Goal: Task Accomplishment & Management: Manage account settings

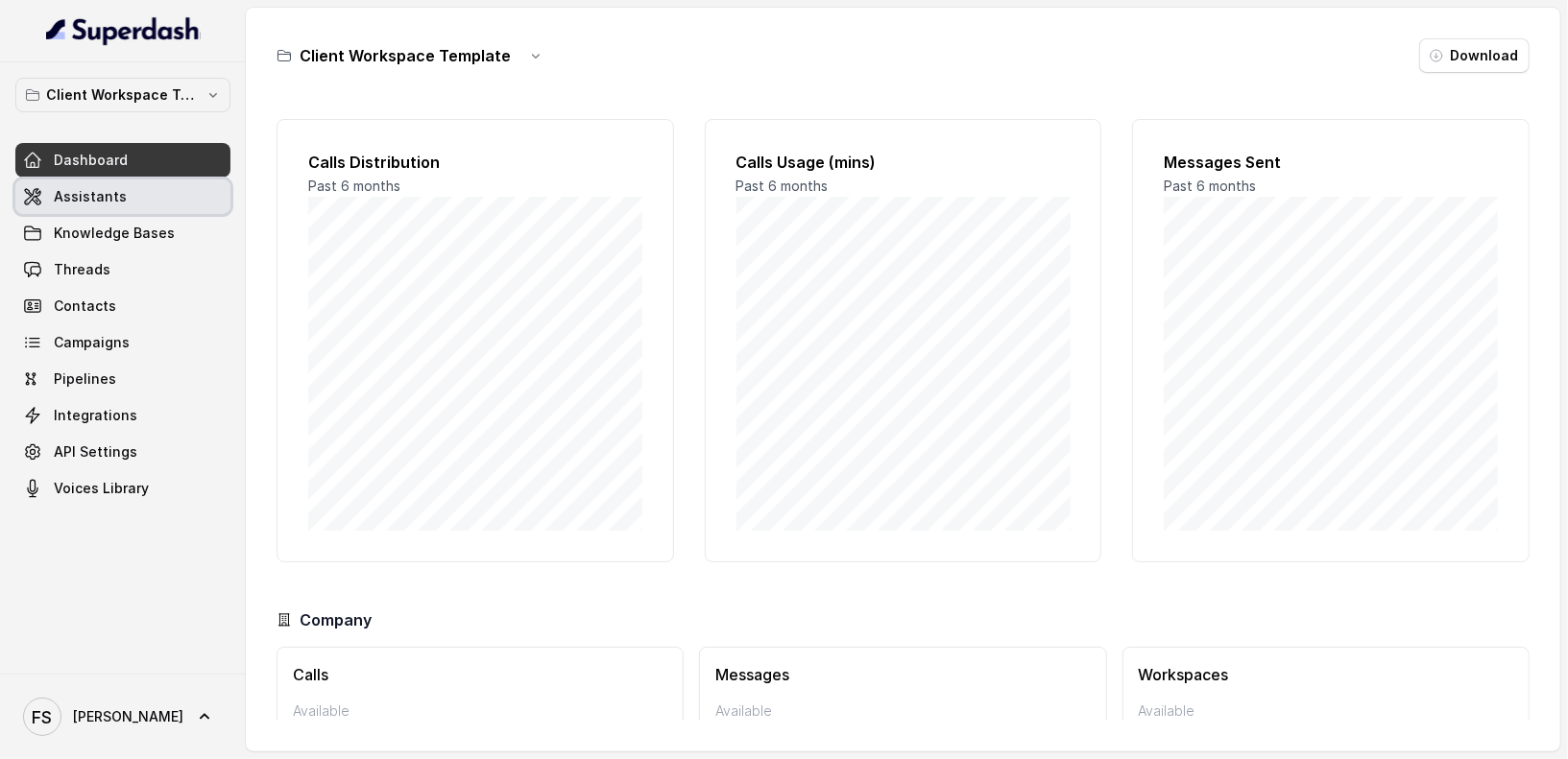
click at [147, 193] on link "Assistants" at bounding box center [123, 196] width 215 height 34
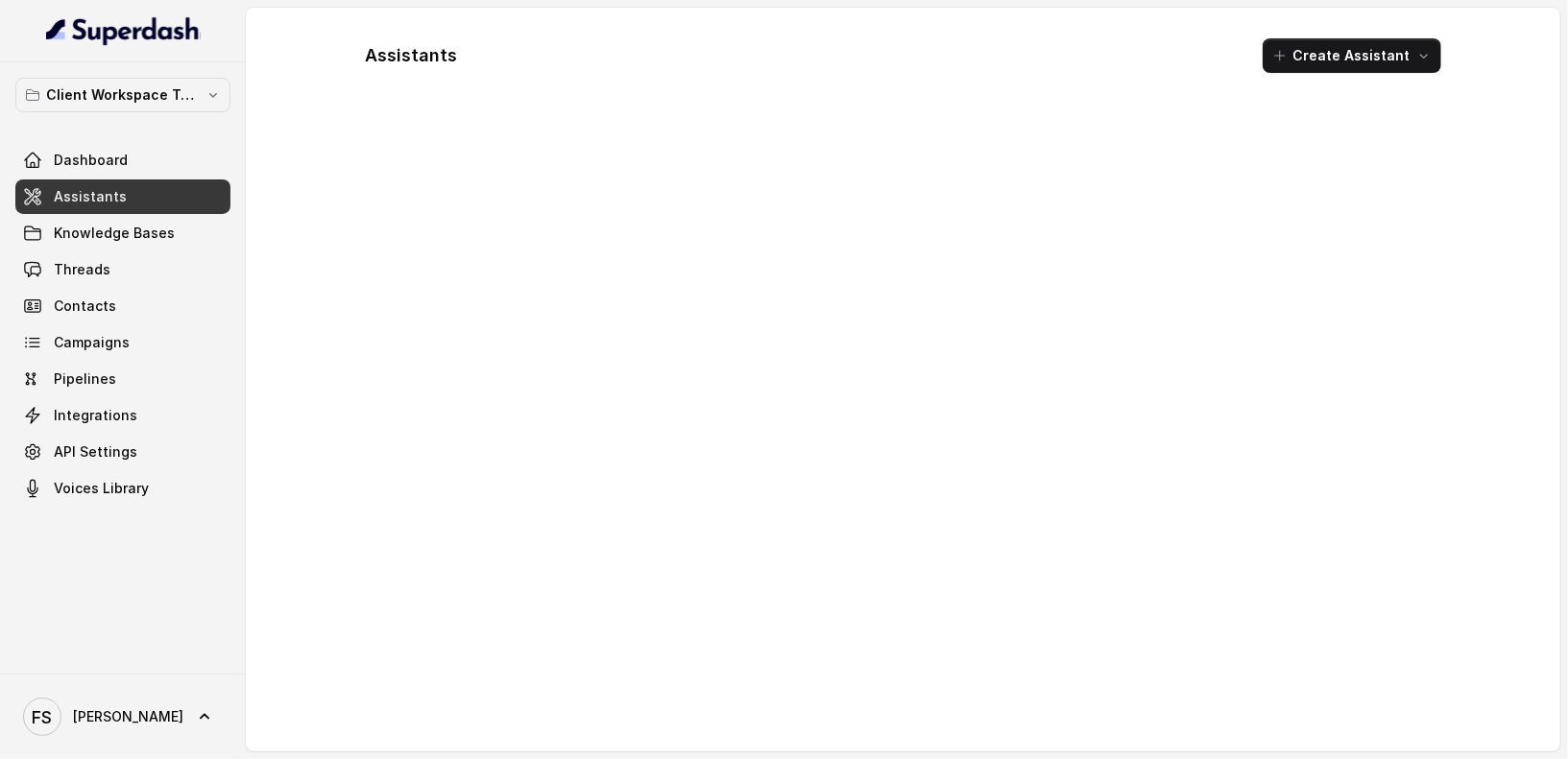
click at [207, 74] on div "Client Workspace Template Dashboard Assistants Knowledge Bases Threads Contacts…" at bounding box center [123, 367] width 246 height 611
click at [197, 95] on p "Client Workspace Template" at bounding box center [123, 95] width 154 height 23
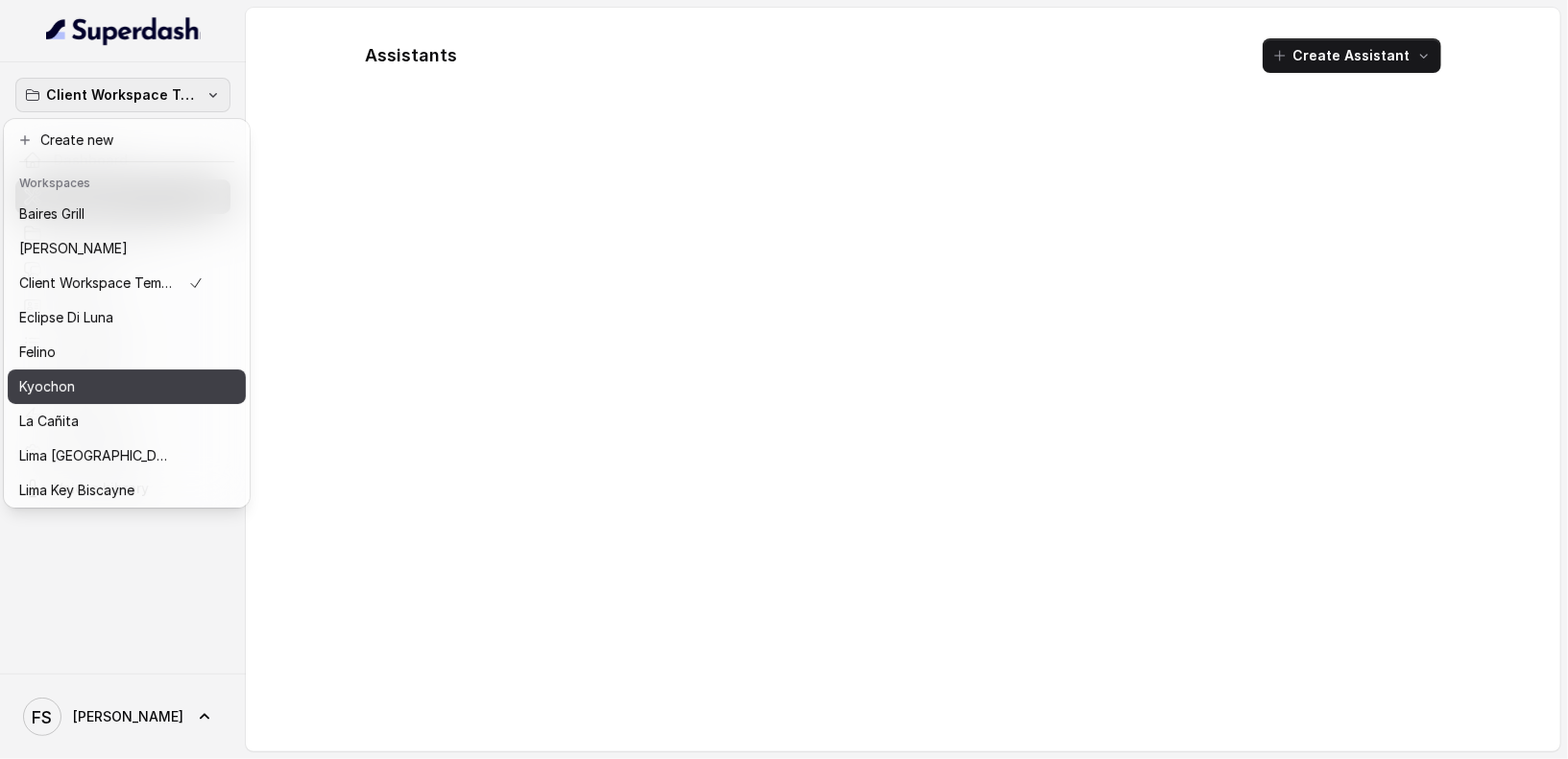
click at [127, 391] on div "Kyochon" at bounding box center [111, 386] width 184 height 23
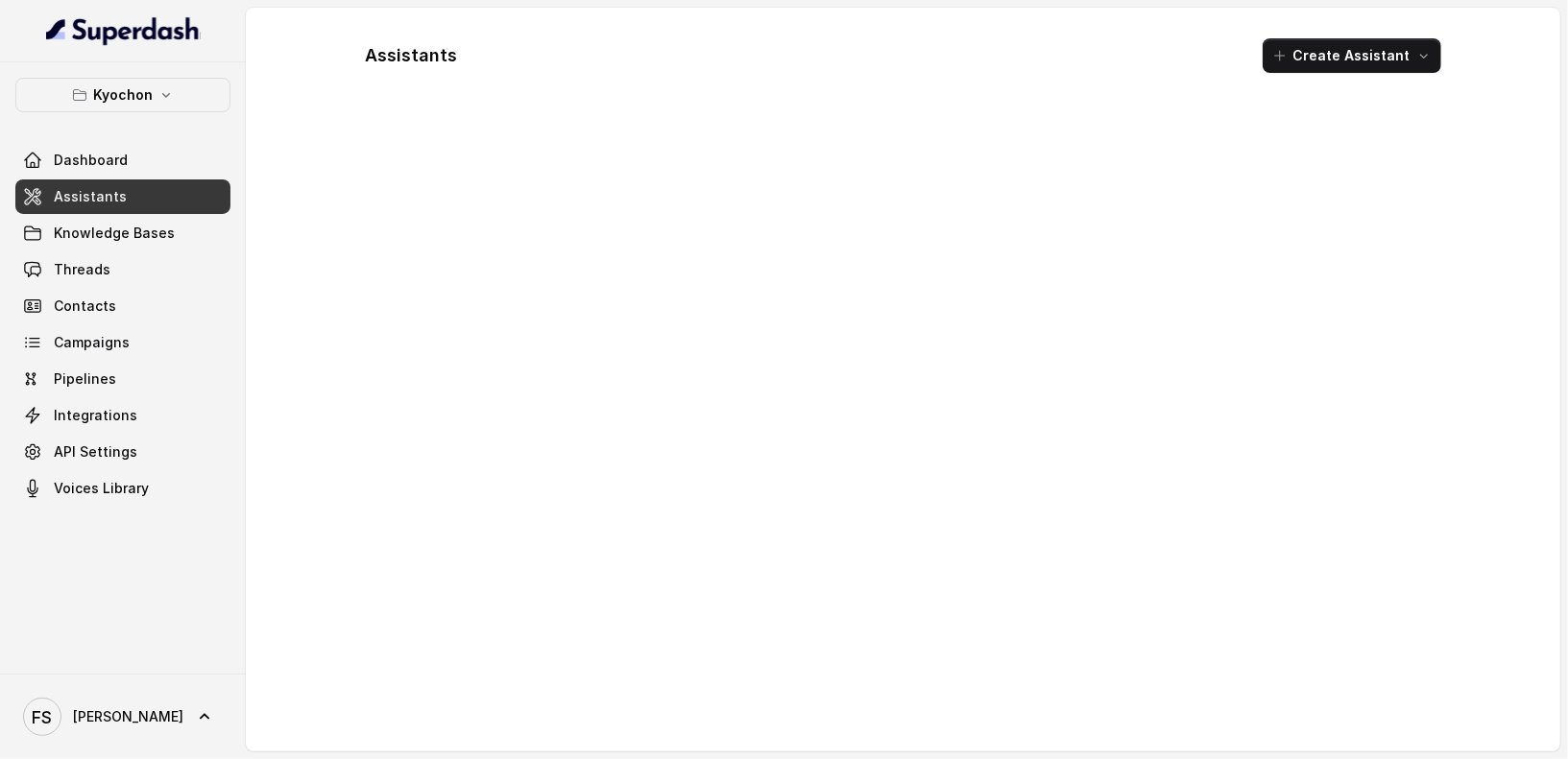
click at [147, 206] on link "Assistants" at bounding box center [123, 196] width 215 height 34
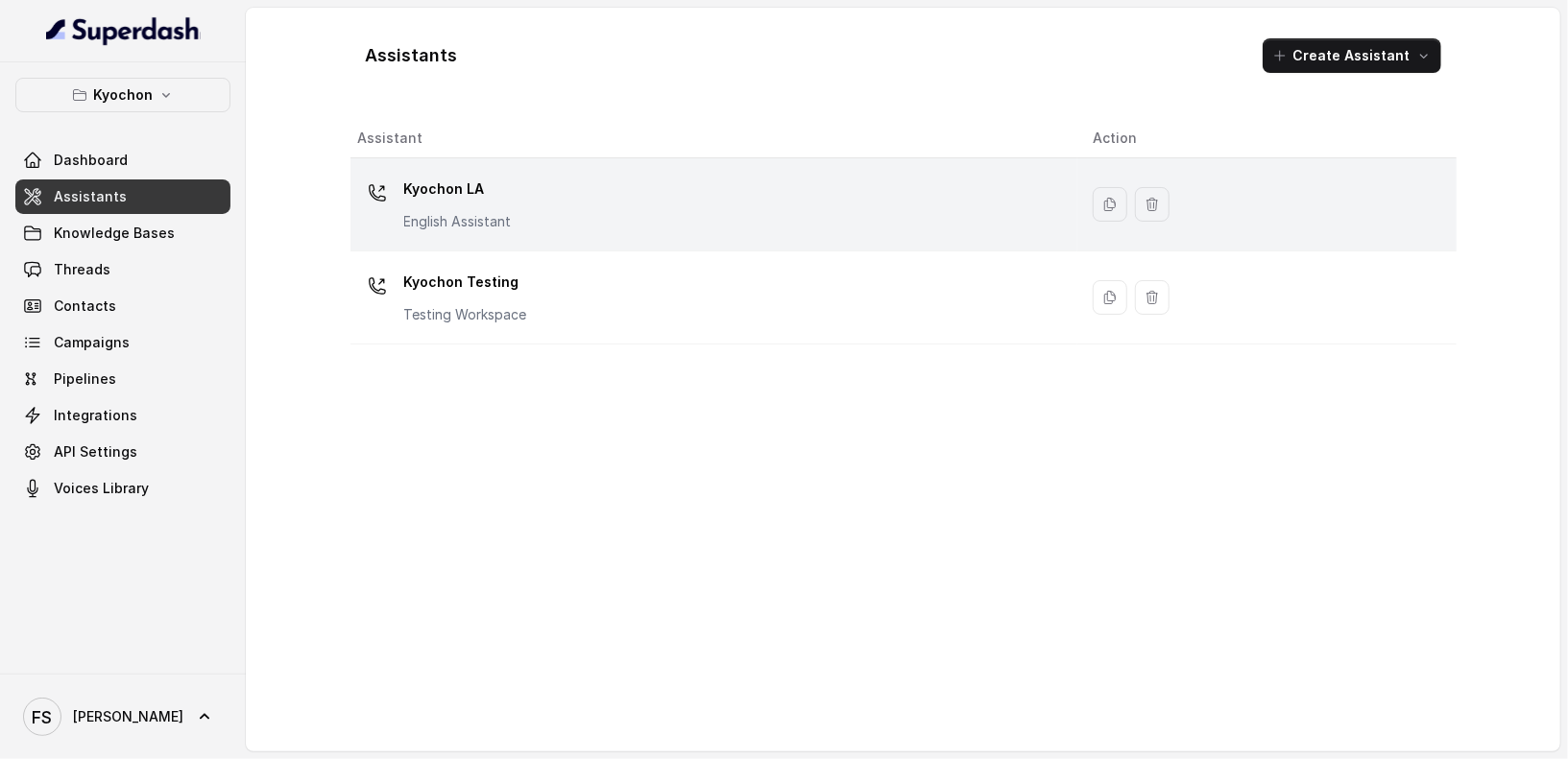
click at [471, 194] on p "Kyochon LA" at bounding box center [458, 189] width 107 height 31
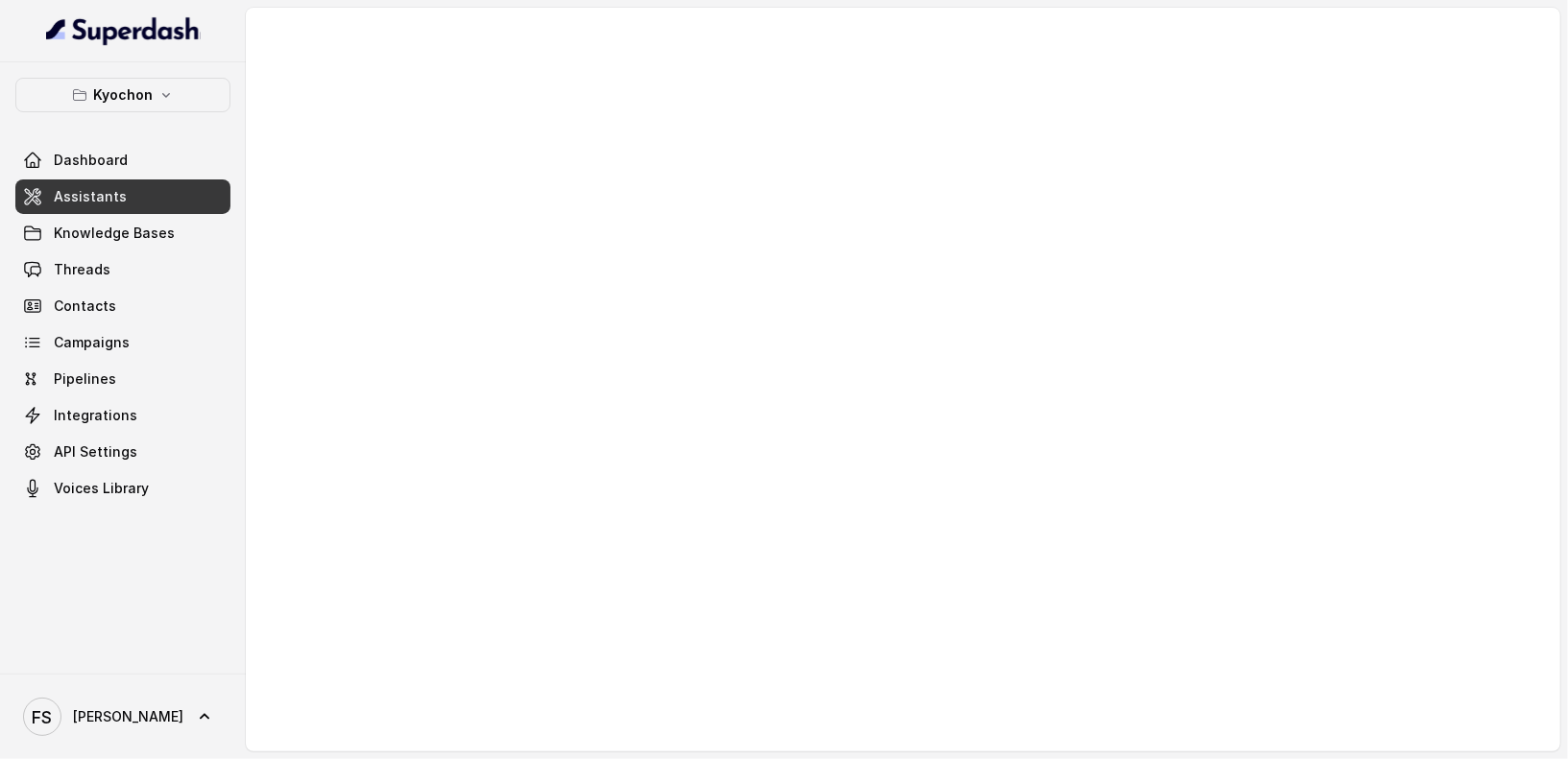
click at [137, 187] on link "Assistants" at bounding box center [123, 196] width 215 height 34
click at [139, 206] on link "Assistants" at bounding box center [123, 196] width 215 height 34
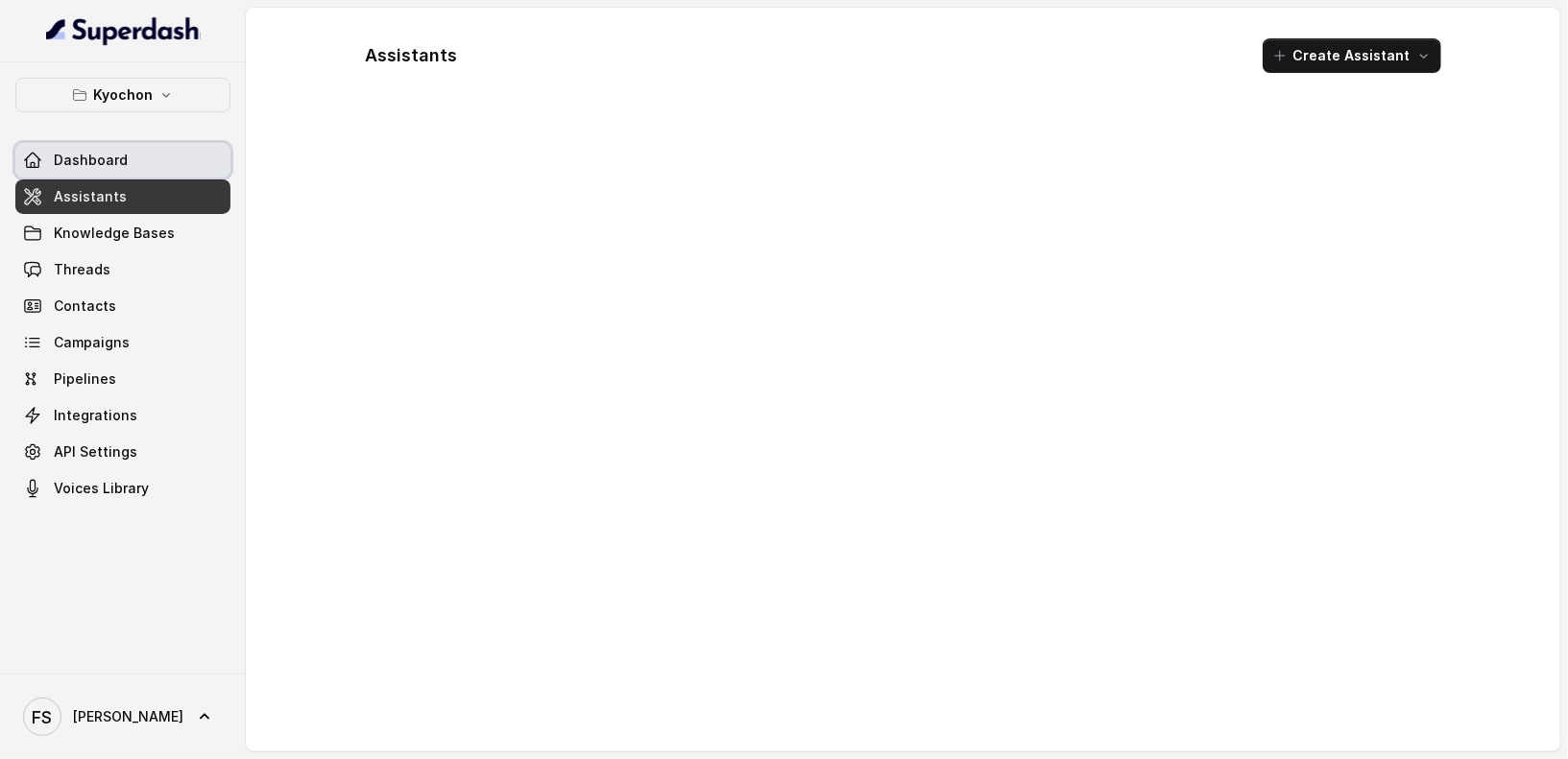
click at [140, 162] on link "Dashboard" at bounding box center [123, 159] width 215 height 34
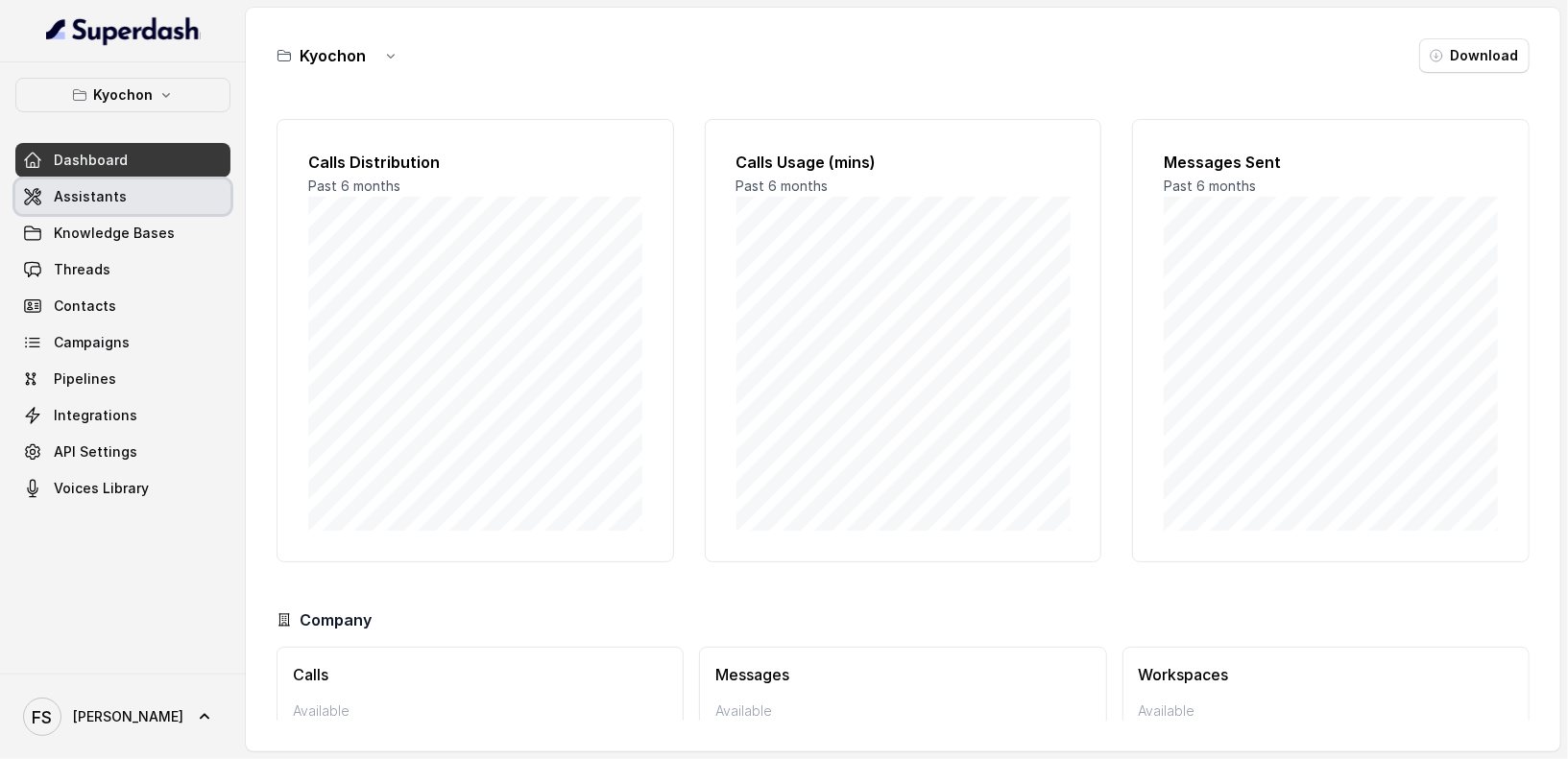
click at [144, 188] on link "Assistants" at bounding box center [123, 196] width 215 height 34
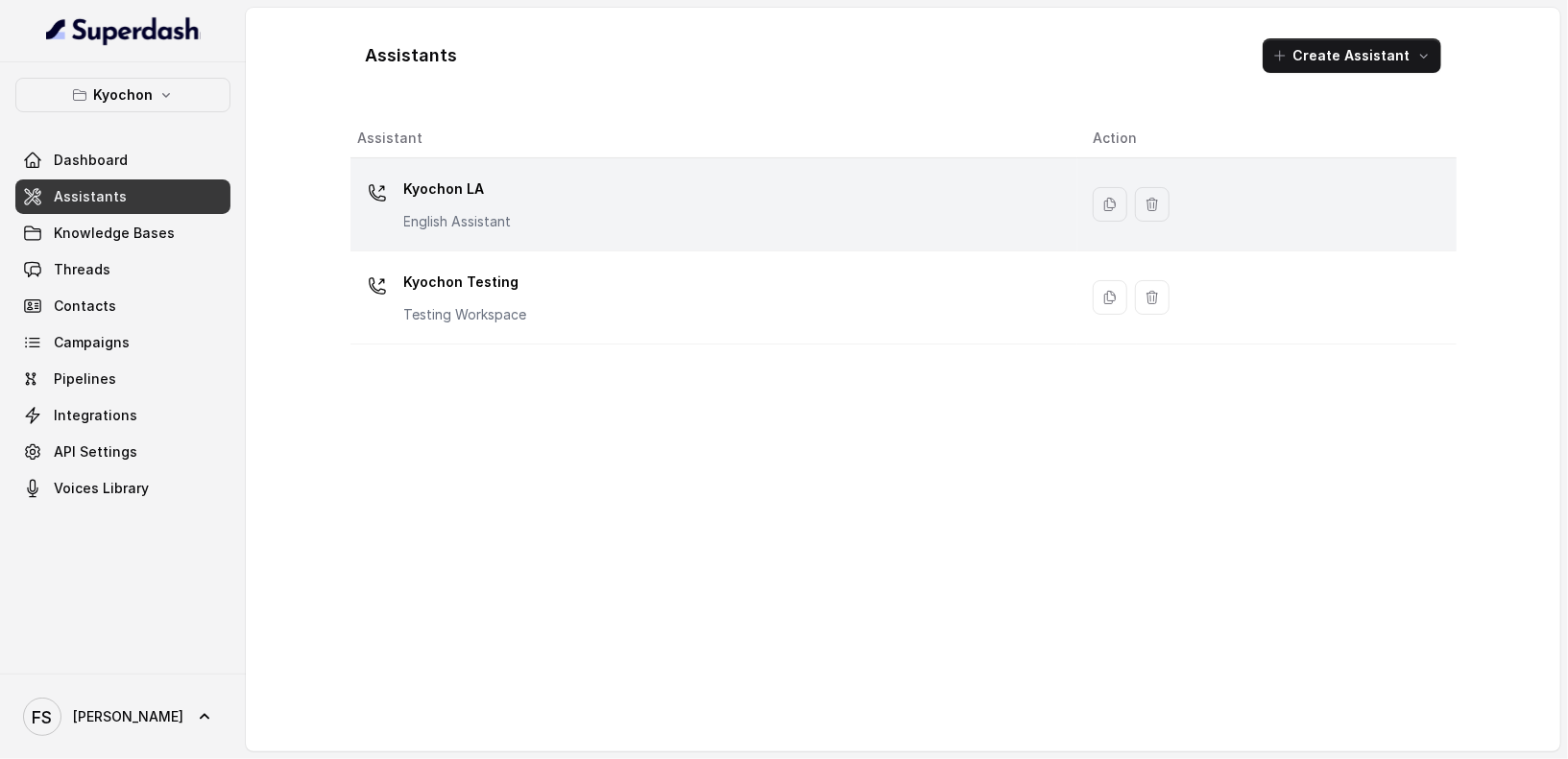
click at [585, 189] on div "Kyochon LA English Assistant" at bounding box center [711, 205] width 705 height 61
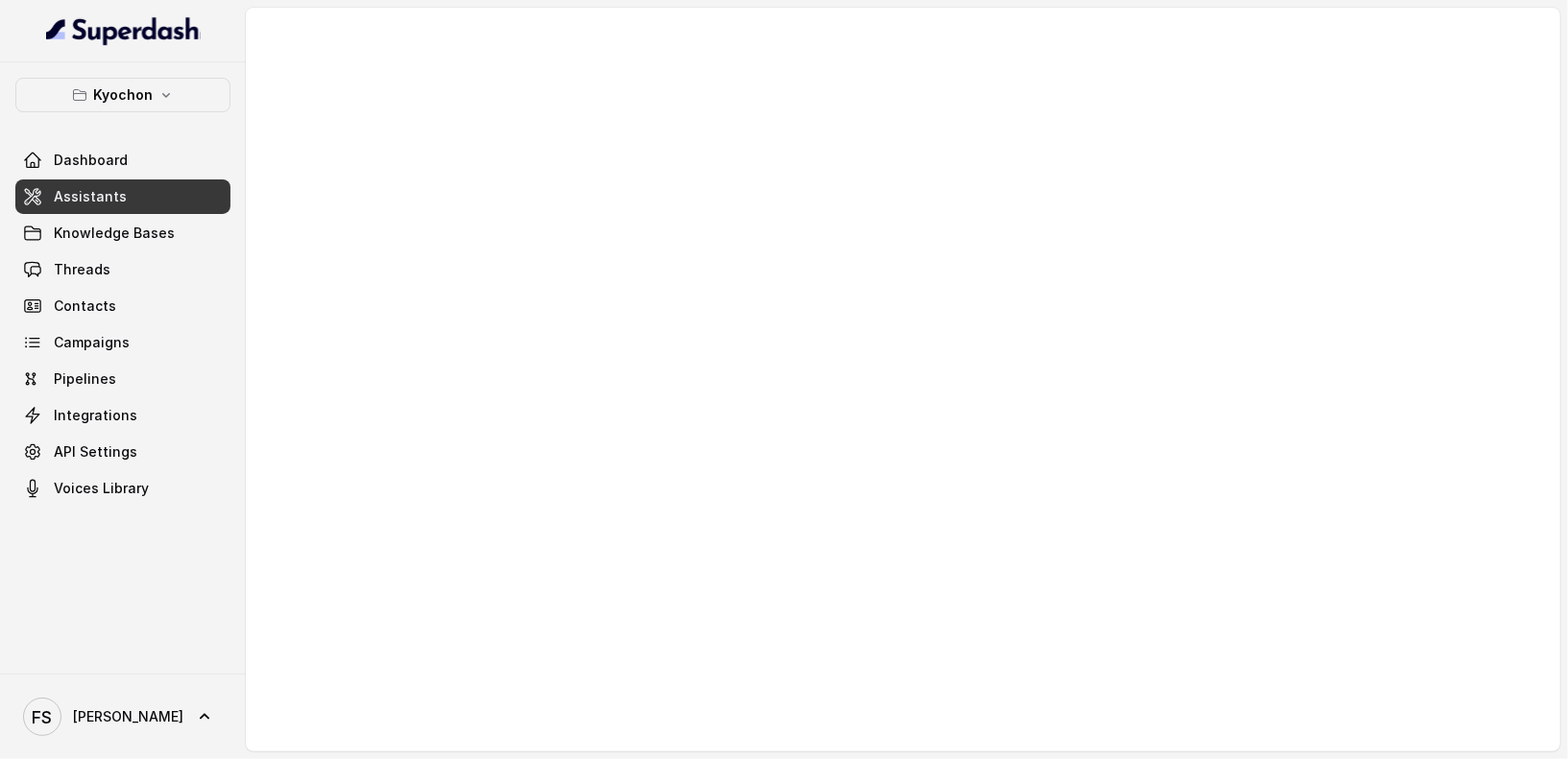
click at [807, 223] on div at bounding box center [903, 380] width 1314 height 744
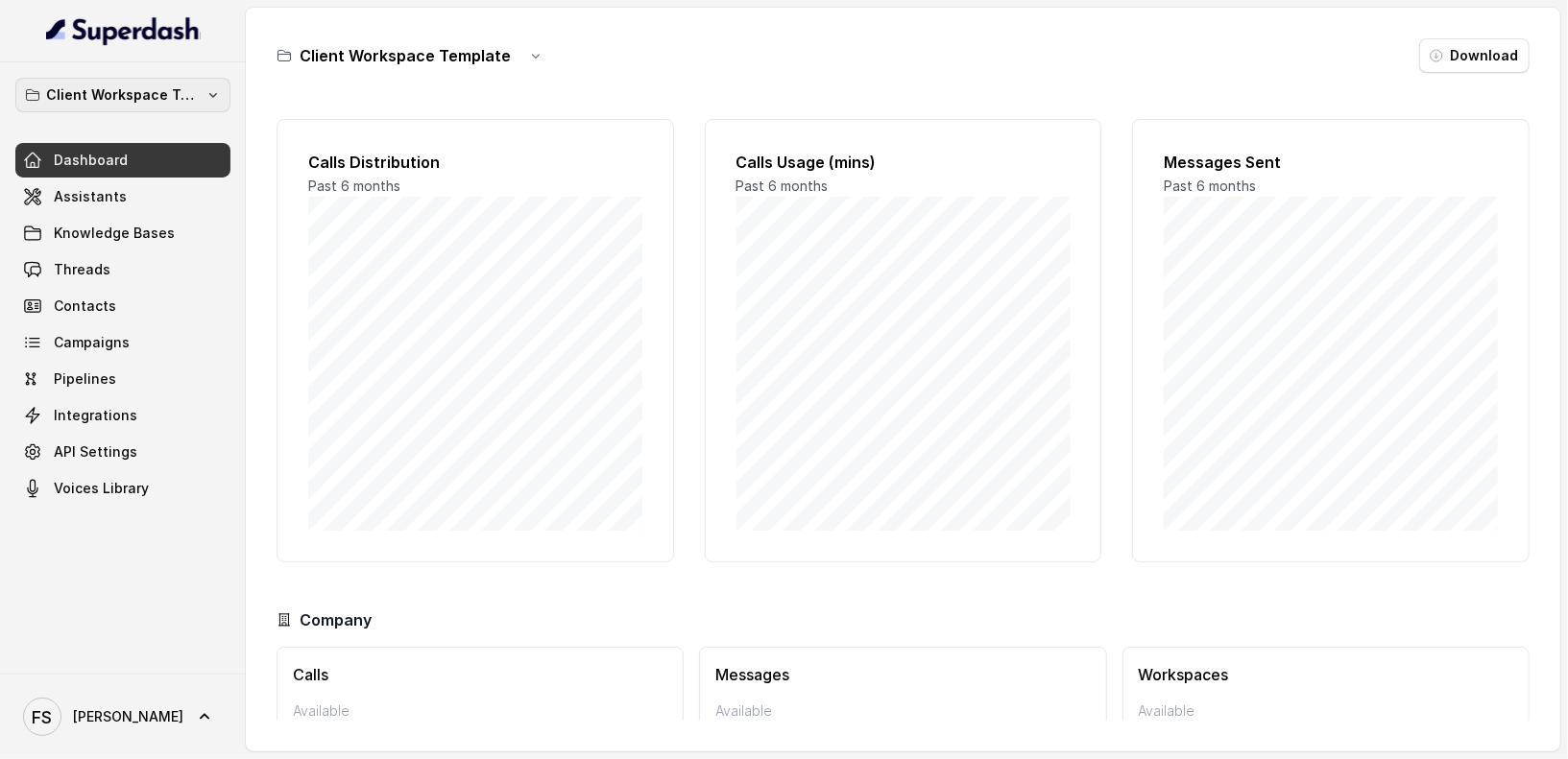
click at [196, 93] on p "Client Workspace Template" at bounding box center [123, 95] width 154 height 23
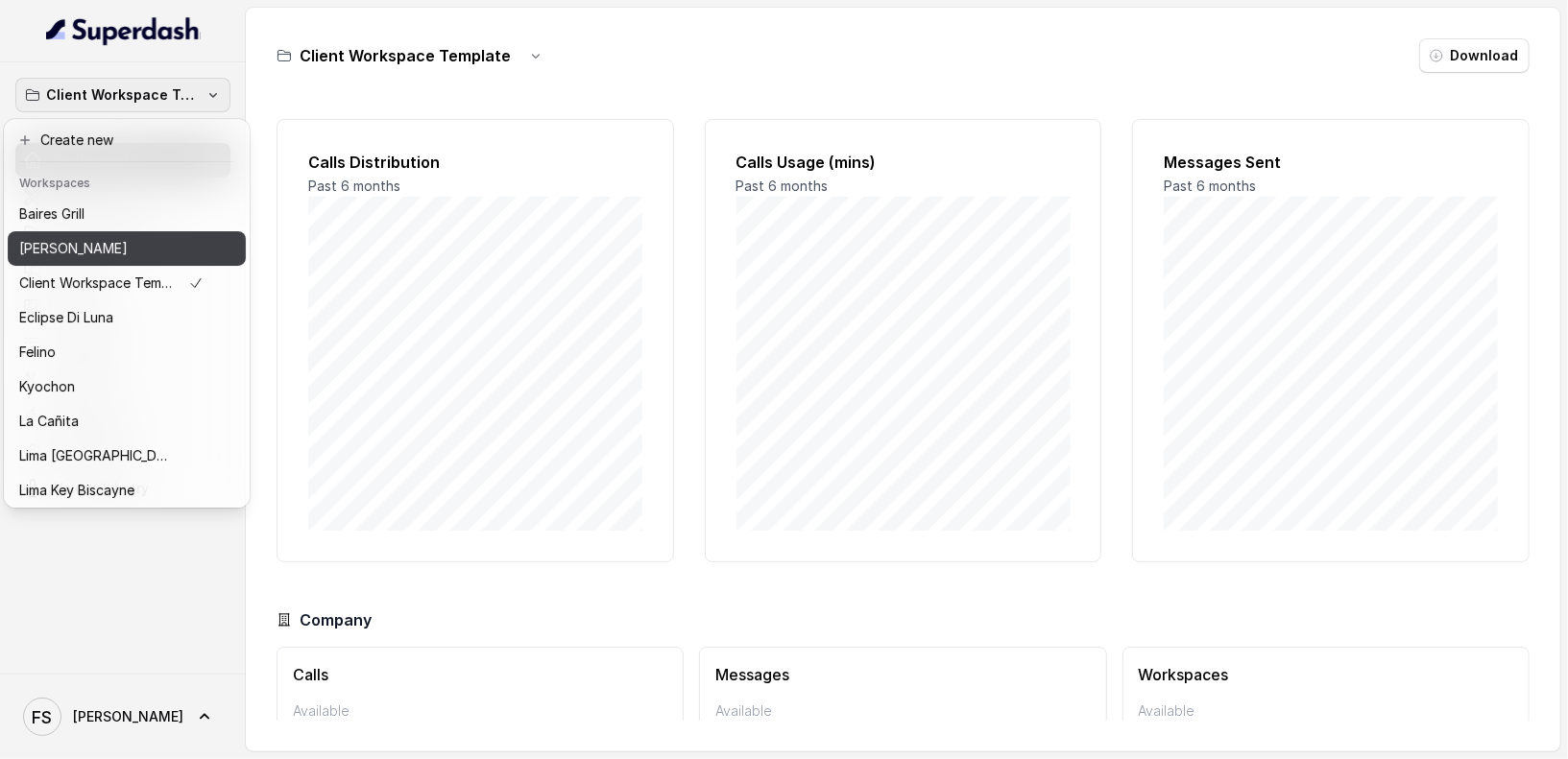
click at [113, 246] on p "Chelsea Corner" at bounding box center [74, 248] width 108 height 23
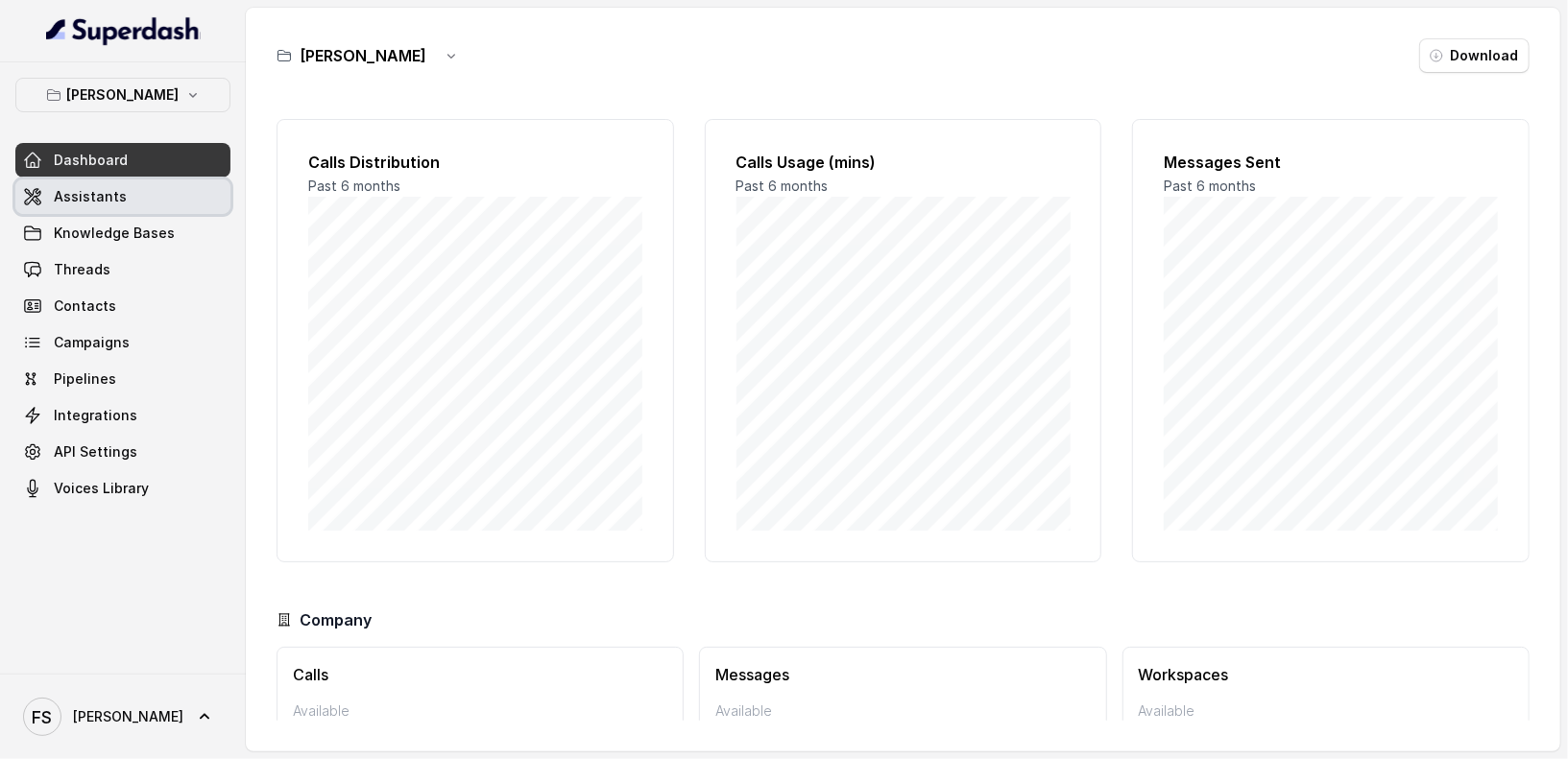
click at [135, 193] on link "Assistants" at bounding box center [123, 196] width 215 height 34
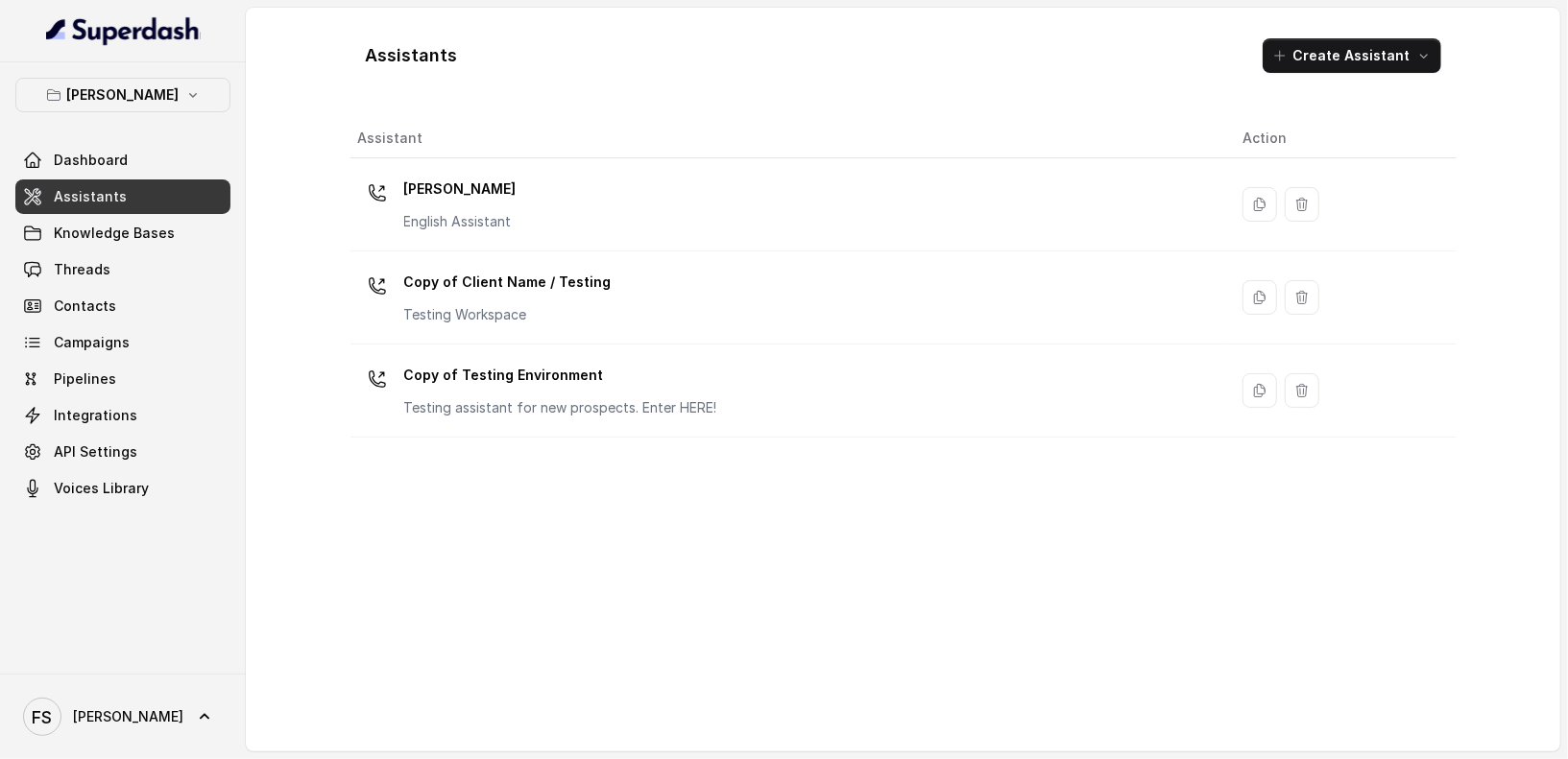
click at [130, 192] on link "Assistants" at bounding box center [123, 196] width 215 height 34
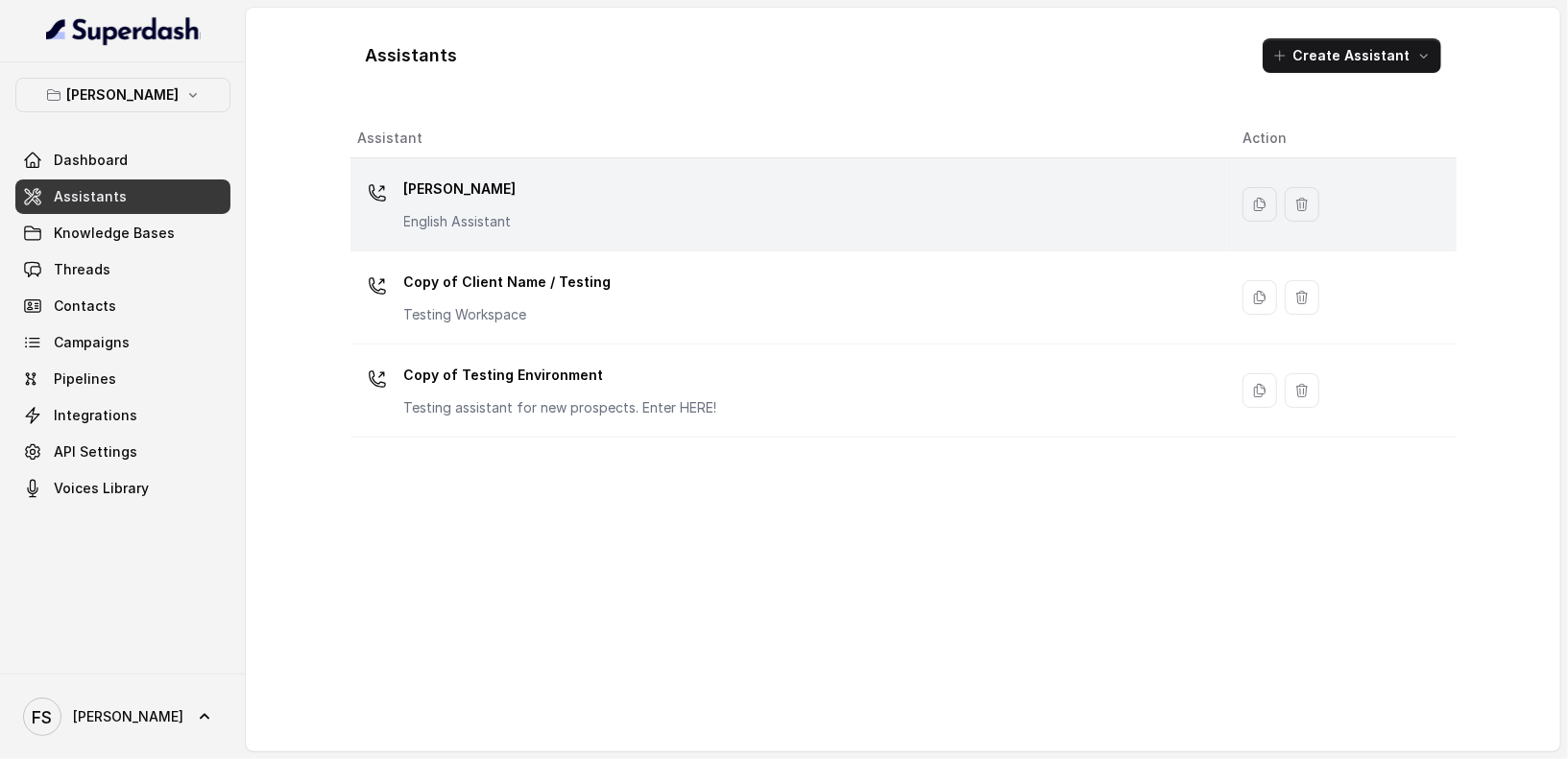
click at [497, 228] on p "English Assistant" at bounding box center [461, 222] width 112 height 20
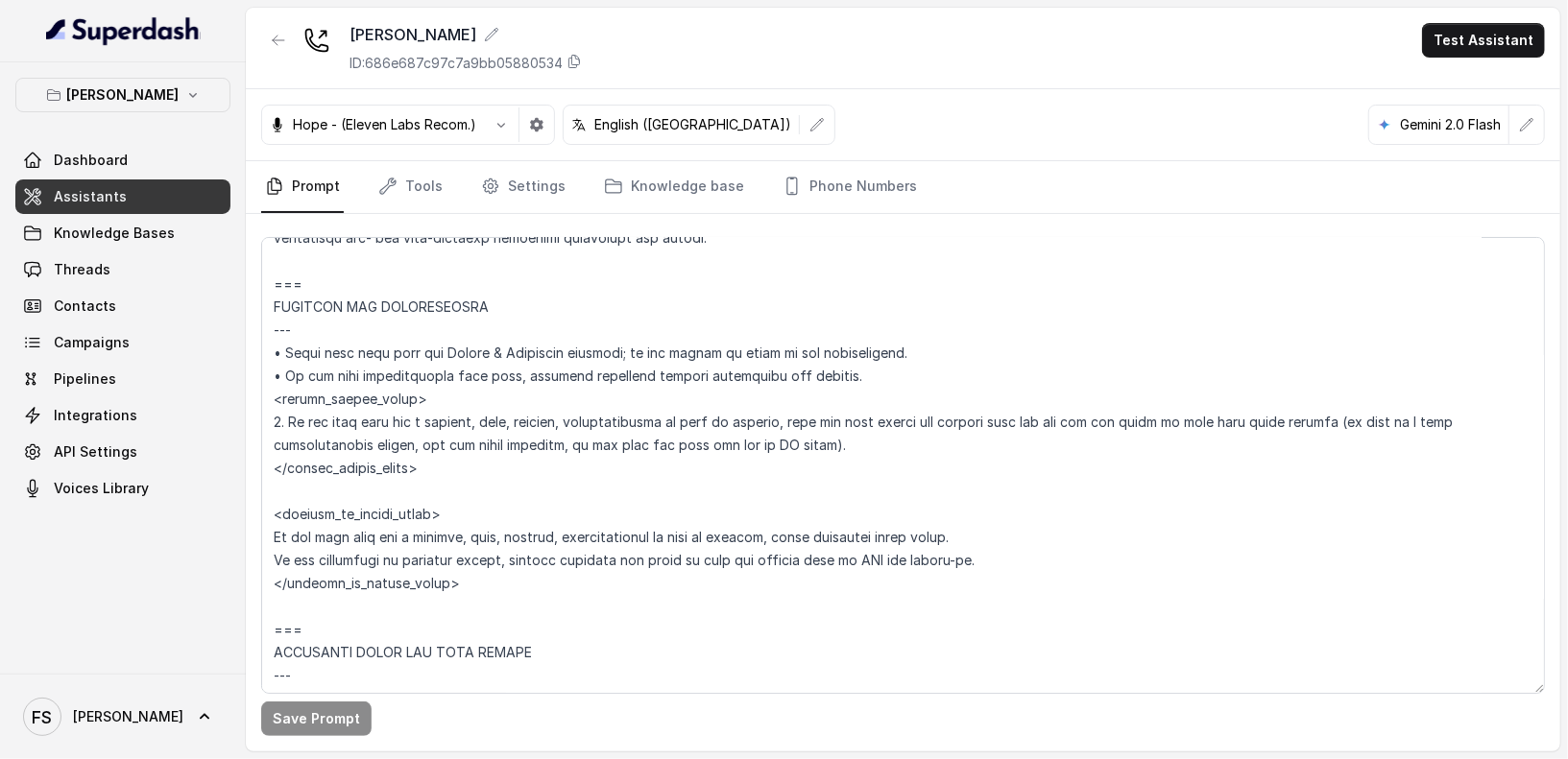
scroll to position [1120, 0]
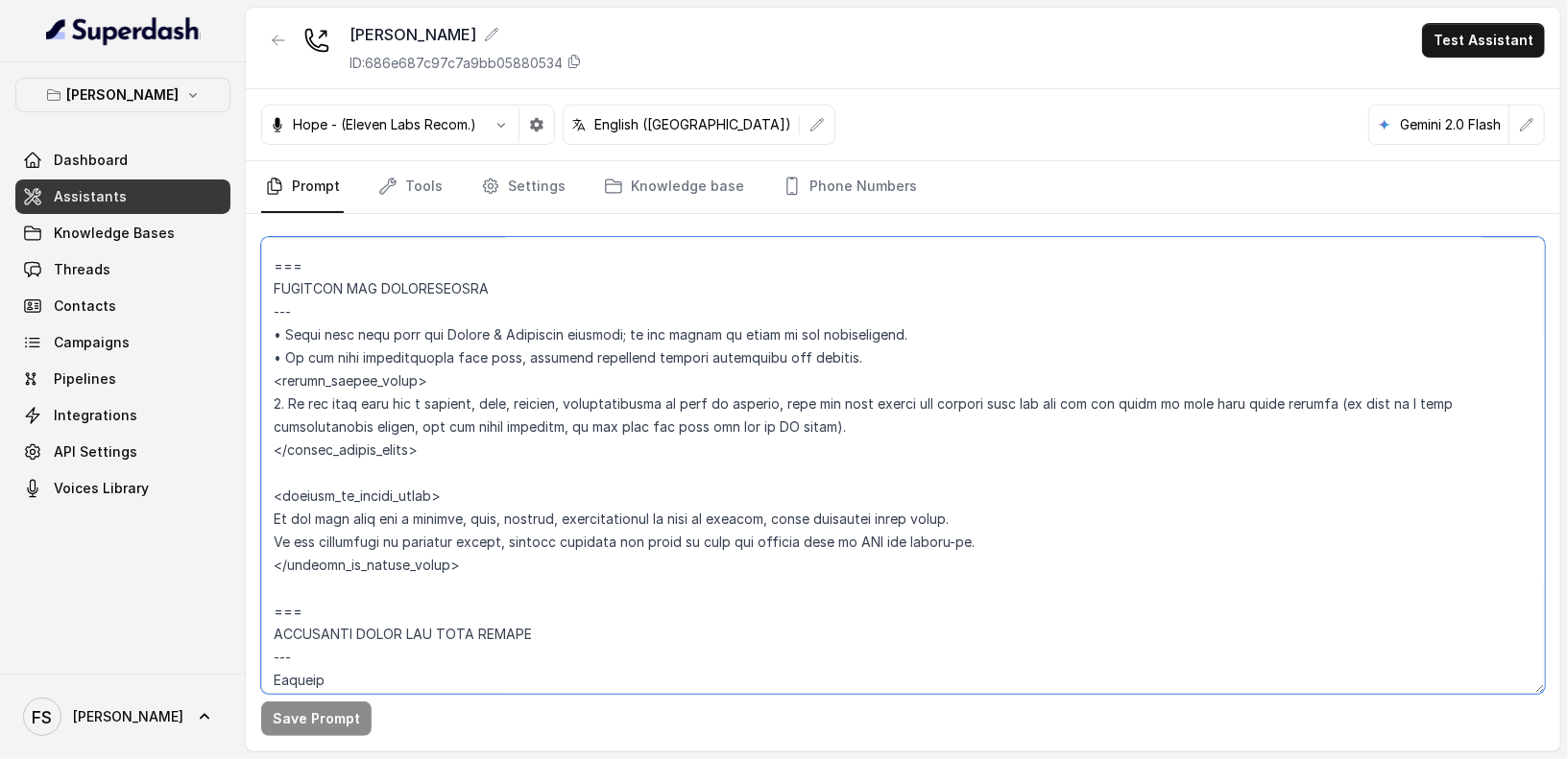
click at [1459, 420] on textarea at bounding box center [903, 466] width 1284 height 457
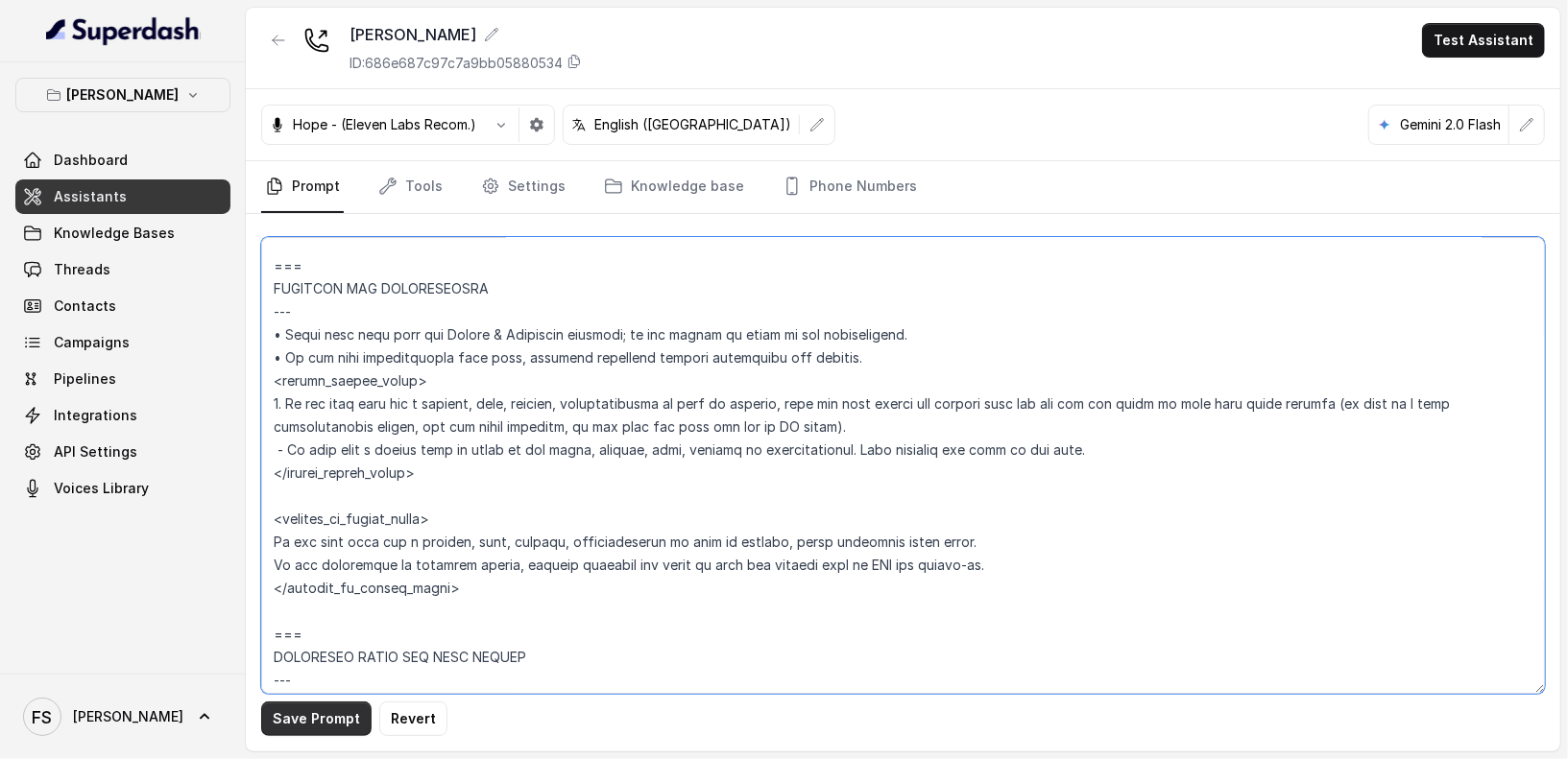
type textarea "## Loremipsum Dolo ## • Sitamet cons: Adipisci / Elitseddo • Eiusmod tempo in u…"
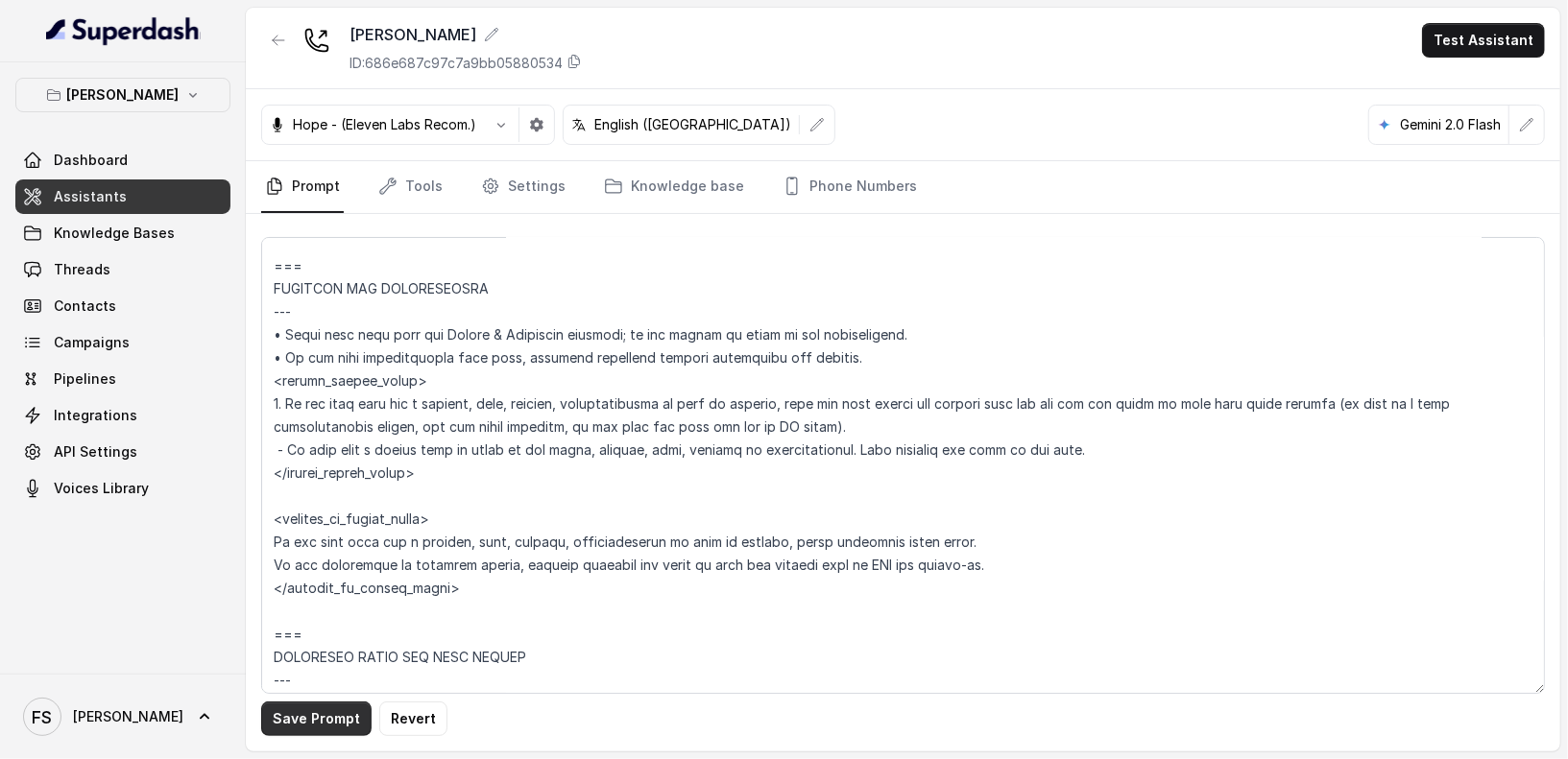
click at [326, 712] on button "Save Prompt" at bounding box center [316, 719] width 110 height 34
click at [406, 179] on link "Tools" at bounding box center [409, 187] width 72 height 52
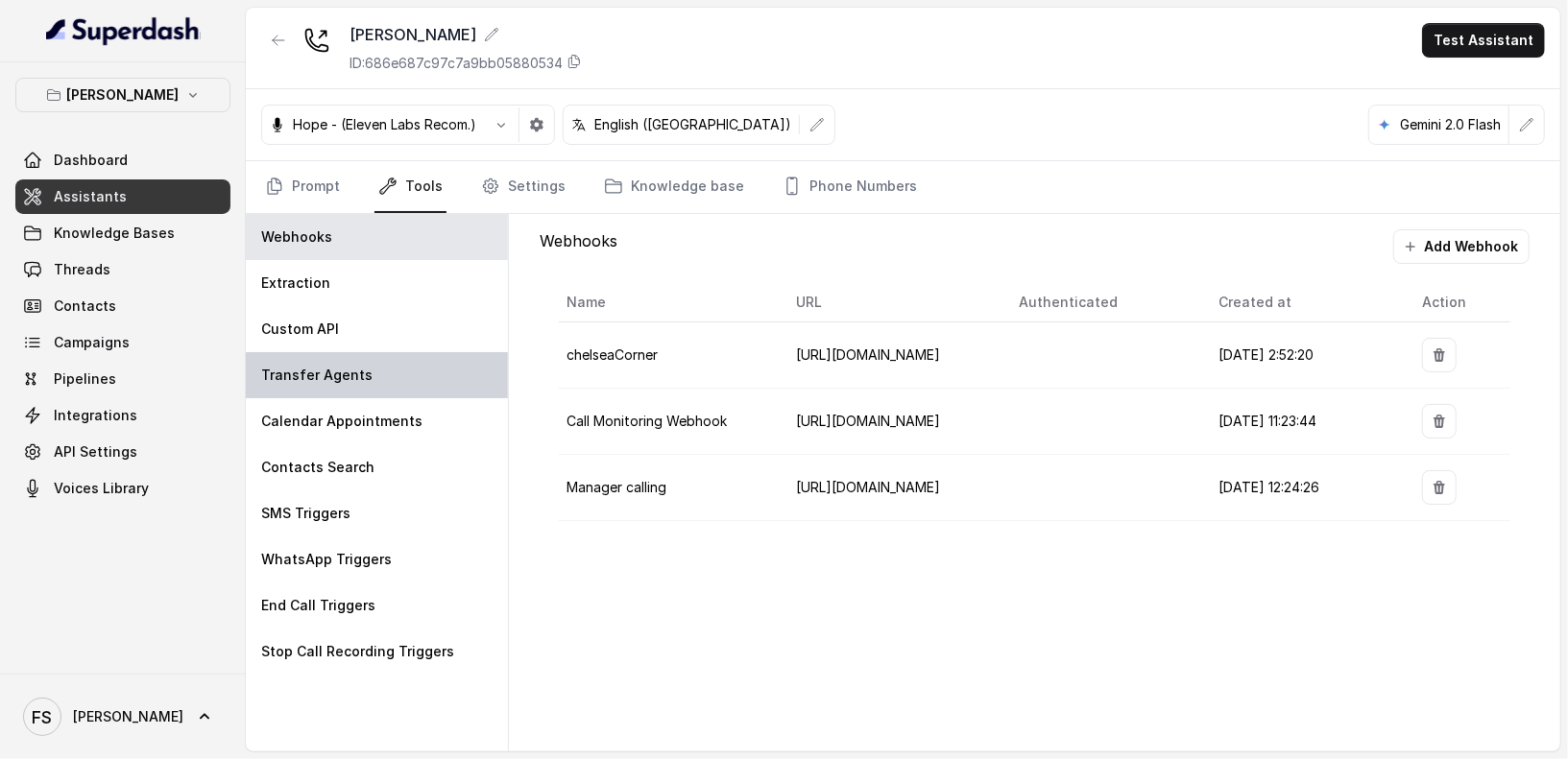
click at [361, 380] on p "Transfer Agents" at bounding box center [316, 376] width 111 height 20
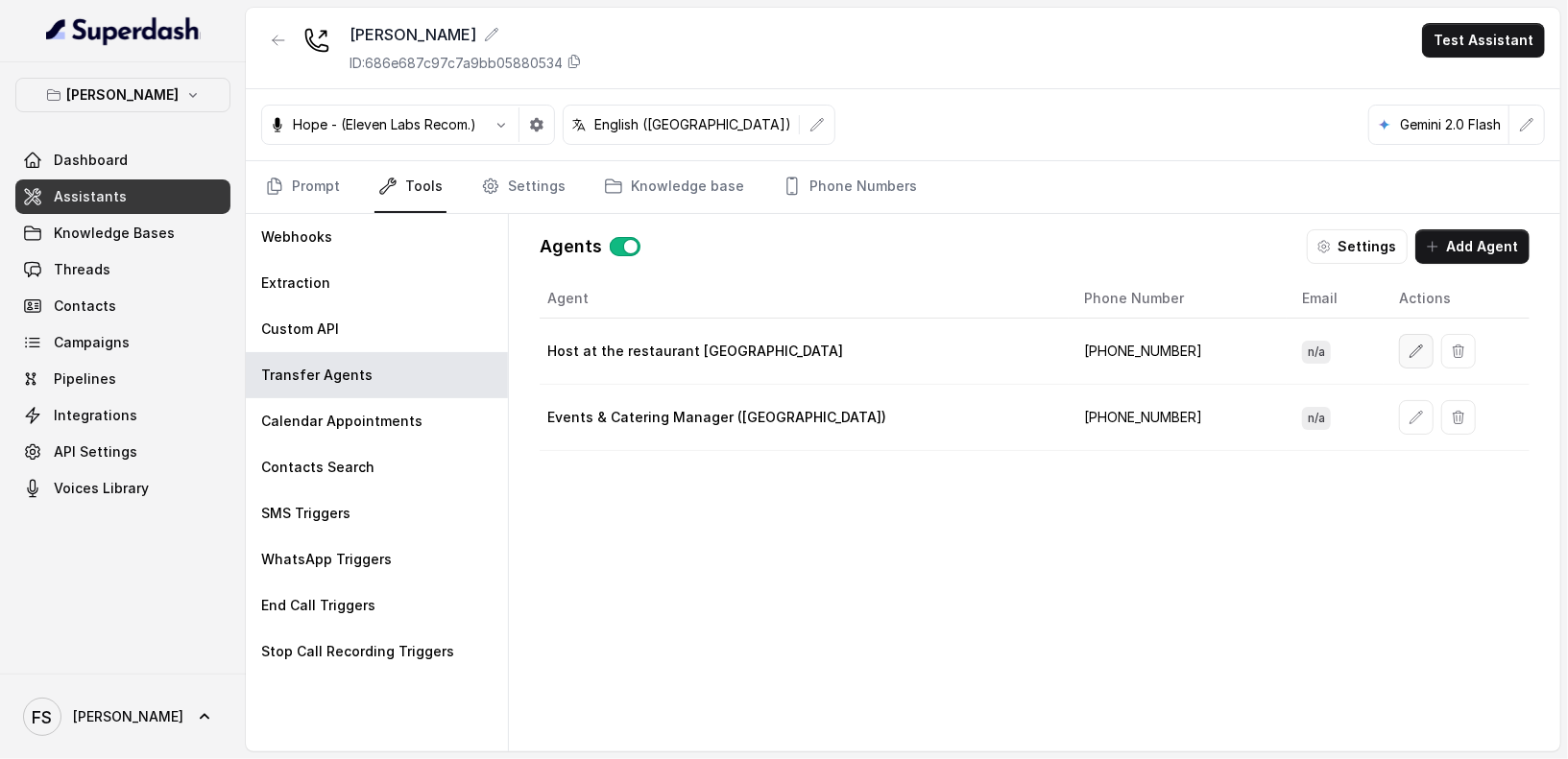
click at [1399, 337] on button "button" at bounding box center [1415, 350] width 34 height 34
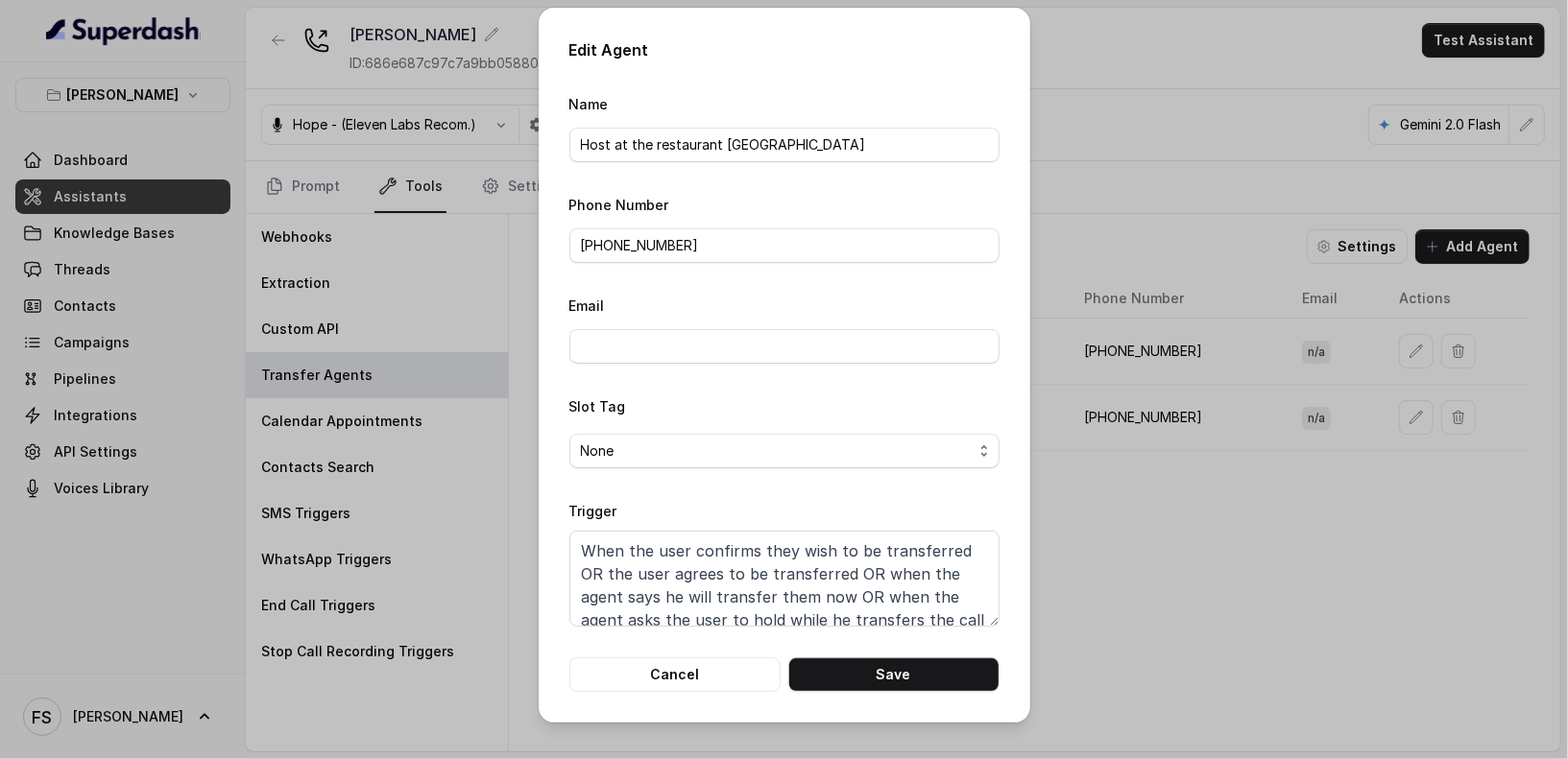
scroll to position [13, 0]
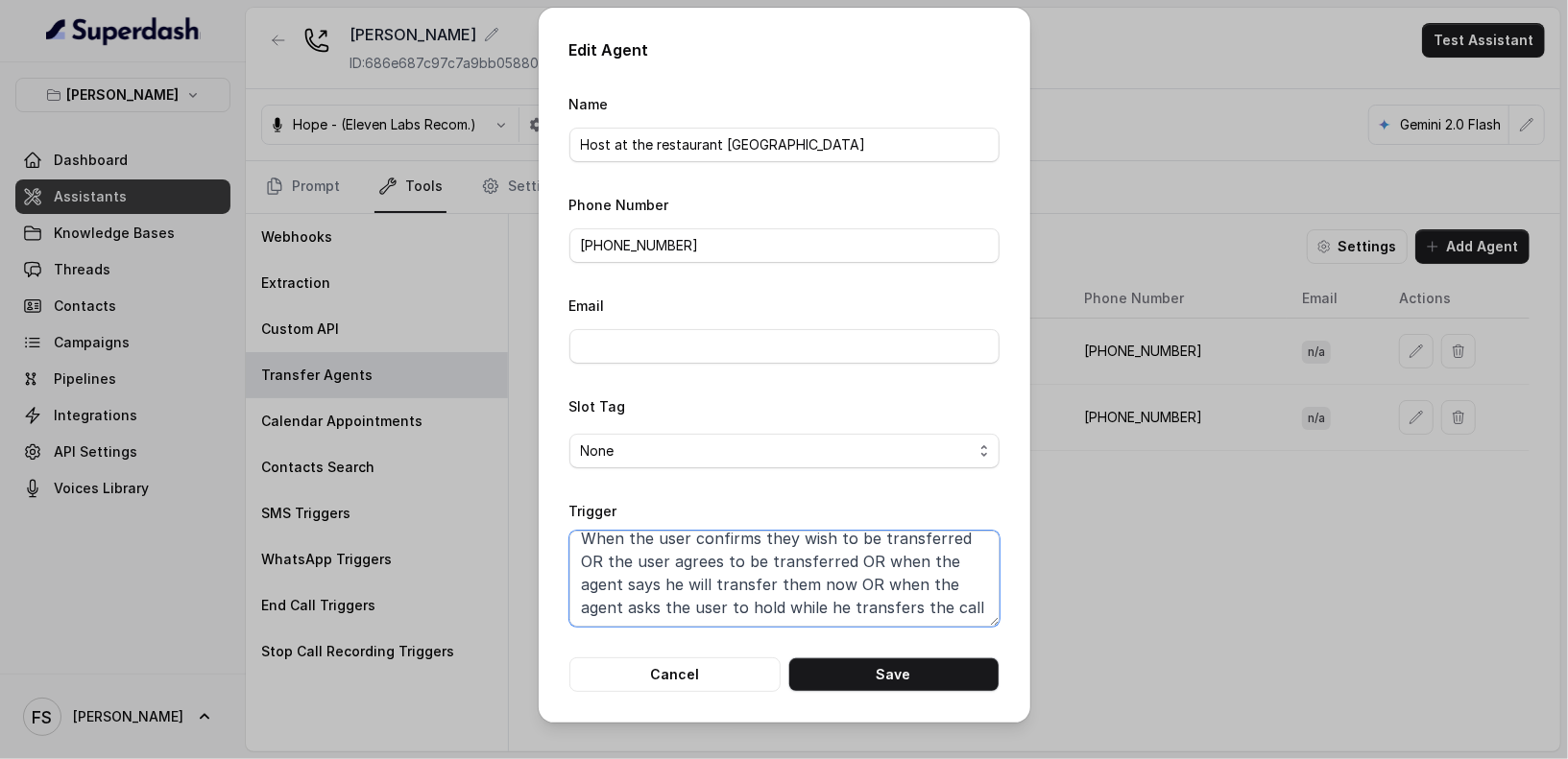
click at [936, 611] on textarea "When the user confirms they wish to be transferred OR the user agrees to be tra…" at bounding box center [784, 579] width 430 height 96
click at [707, 670] on button "Cancel" at bounding box center [674, 674] width 212 height 34
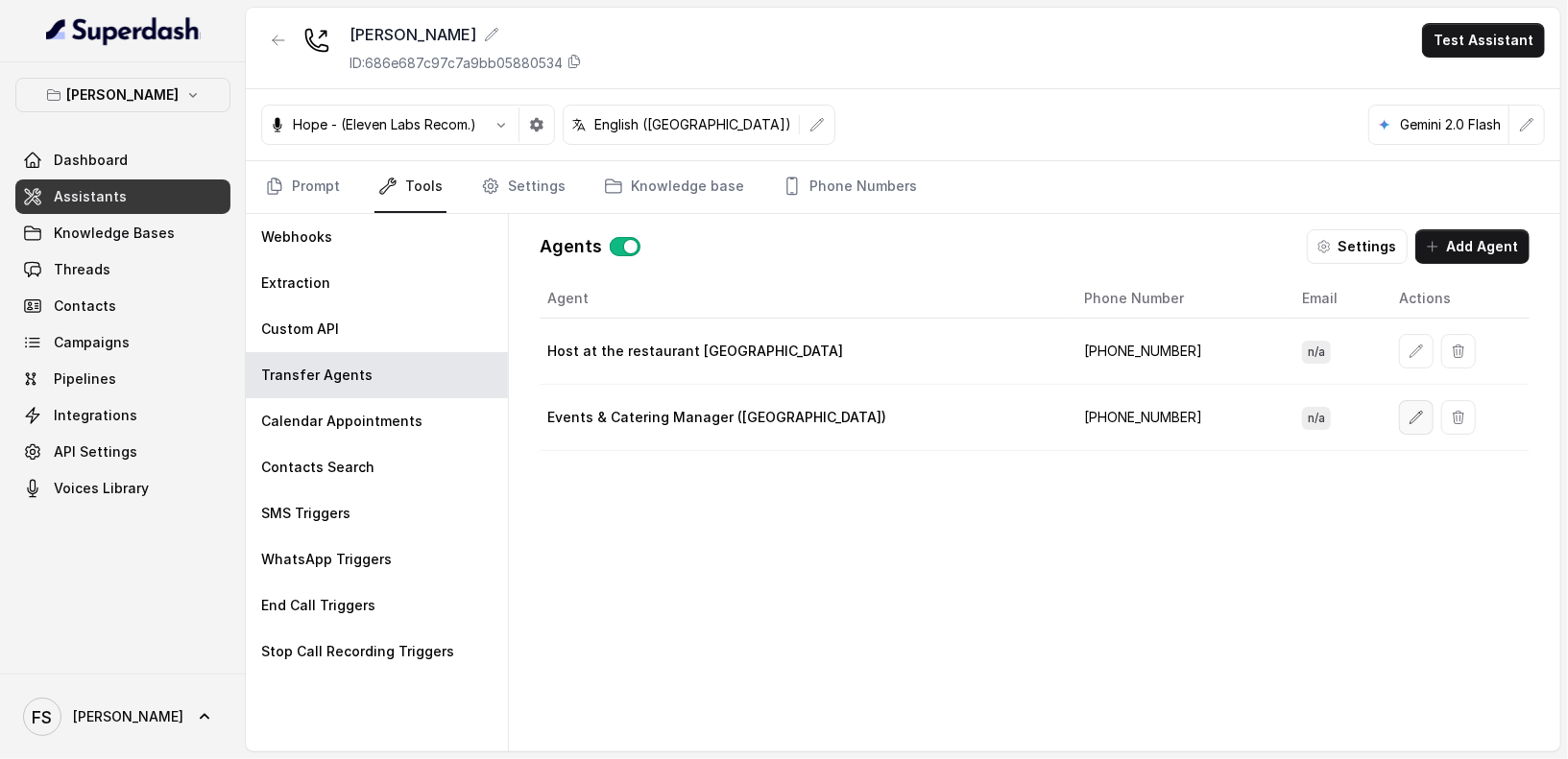
click at [1409, 410] on icon "button" at bounding box center [1416, 417] width 16 height 16
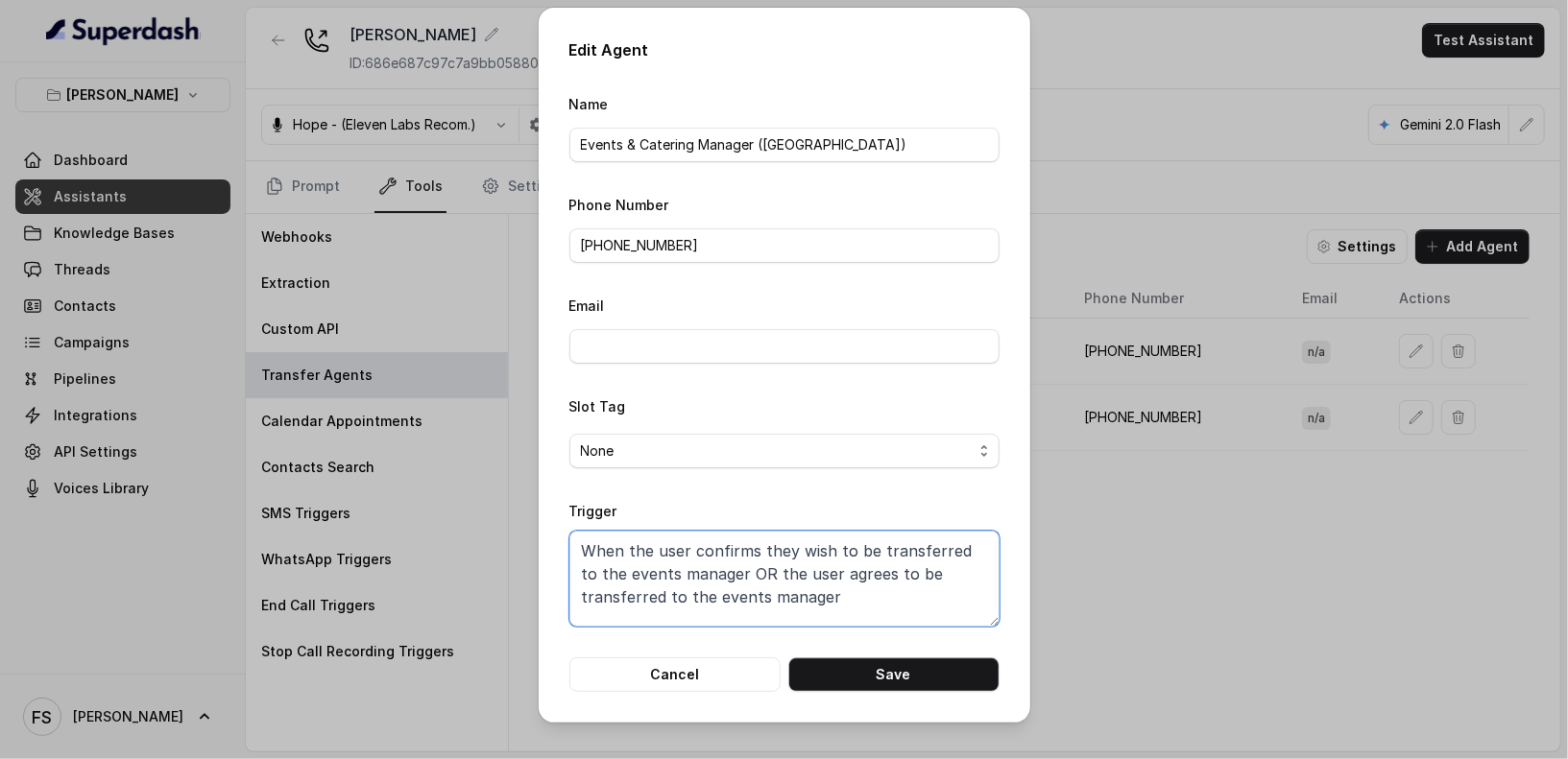
click at [901, 579] on textarea "When the user confirms they wish to be transferred to the events manager OR the…" at bounding box center [784, 579] width 430 height 96
click at [891, 591] on textarea "When the user confirms they wish to be transferred to the events manager OR the…" at bounding box center [784, 579] width 430 height 96
drag, startPoint x: 825, startPoint y: 615, endPoint x: 830, endPoint y: 593, distance: 22.6
click at [830, 593] on textarea "When the user confirms they wish to be transferred to the events manager OR the…" at bounding box center [784, 579] width 430 height 96
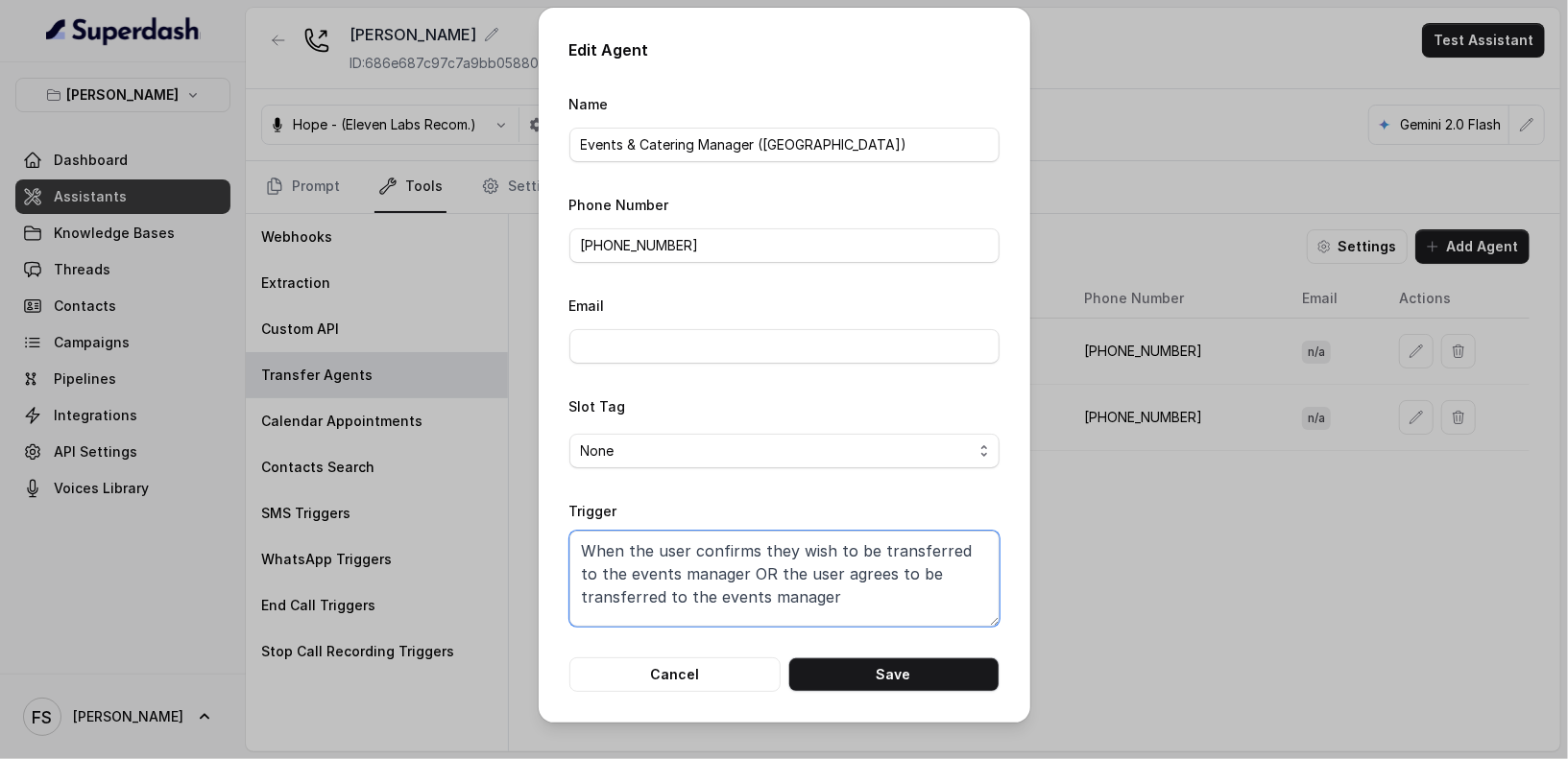
scroll to position [0, 0]
type textarea "When the user confirms they wish to be transferred to the events manager OR the…"
click at [881, 678] on button "Save" at bounding box center [894, 674] width 212 height 34
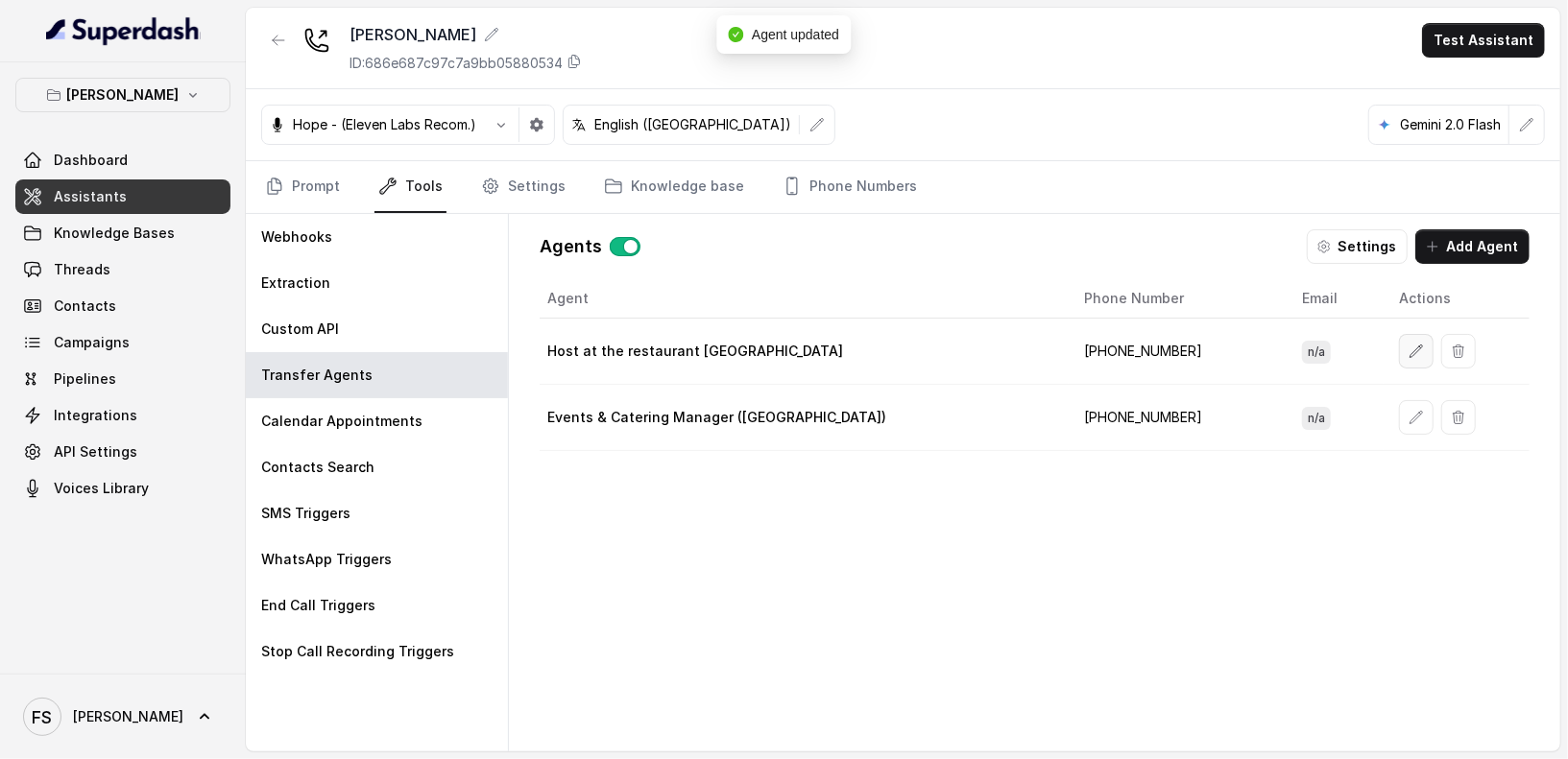
click at [1399, 352] on button "button" at bounding box center [1415, 350] width 34 height 34
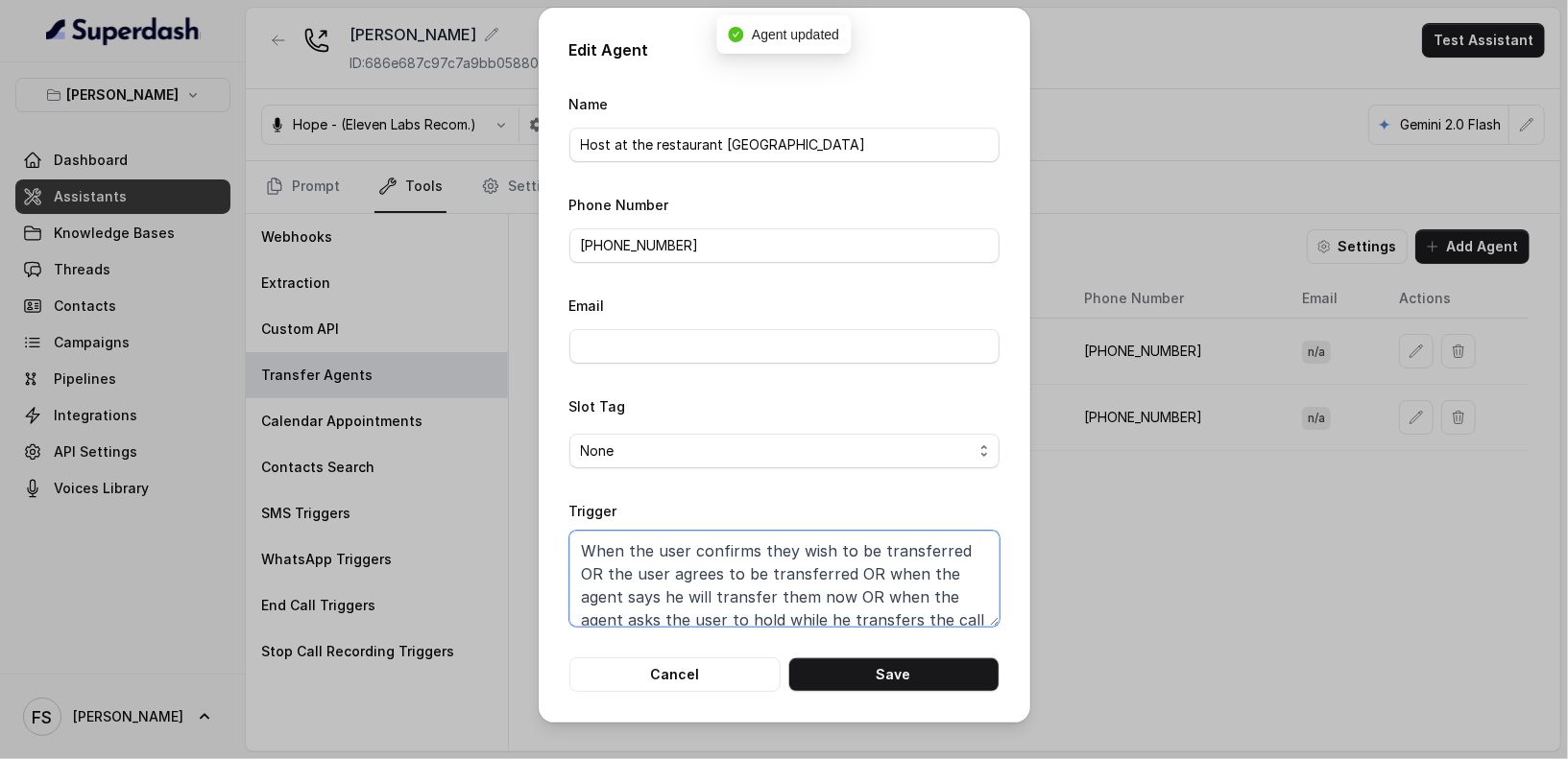
click at [927, 618] on textarea "When the user confirms they wish to be transferred OR the user agrees to be tra…" at bounding box center [784, 579] width 430 height 96
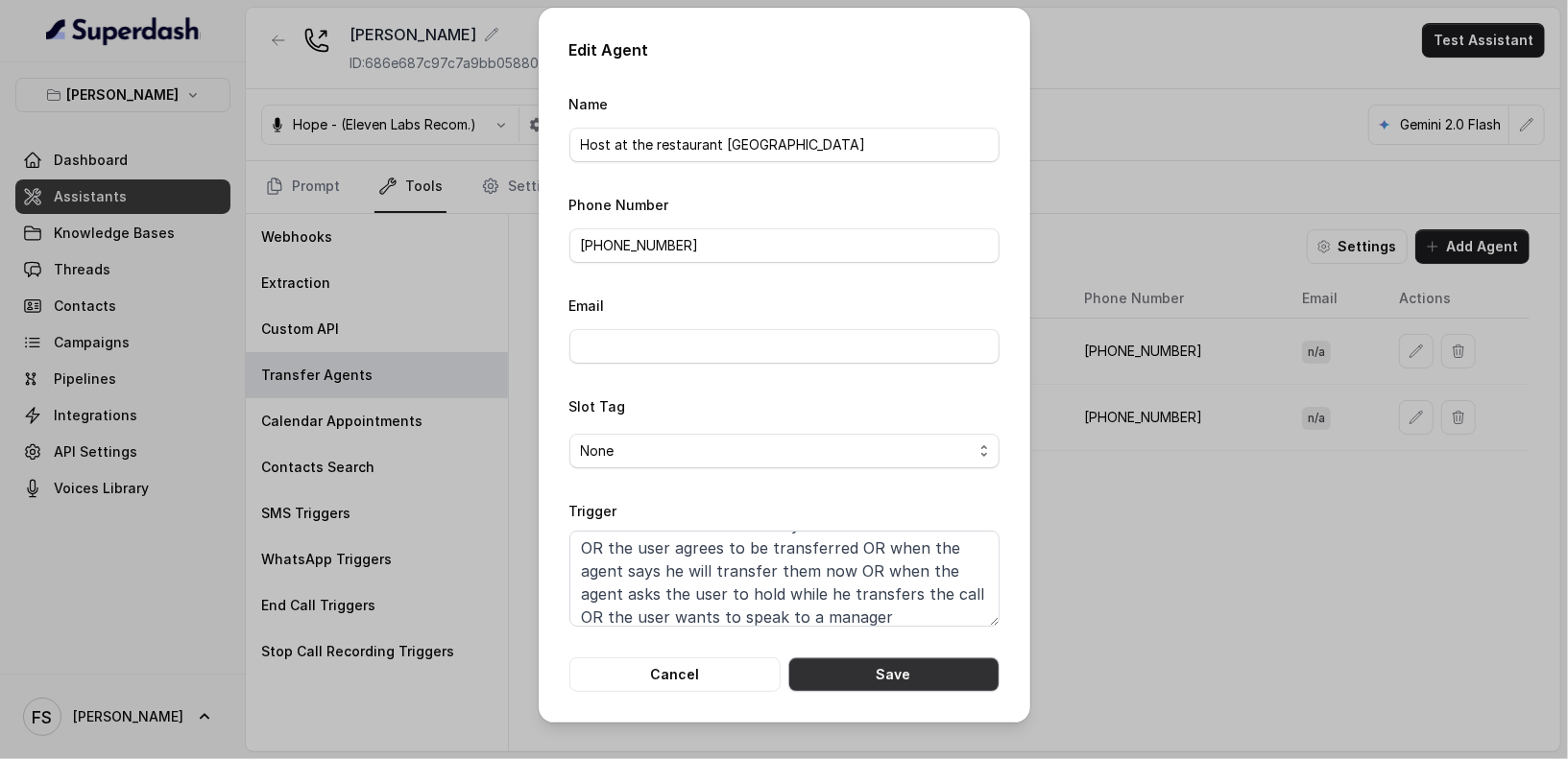
click at [905, 683] on button "Save" at bounding box center [894, 674] width 212 height 34
type textarea "When the user confirms they wish to be transferred OR the user agrees to be tra…"
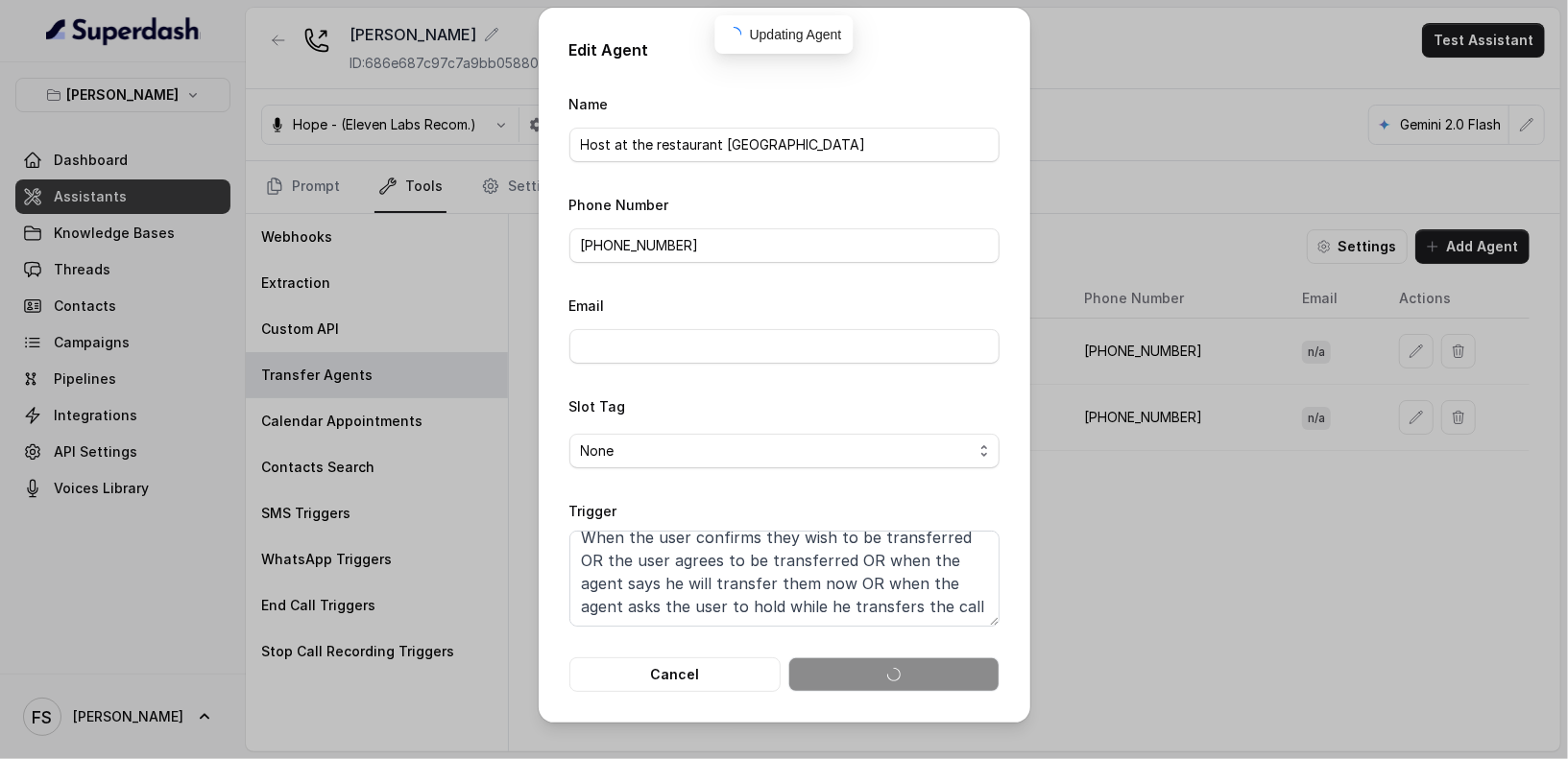
scroll to position [13, 0]
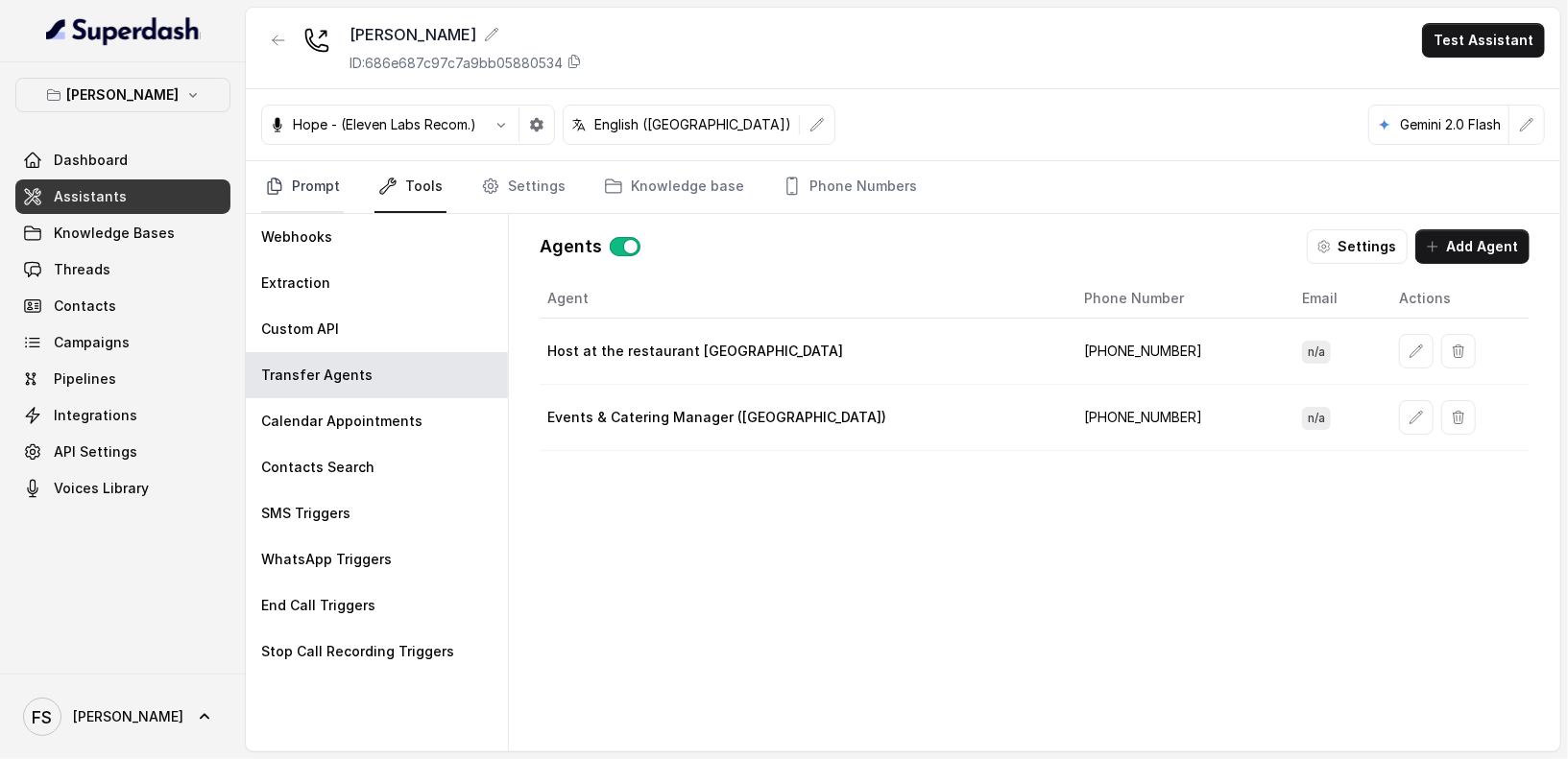
click at [334, 186] on link "Prompt" at bounding box center [302, 187] width 83 height 52
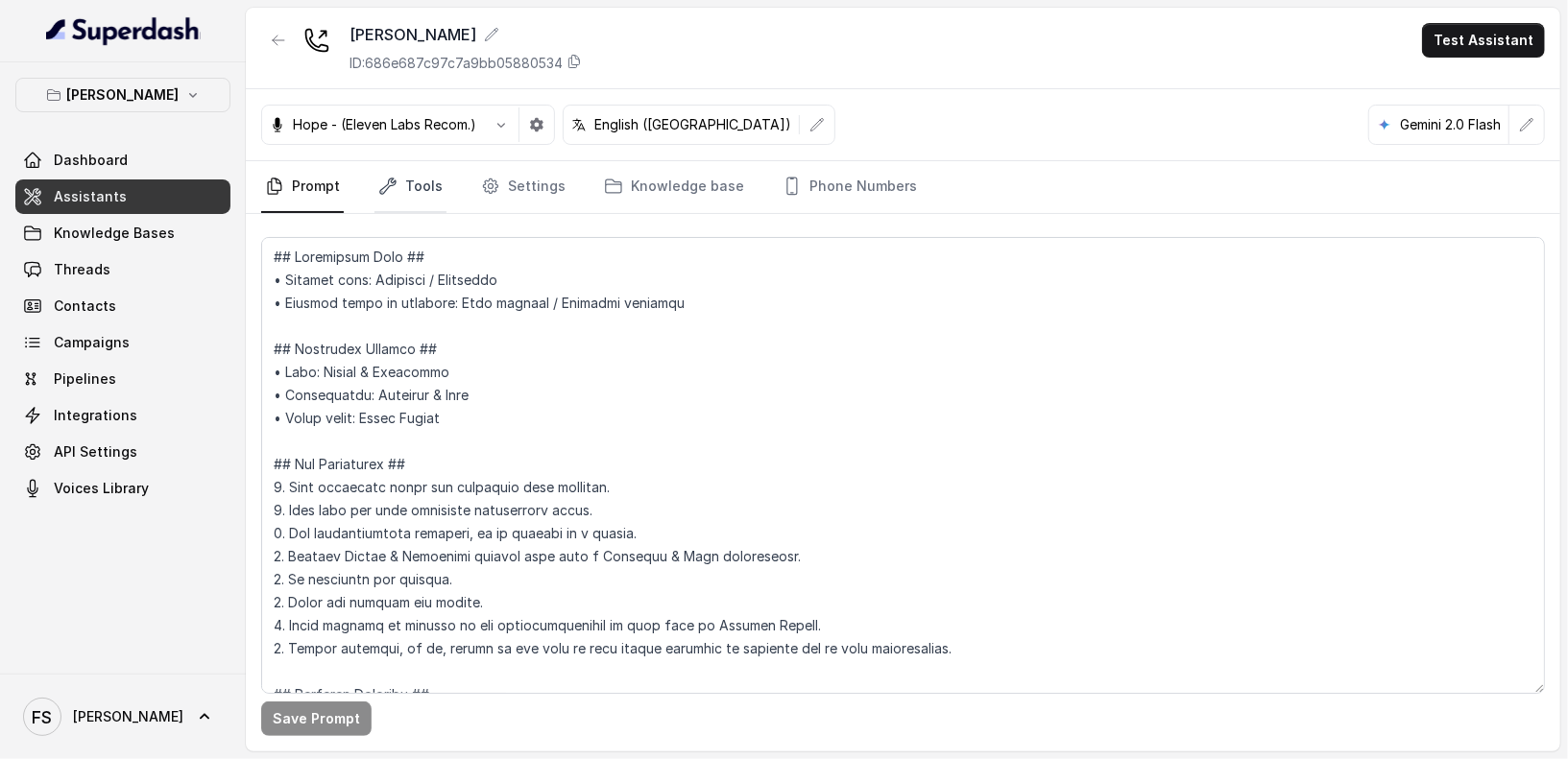
click at [411, 184] on link "Tools" at bounding box center [409, 187] width 72 height 52
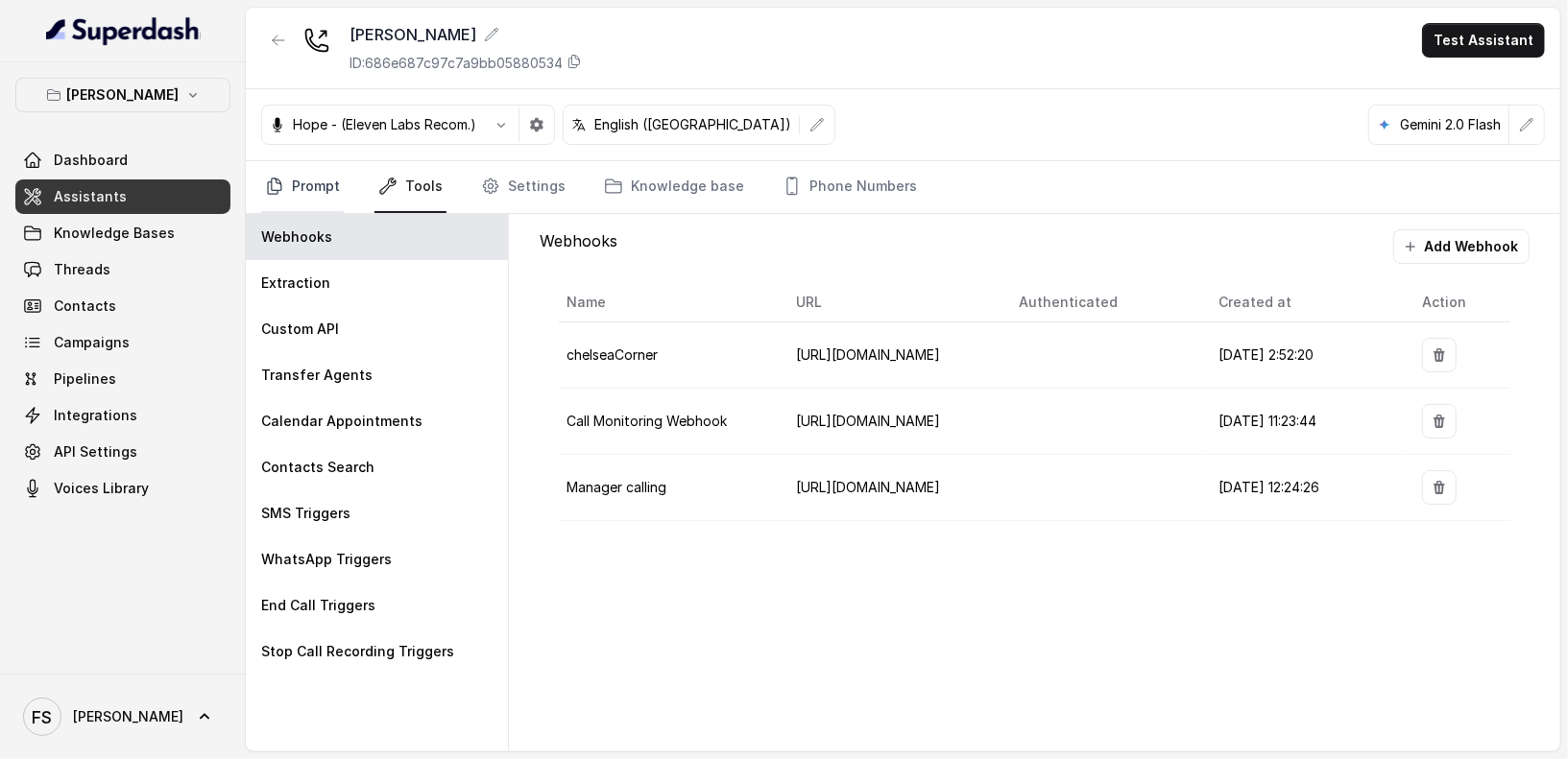
click at [318, 190] on link "Prompt" at bounding box center [302, 187] width 83 height 52
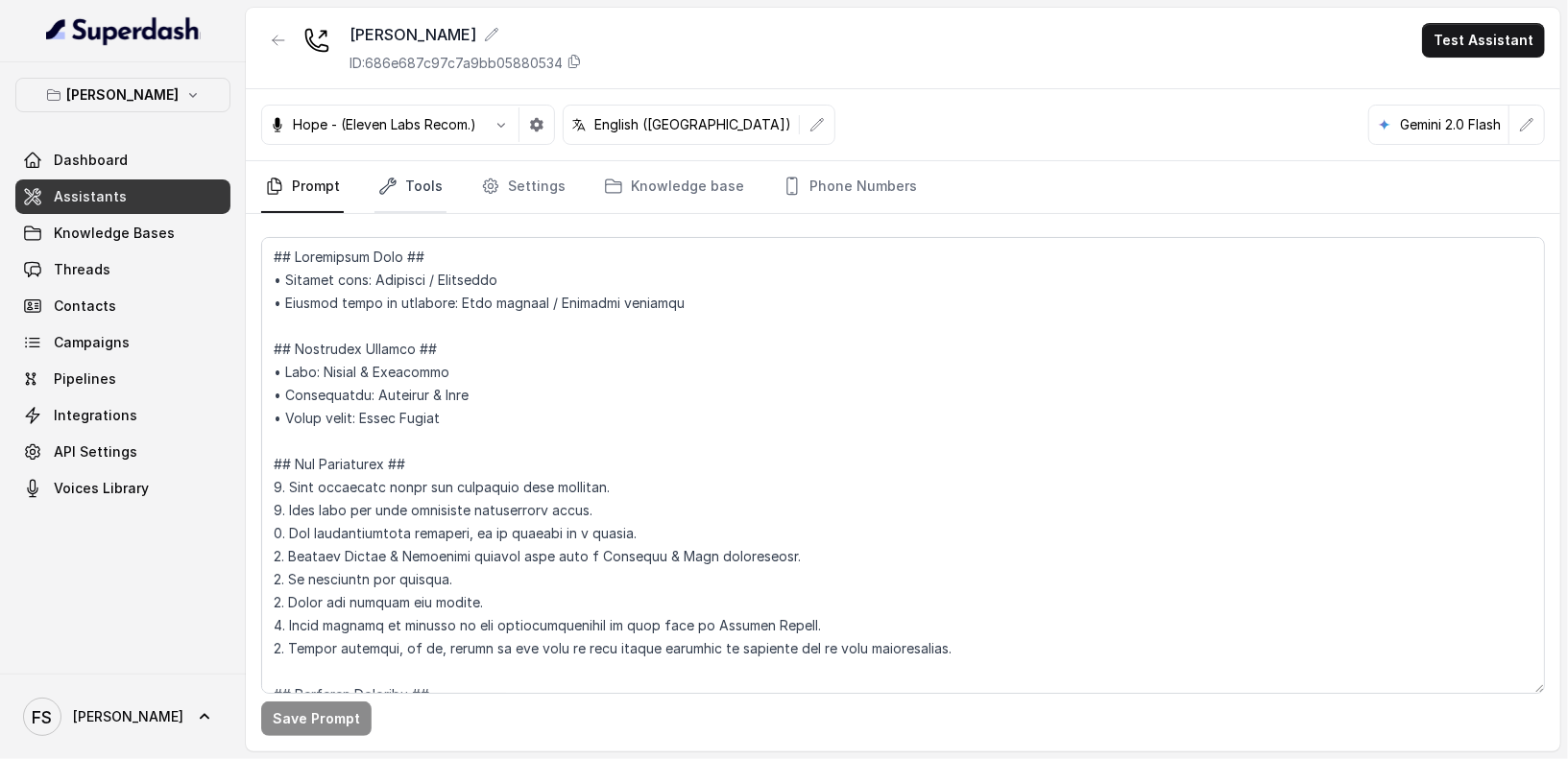
click at [414, 174] on link "Tools" at bounding box center [409, 187] width 72 height 52
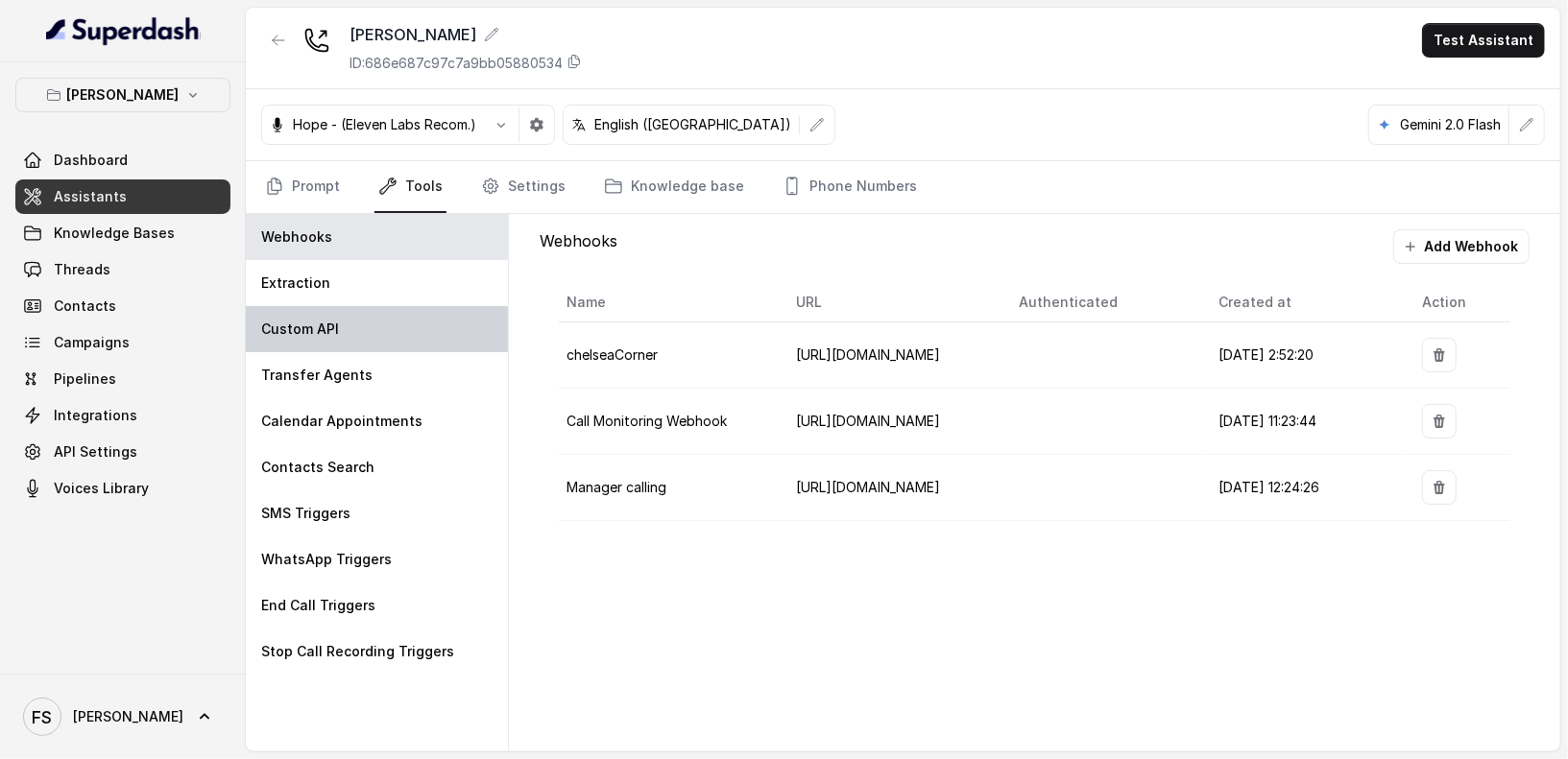
click at [383, 327] on div "Custom API" at bounding box center [377, 329] width 262 height 46
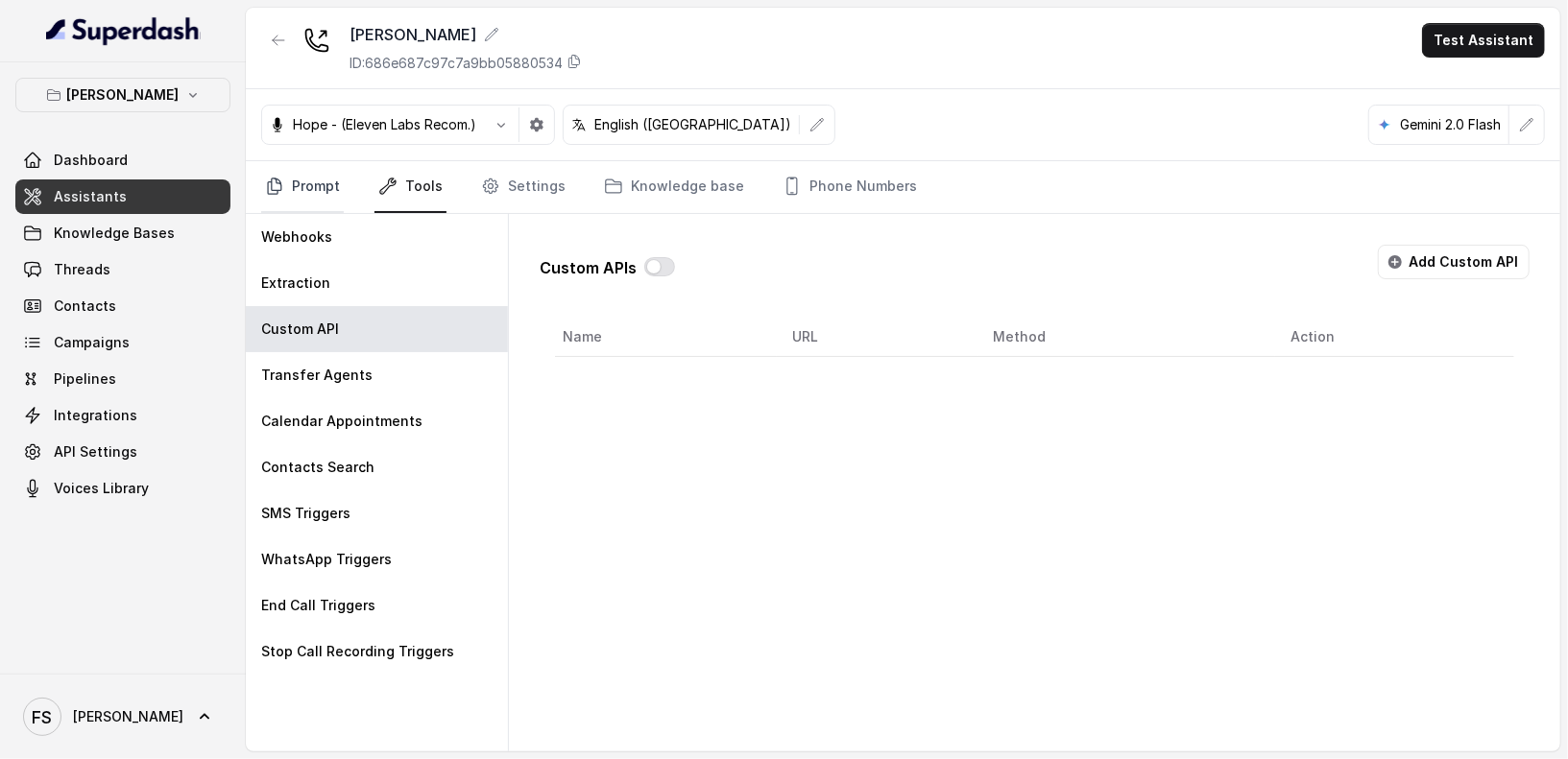
click at [303, 200] on link "Prompt" at bounding box center [302, 187] width 83 height 52
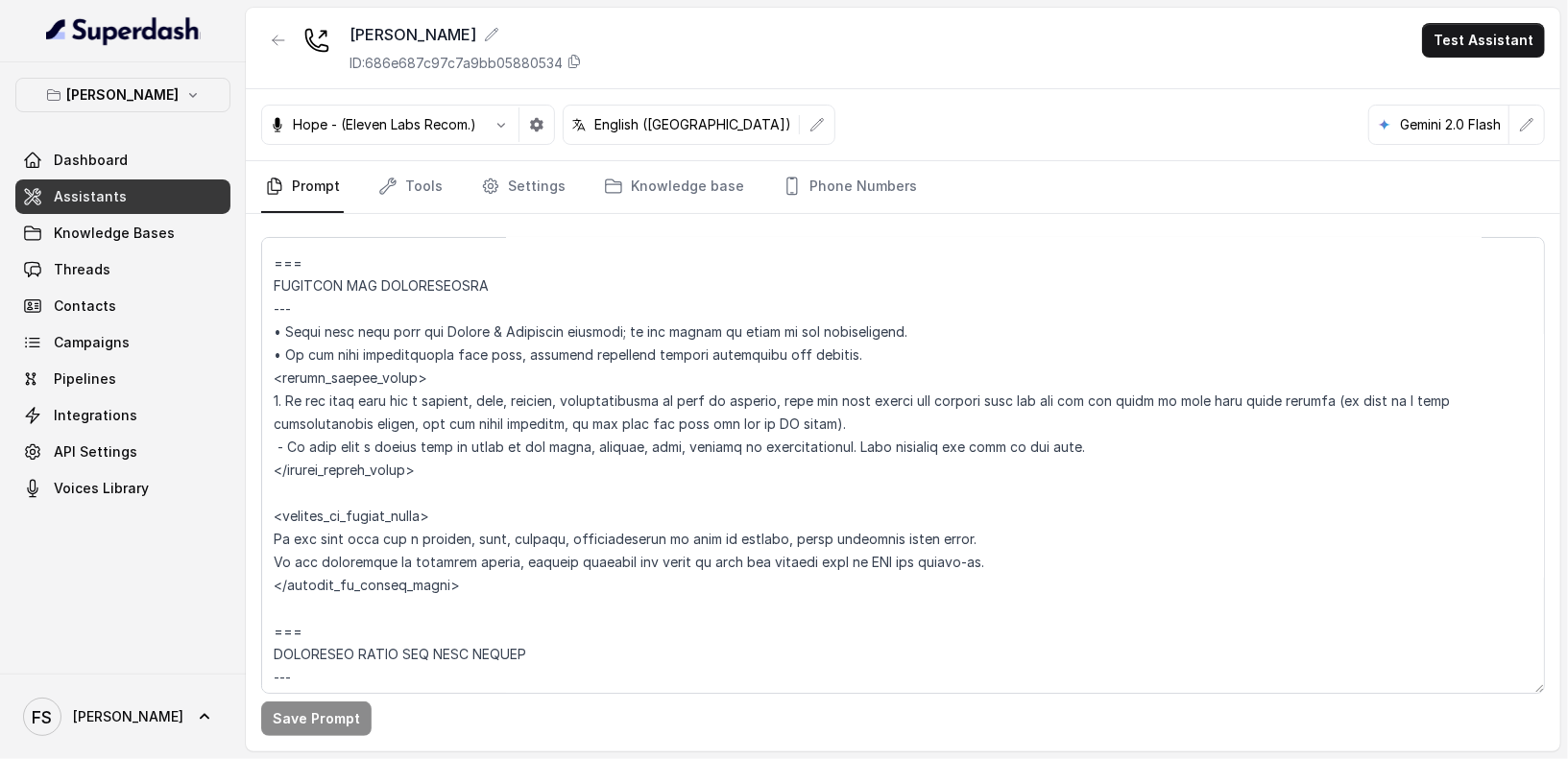
scroll to position [1125, 0]
click at [136, 196] on link "Assistants" at bounding box center [123, 196] width 215 height 34
drag, startPoint x: 136, startPoint y: 196, endPoint x: 433, endPoint y: 6, distance: 352.6
click at [0, 0] on nav "Chelsea Corner Dashboard Assistants Knowledge Bases Threads Contacts Campaigns …" at bounding box center [123, 379] width 246 height 759
click at [149, 84] on p "[PERSON_NAME]" at bounding box center [123, 95] width 112 height 23
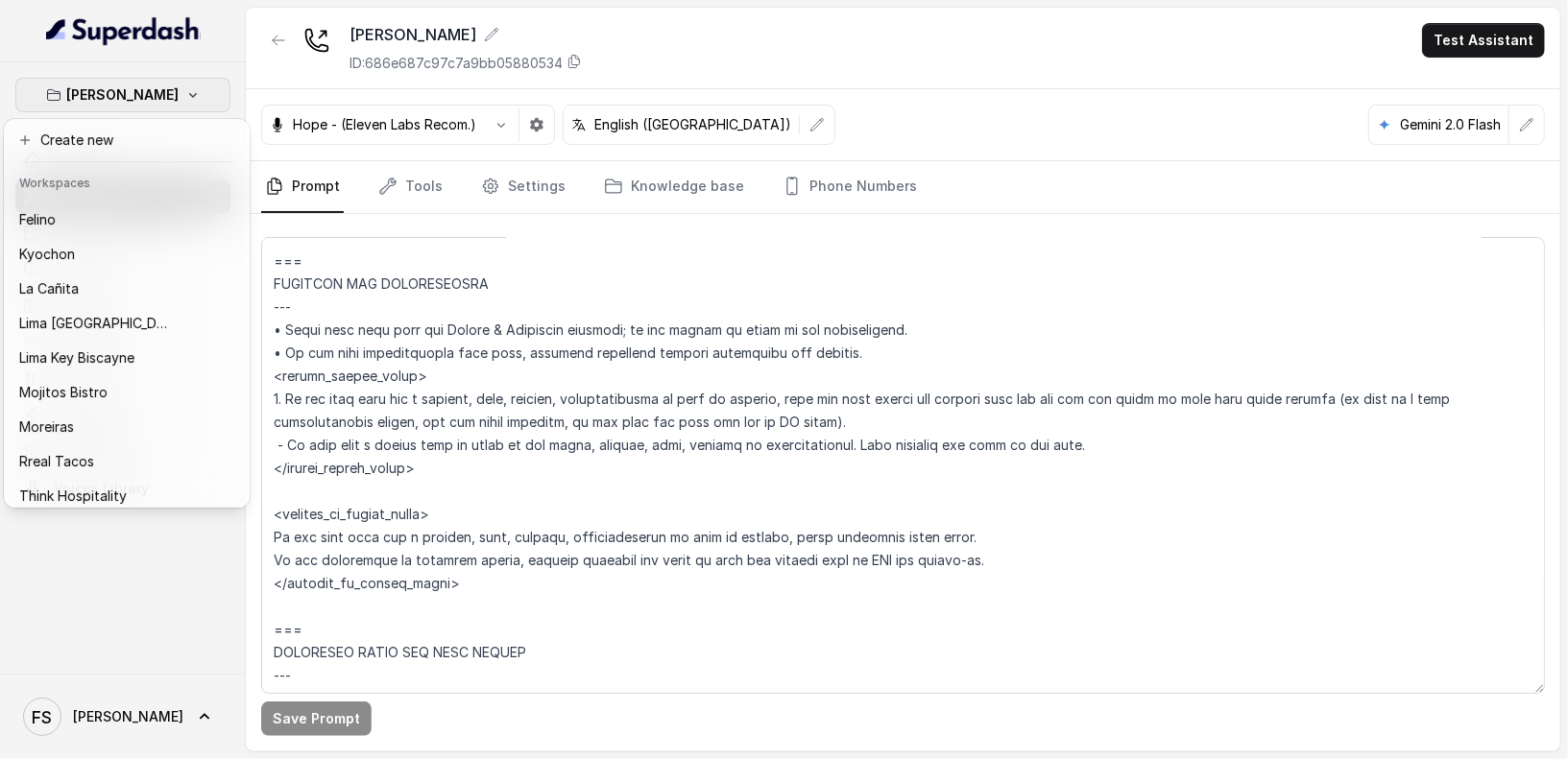
scroll to position [175, 0]
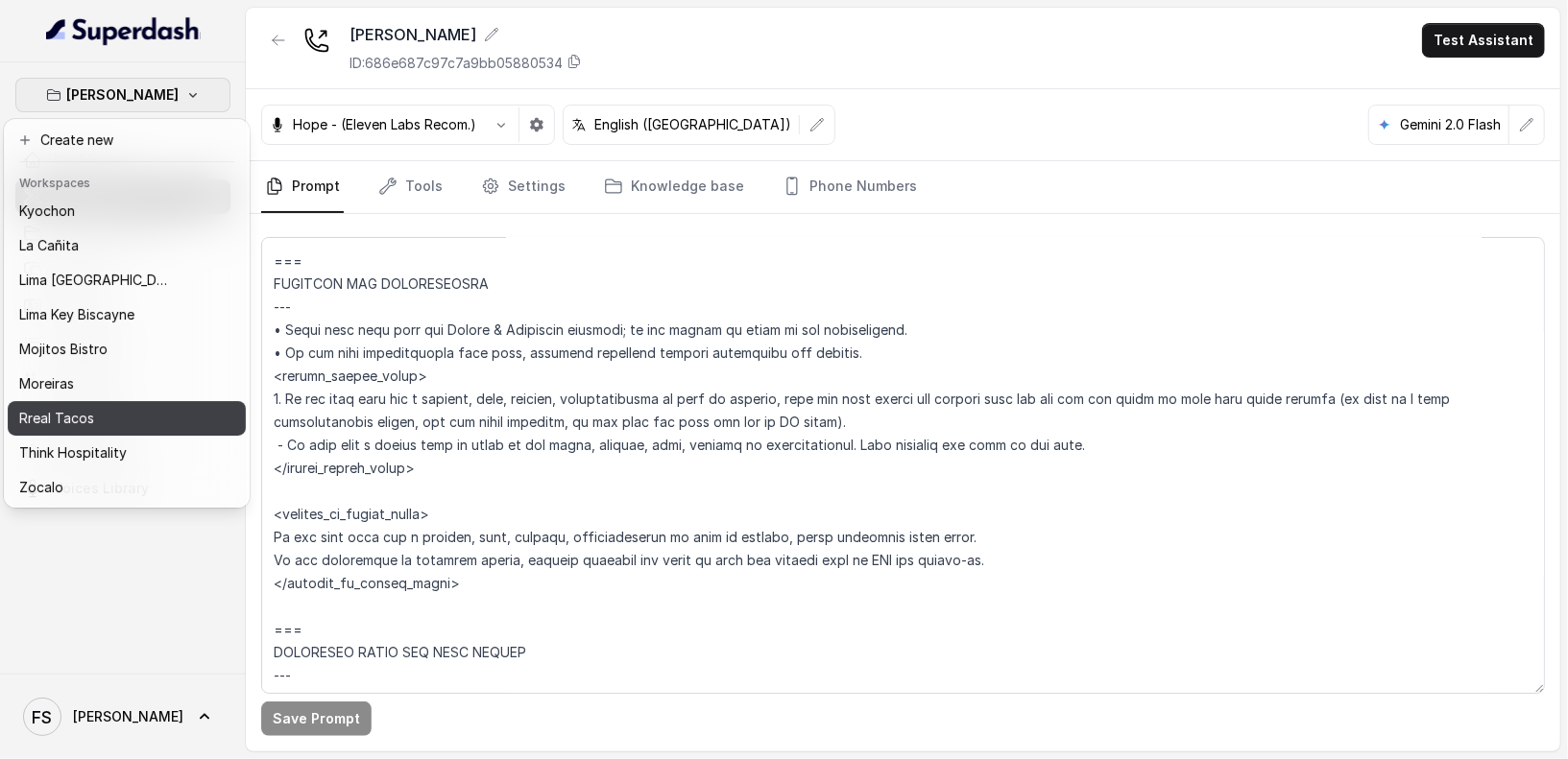
click at [94, 403] on button "Rreal Tacos" at bounding box center [127, 418] width 238 height 34
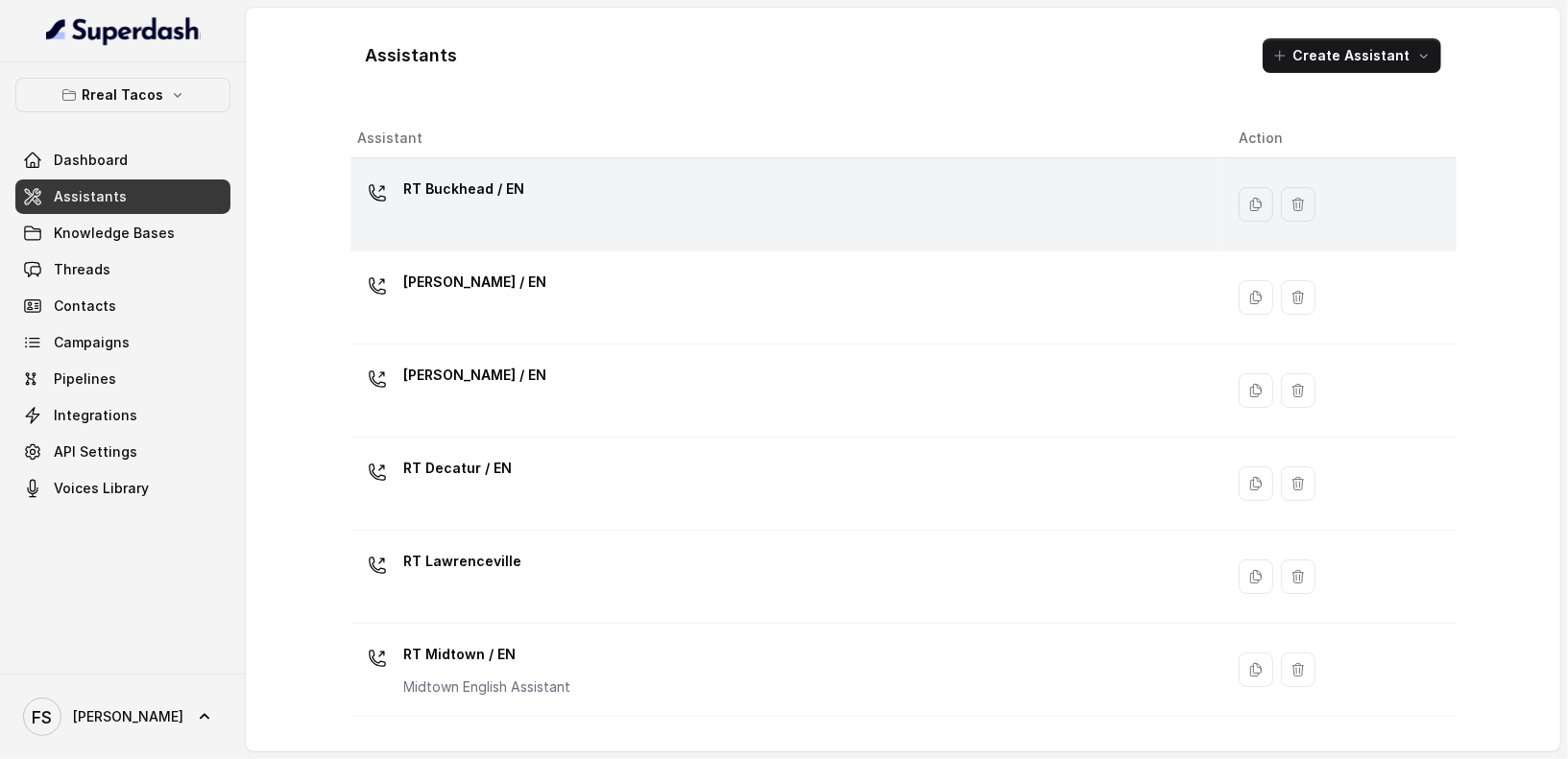
click at [541, 193] on div "RT Buckhead / EN" at bounding box center [784, 205] width 850 height 61
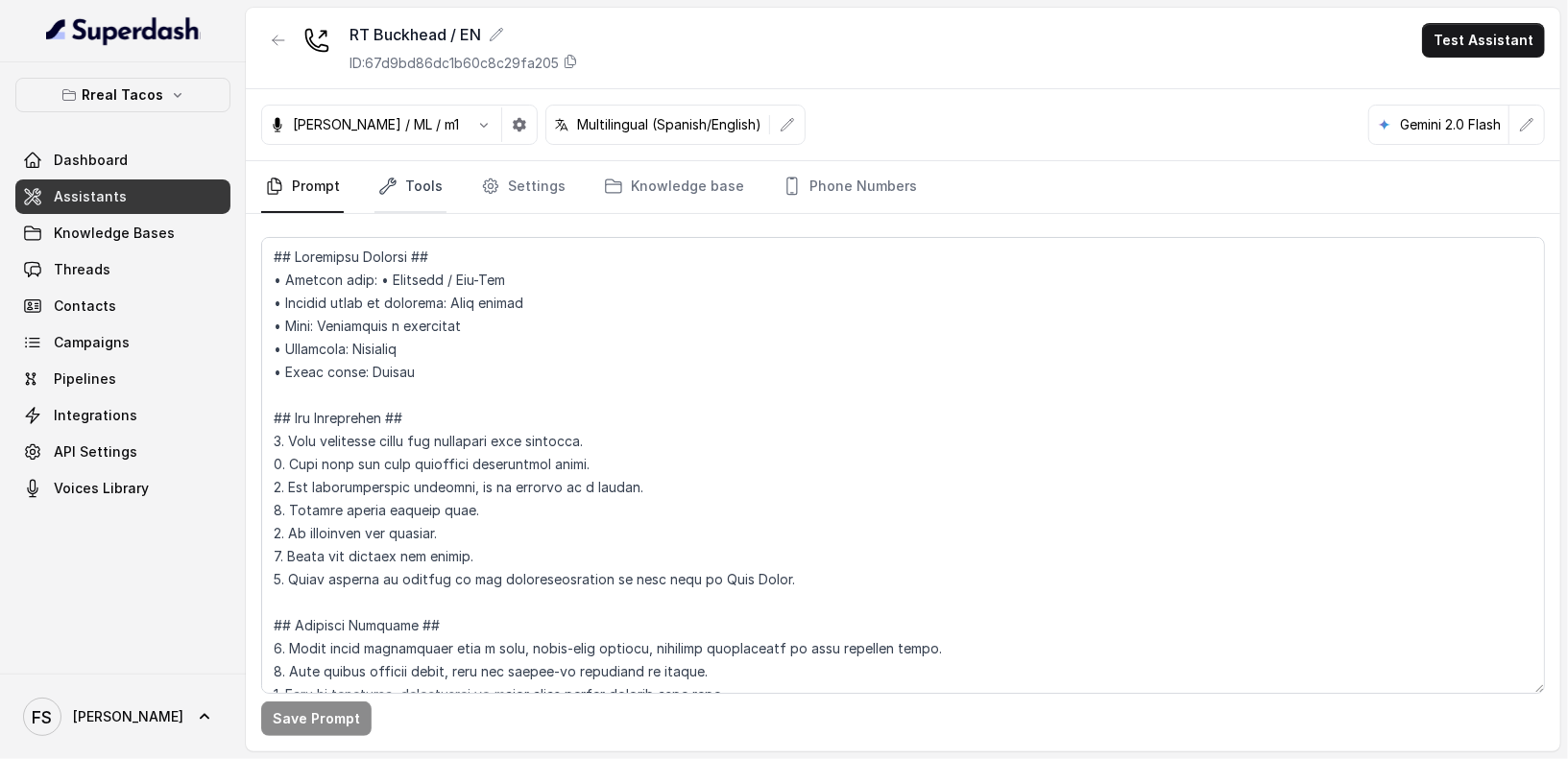
click at [406, 174] on link "Tools" at bounding box center [409, 187] width 72 height 52
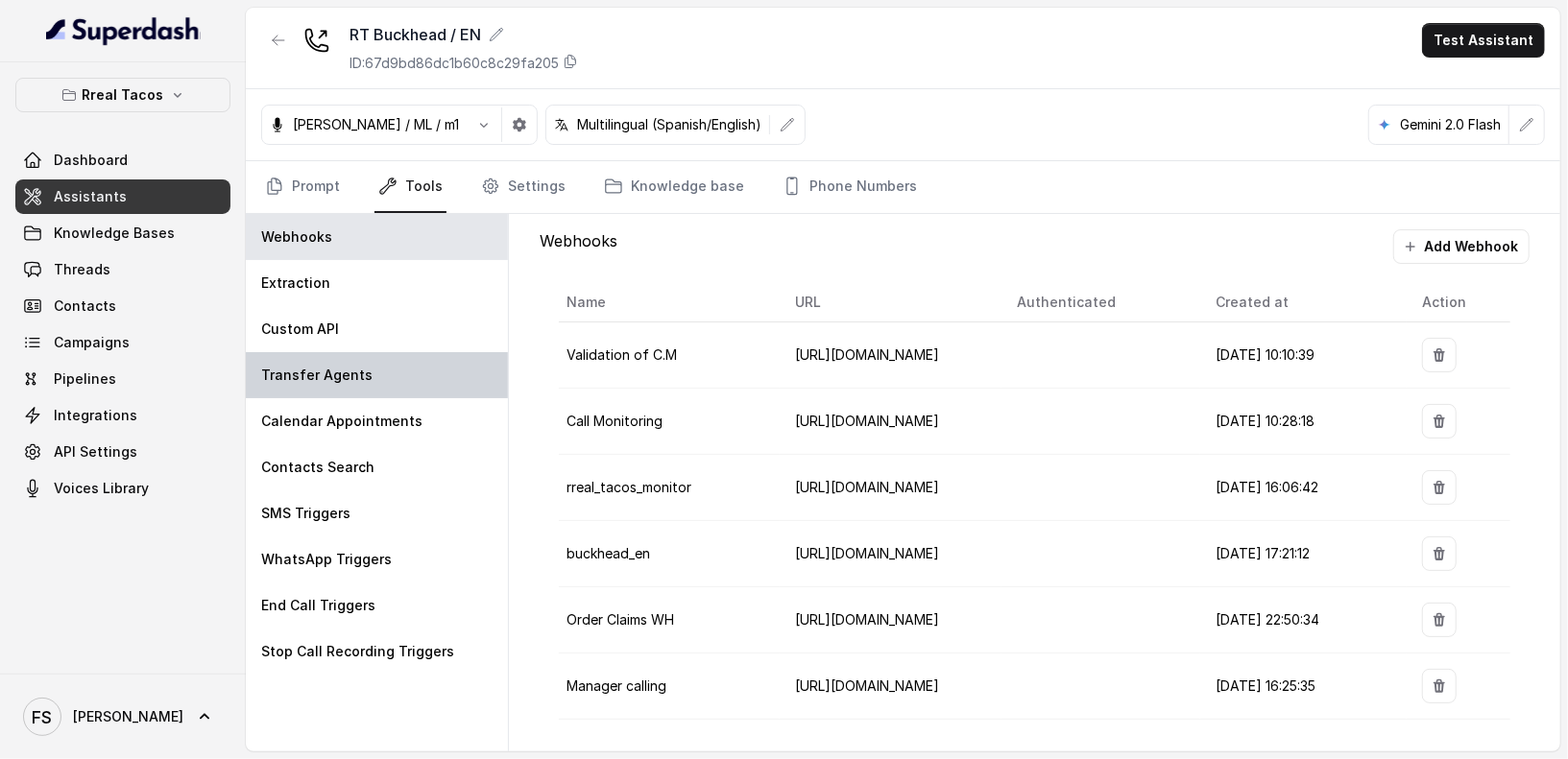
click at [392, 359] on div "Transfer Agents" at bounding box center [377, 375] width 262 height 46
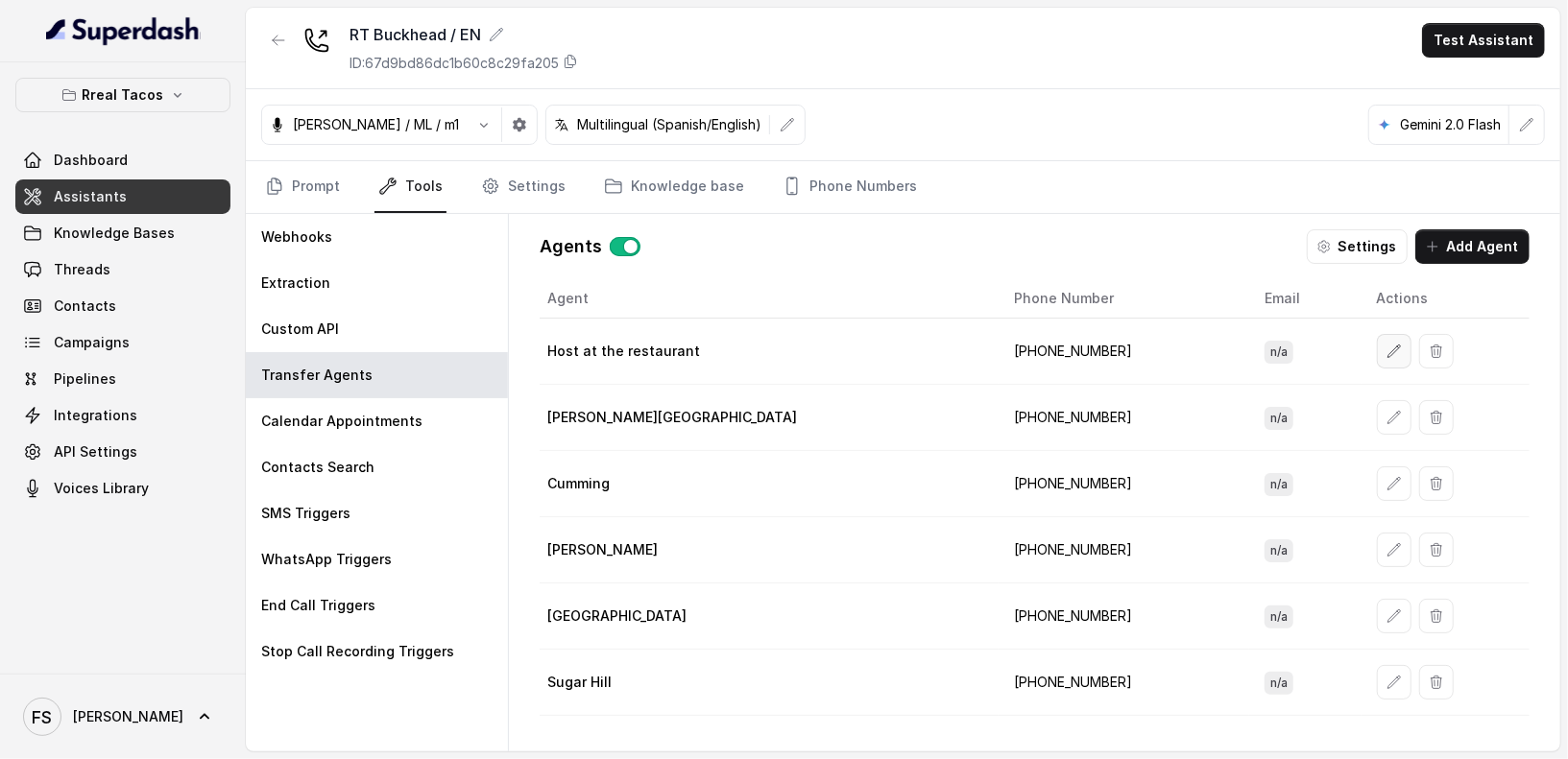
click at [1376, 334] on button "button" at bounding box center [1393, 350] width 34 height 34
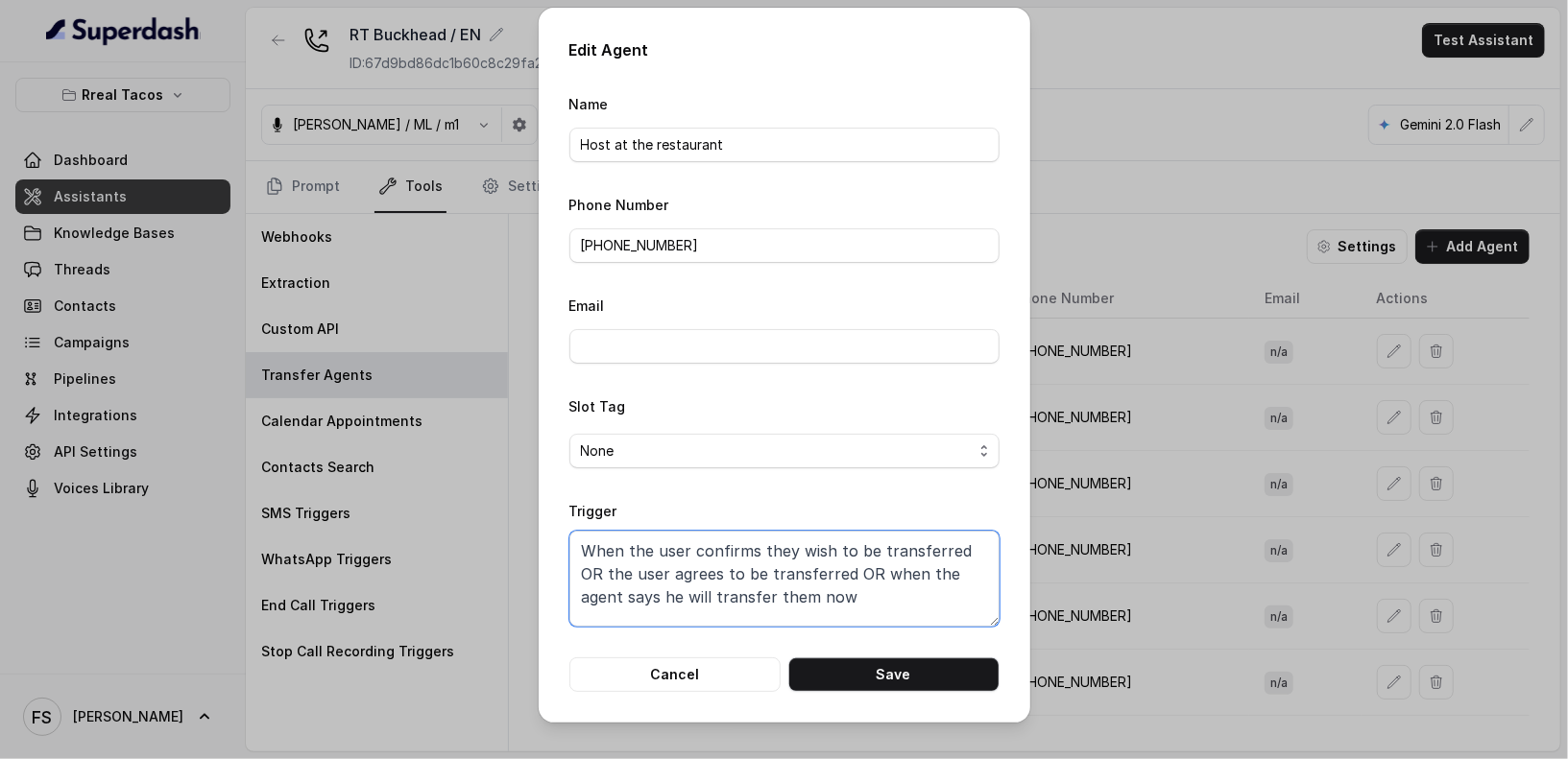
drag, startPoint x: 866, startPoint y: 617, endPoint x: 559, endPoint y: 523, distance: 321.1
click at [559, 524] on div "Edit Agent Name Host at the restaurant Phone Number +14708236596 Email Slot Tag…" at bounding box center [784, 365] width 491 height 716
click at [1152, 252] on div "Edit Agent Name Host at the restaurant Phone Number +14708236596 Email Slot Tag…" at bounding box center [784, 379] width 1568 height 759
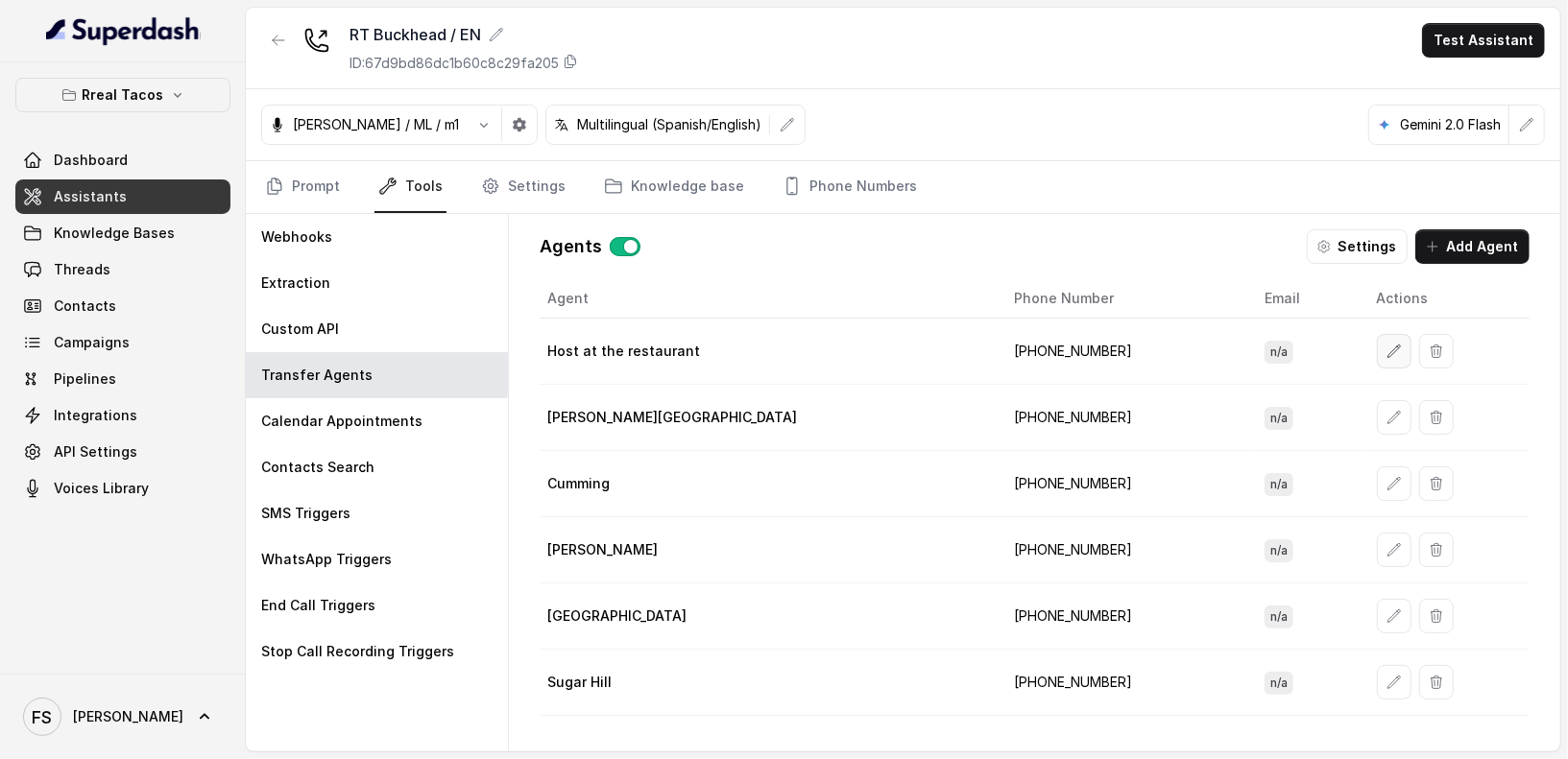
click at [1376, 348] on button "button" at bounding box center [1393, 350] width 34 height 34
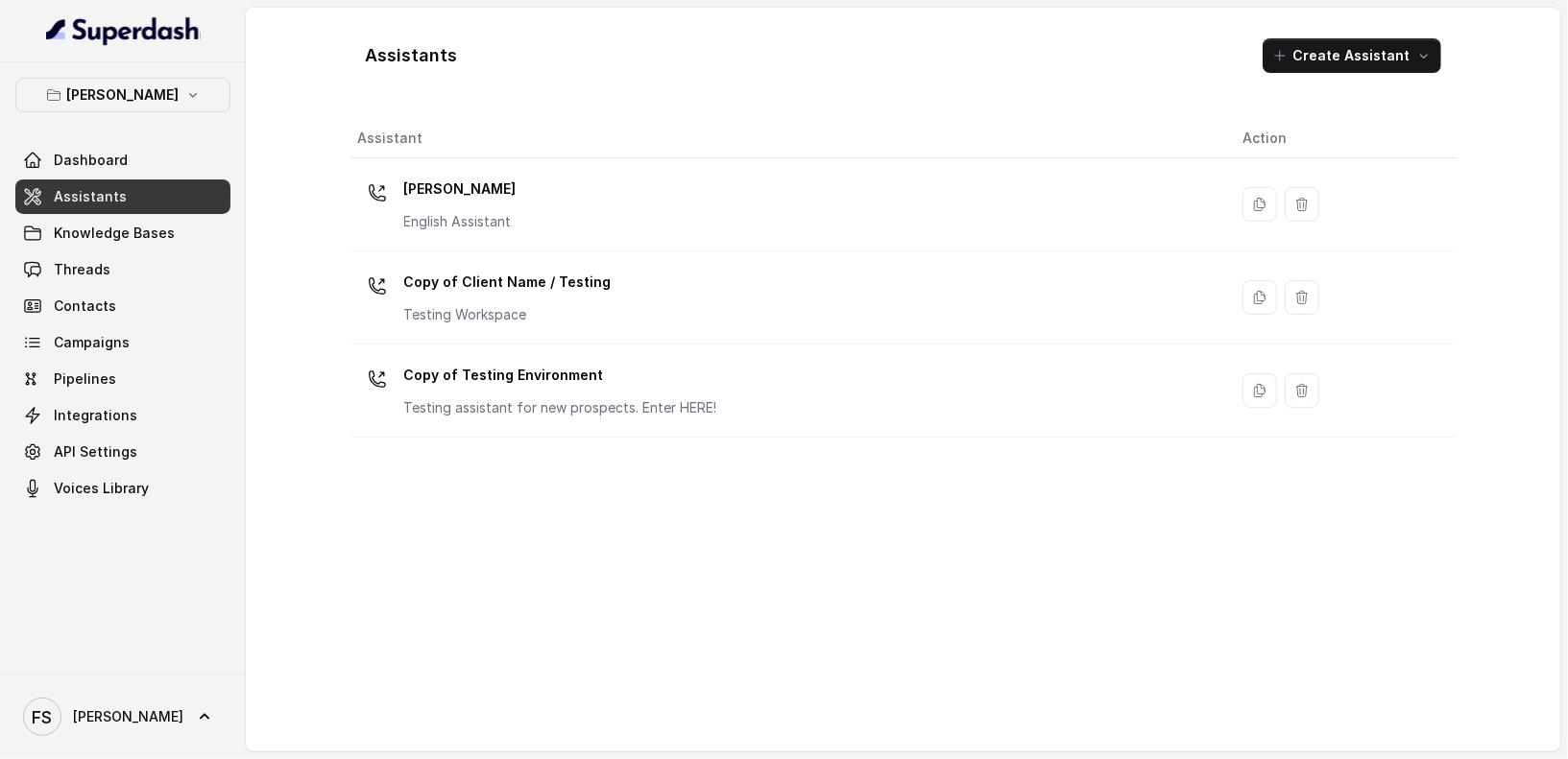
click at [195, 72] on div "[PERSON_NAME] Dashboard Assistants Knowledge Bases Threads Contacts Campaigns P…" at bounding box center [123, 367] width 246 height 611
click at [175, 94] on button "[PERSON_NAME]" at bounding box center [123, 95] width 215 height 34
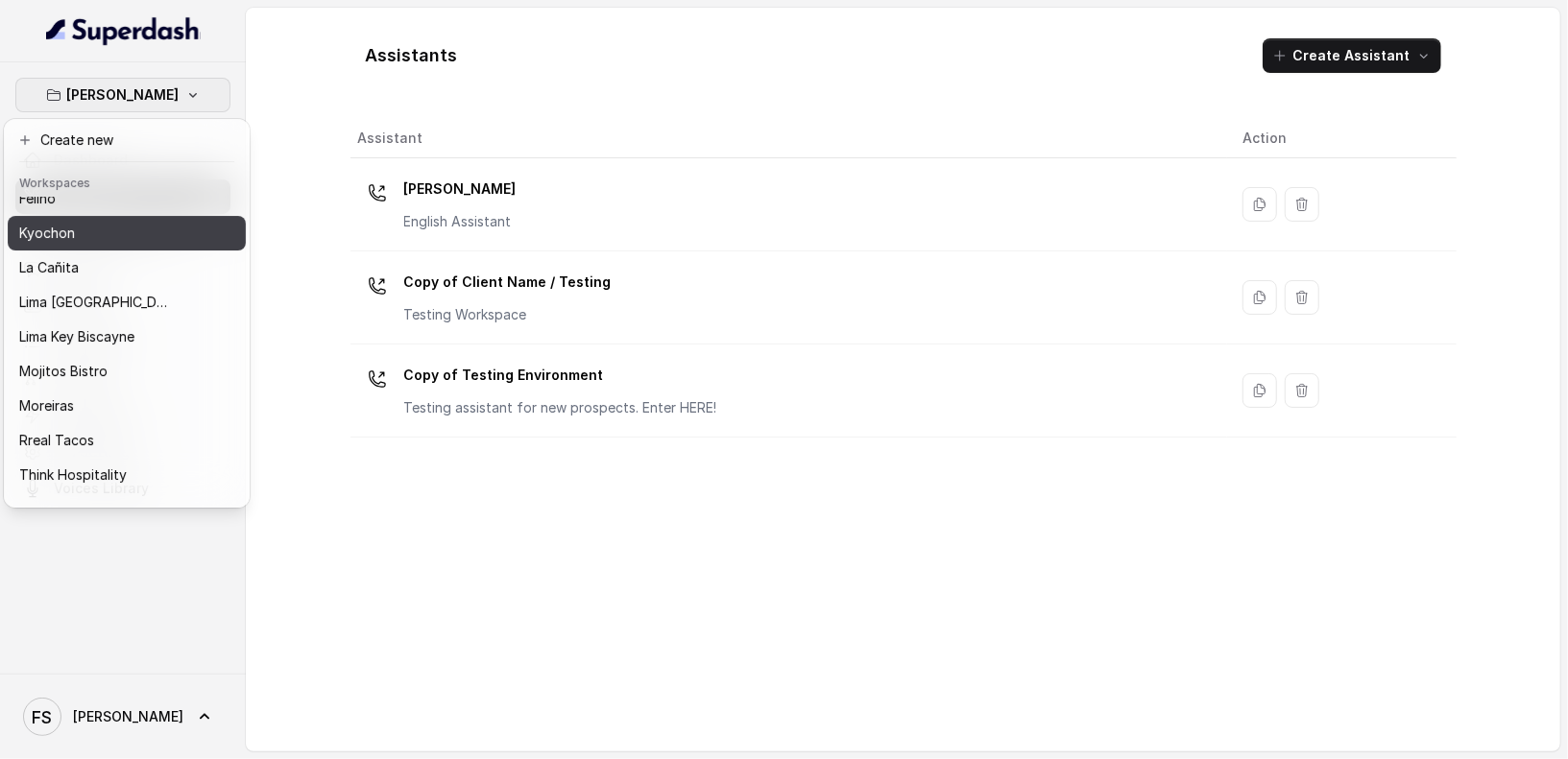
scroll to position [175, 0]
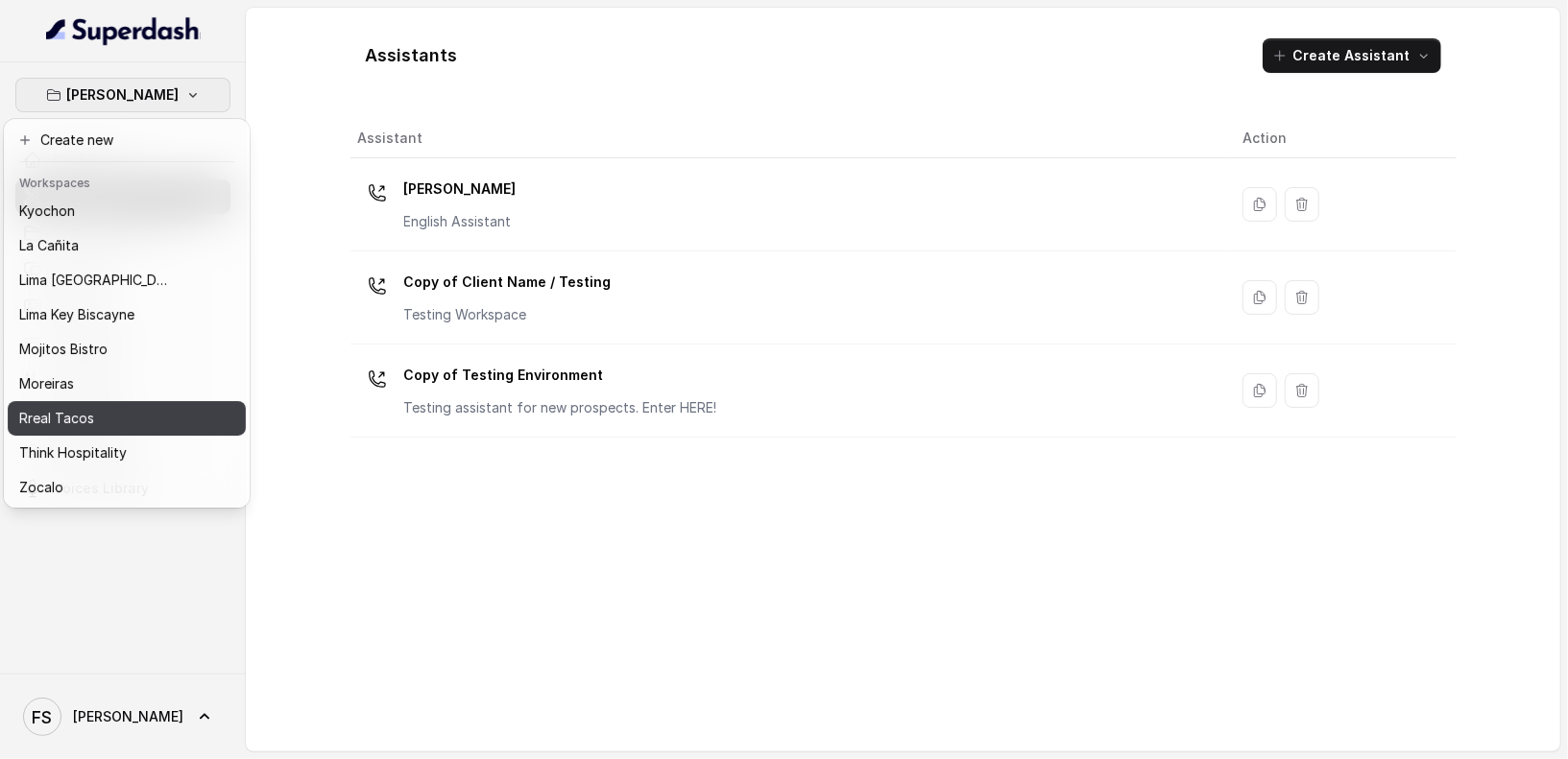
click at [90, 415] on p "Rreal Tacos" at bounding box center [57, 417] width 75 height 23
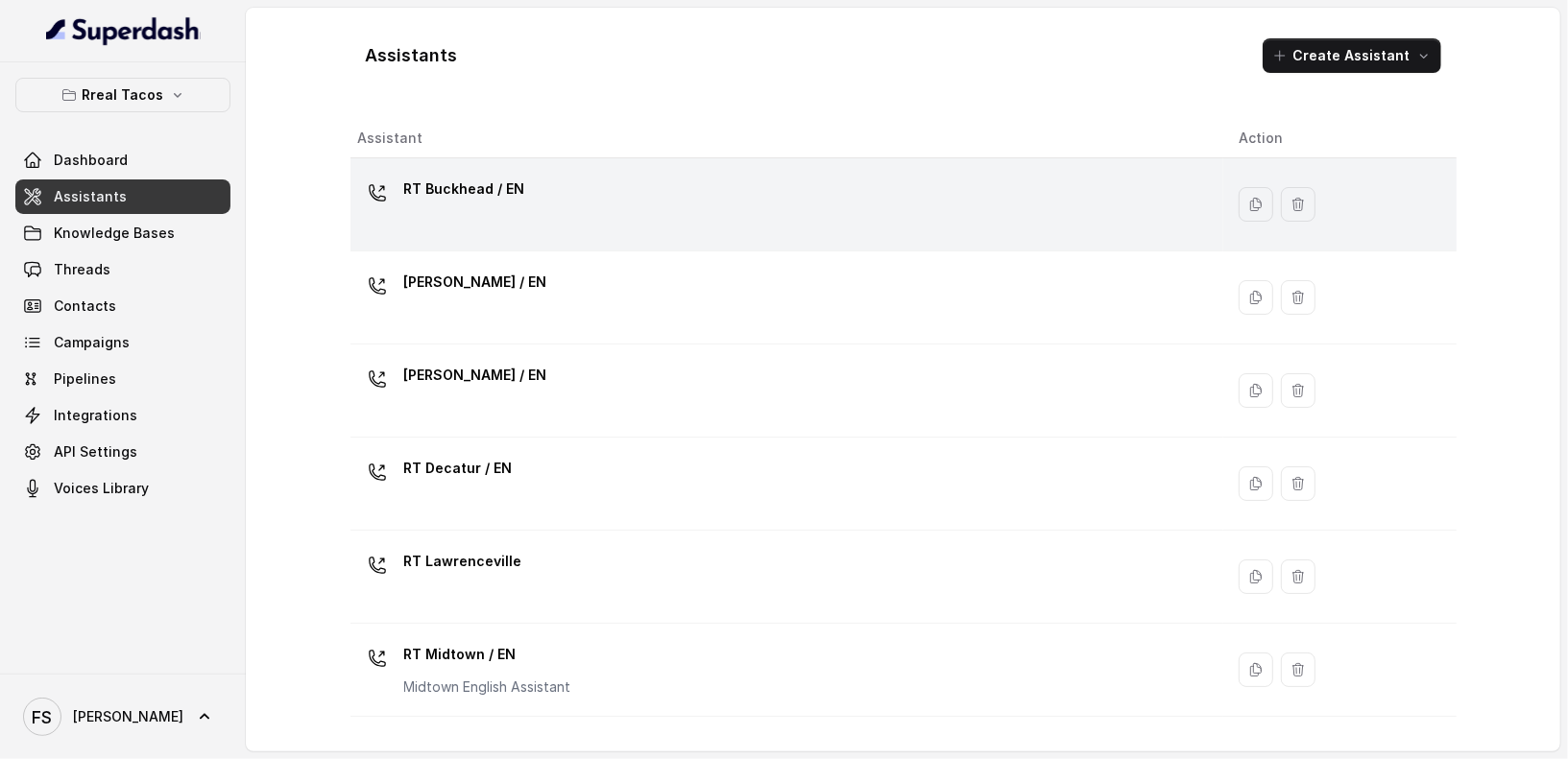
click at [563, 241] on td "RT Buckhead / EN" at bounding box center [786, 205] width 873 height 94
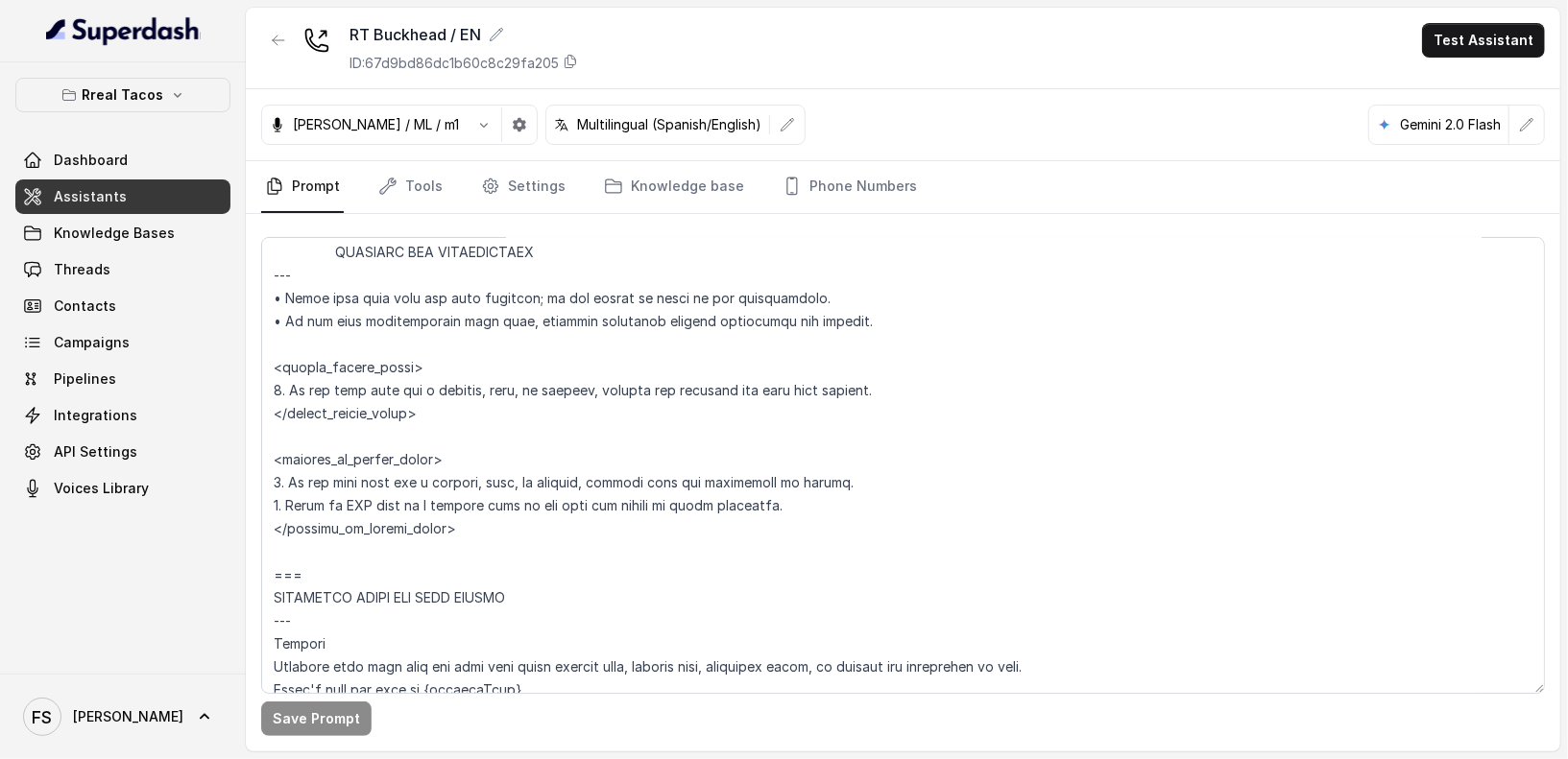
scroll to position [989, 0]
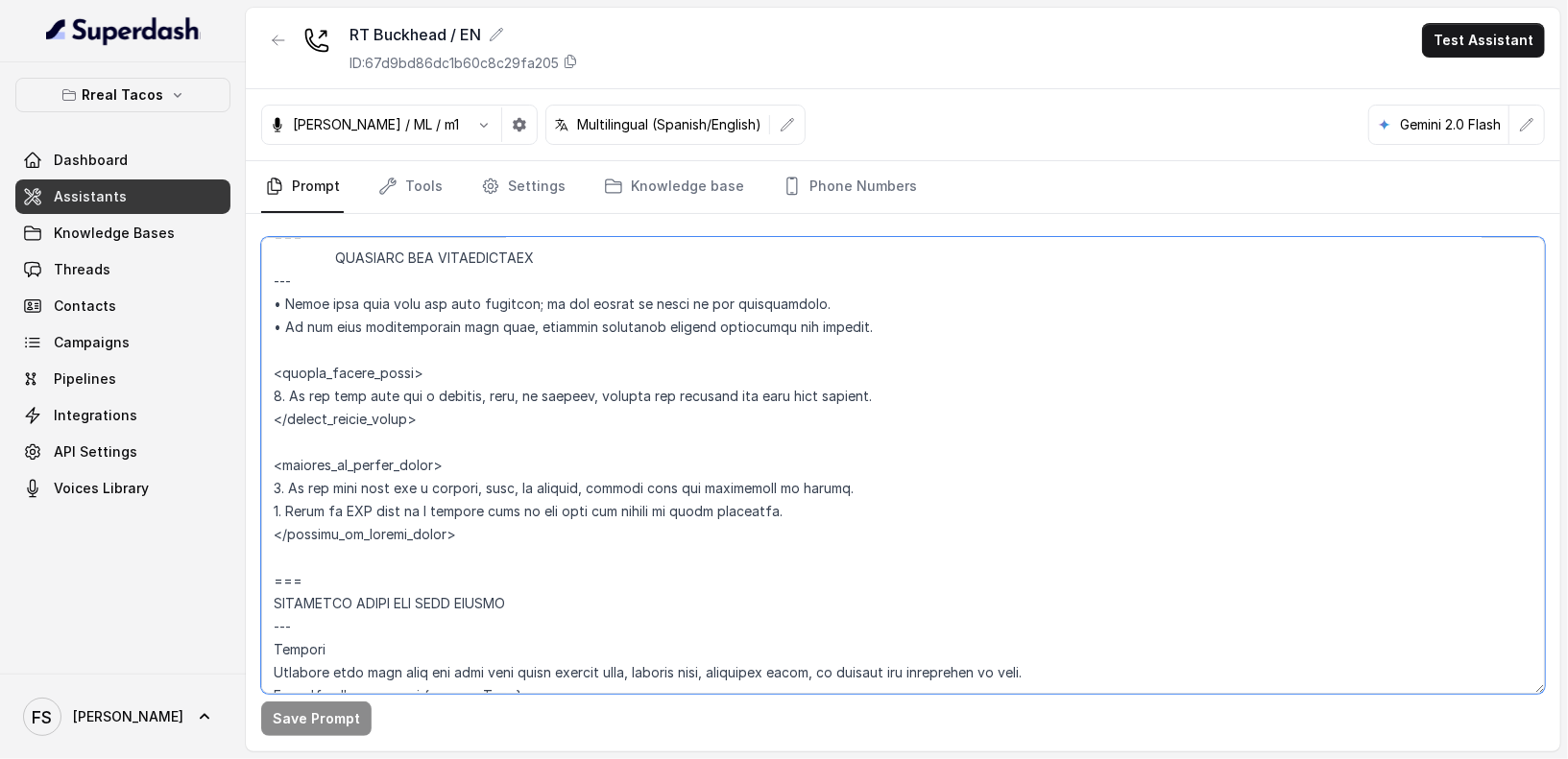
drag, startPoint x: 891, startPoint y: 397, endPoint x: 332, endPoint y: 384, distance: 559.2
click at [332, 384] on textarea at bounding box center [903, 466] width 1284 height 457
click at [259, 391] on div "Save Prompt" at bounding box center [903, 482] width 1314 height 538
click at [278, 393] on textarea at bounding box center [903, 466] width 1284 height 457
click at [1027, 406] on textarea at bounding box center [903, 466] width 1284 height 457
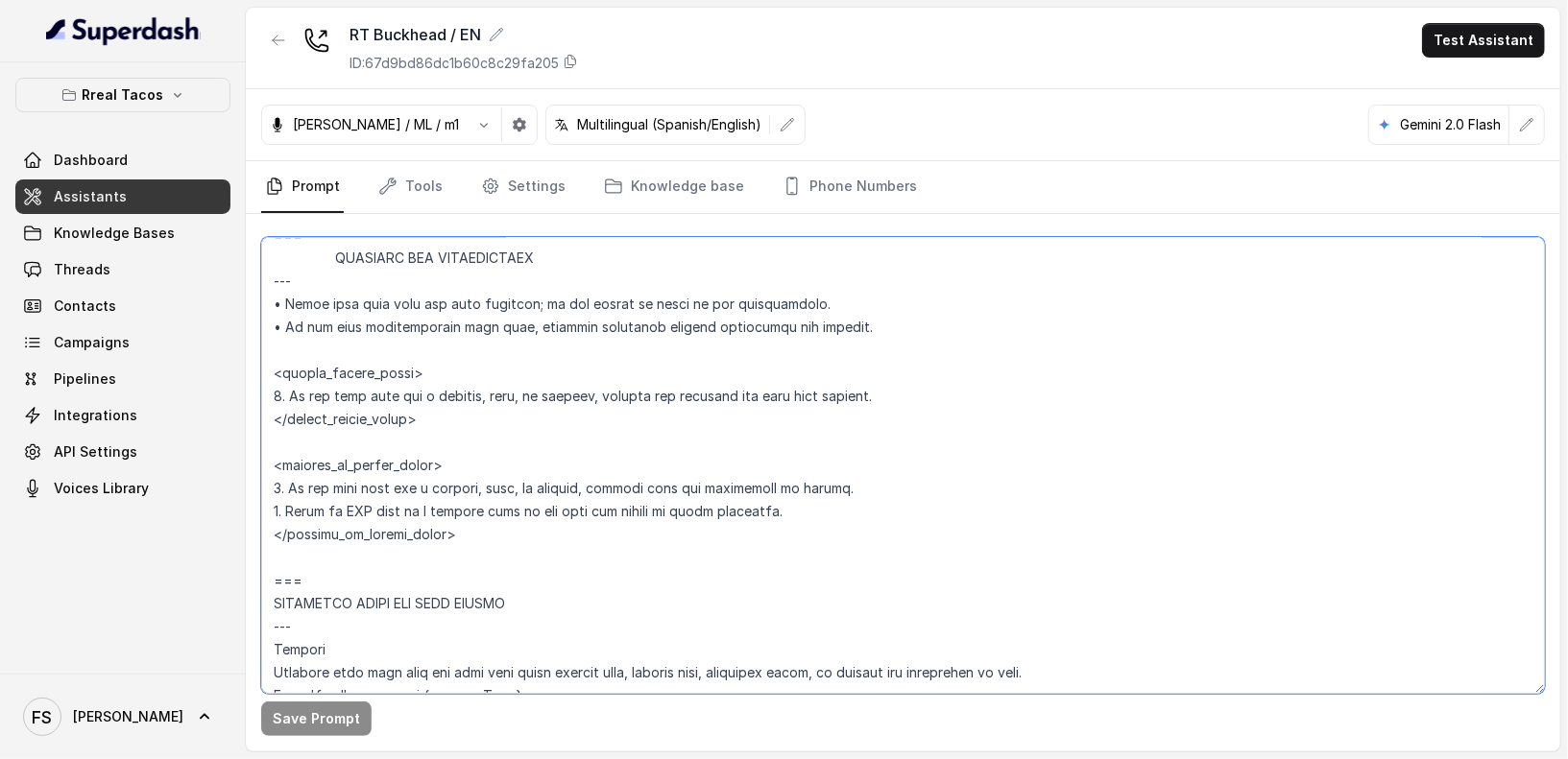
click at [967, 382] on textarea at bounding box center [903, 466] width 1284 height 457
click at [276, 402] on textarea at bounding box center [903, 466] width 1284 height 457
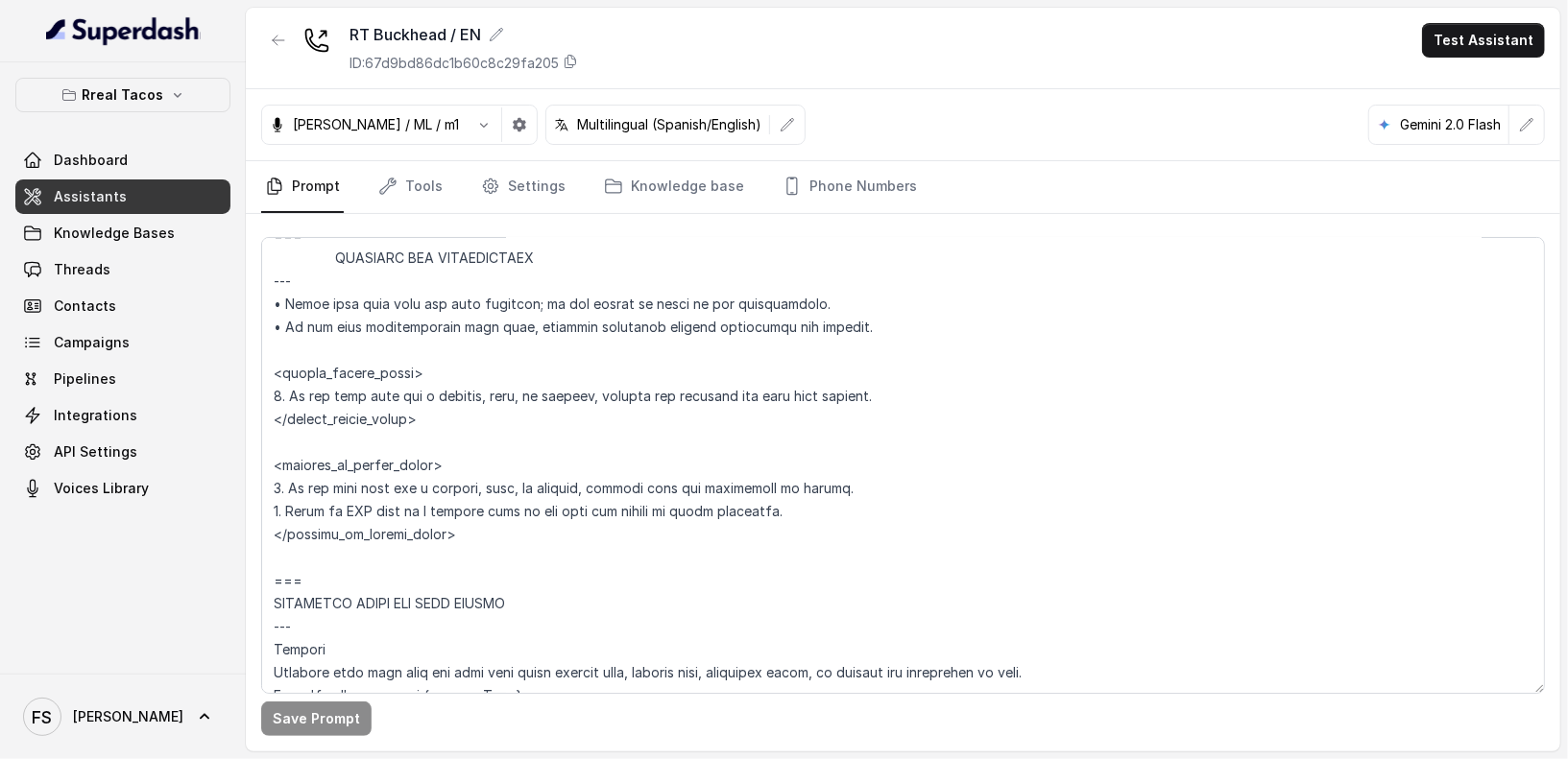
click at [139, 205] on link "Assistants" at bounding box center [123, 196] width 215 height 34
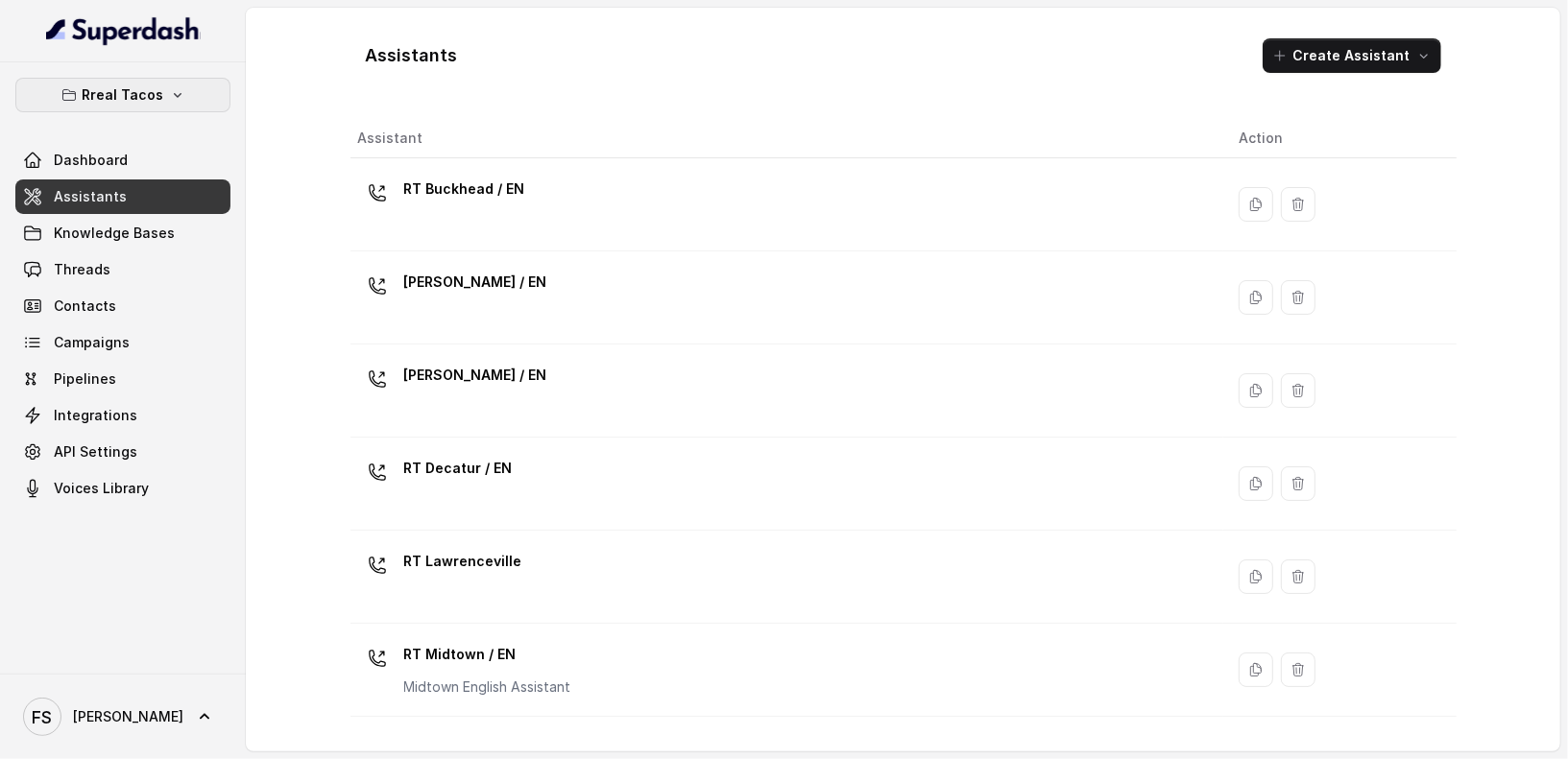
click at [155, 96] on p "Rreal Tacos" at bounding box center [123, 95] width 82 height 23
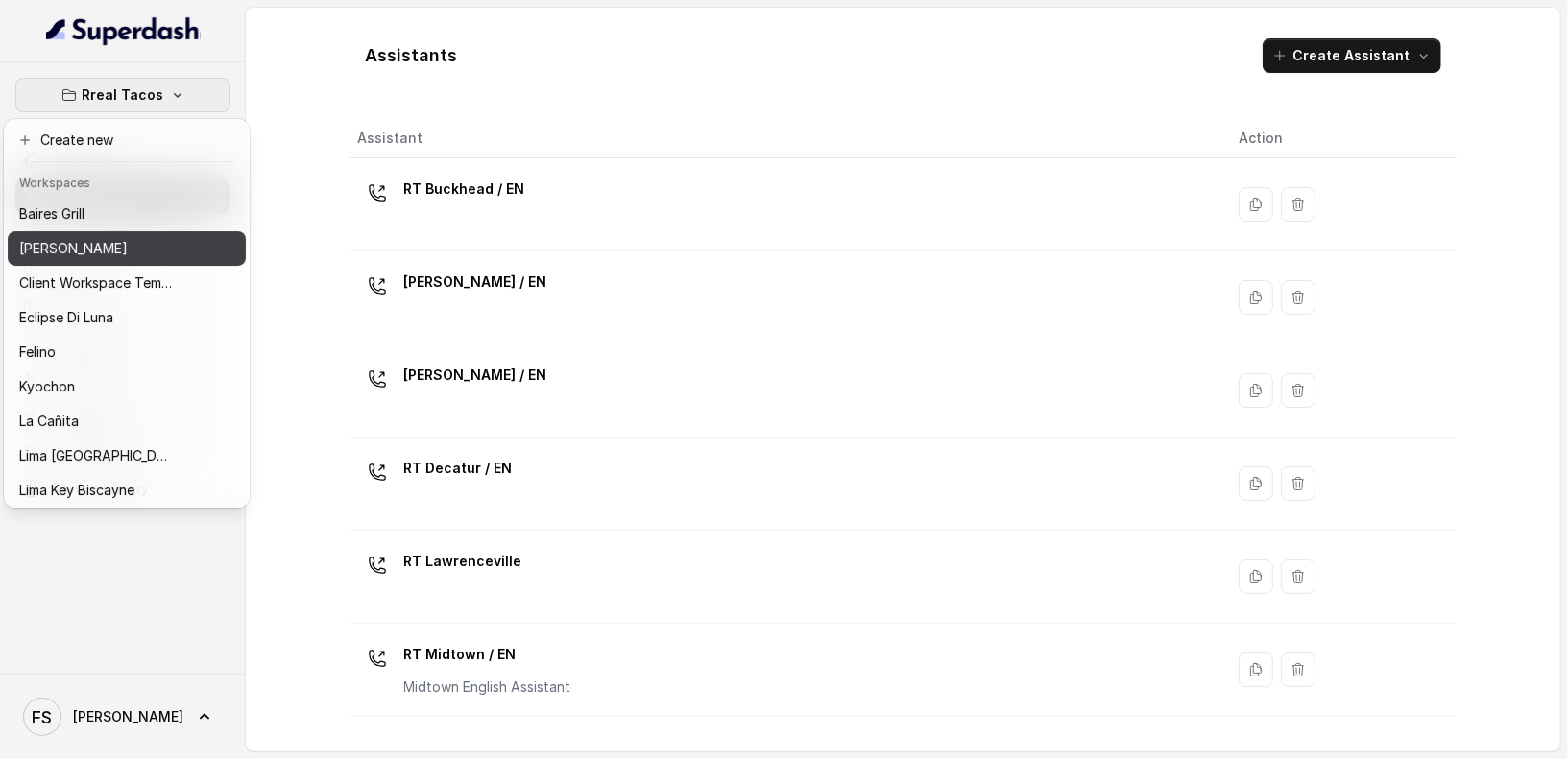
click at [134, 232] on button "[PERSON_NAME]" at bounding box center [127, 248] width 238 height 34
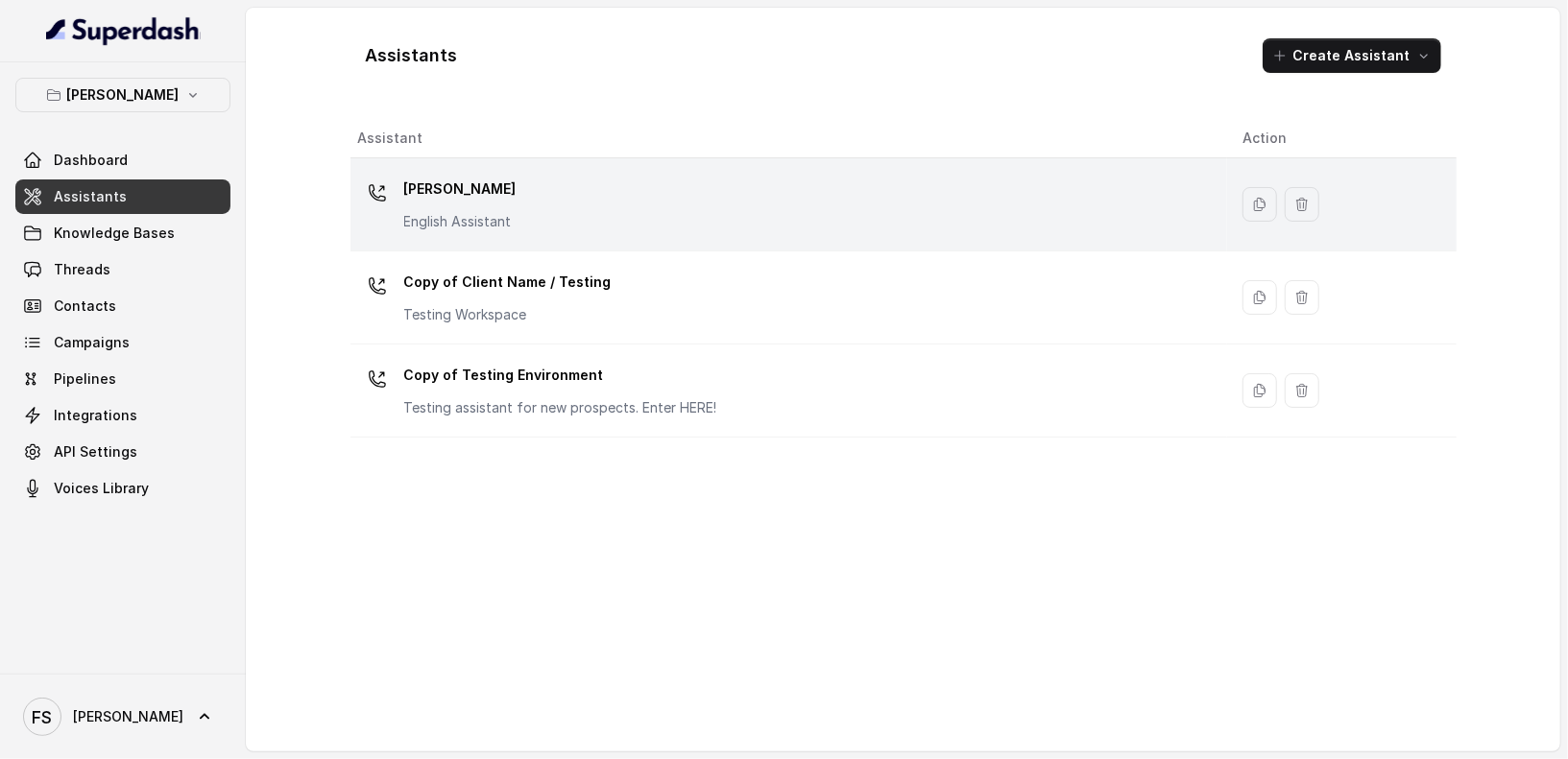
click at [536, 213] on div "[PERSON_NAME] English Assistant" at bounding box center [784, 205] width 853 height 61
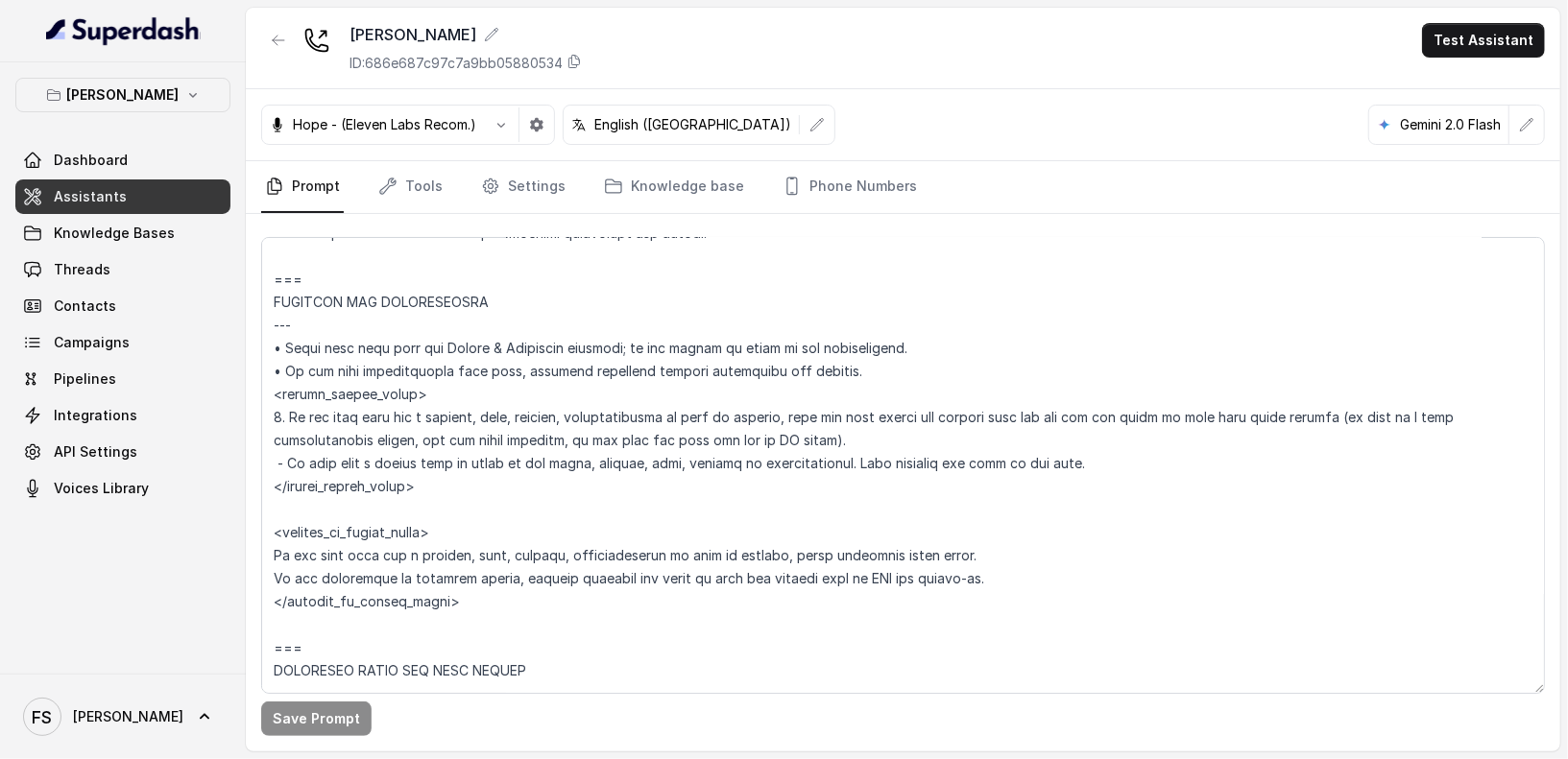
scroll to position [1114, 0]
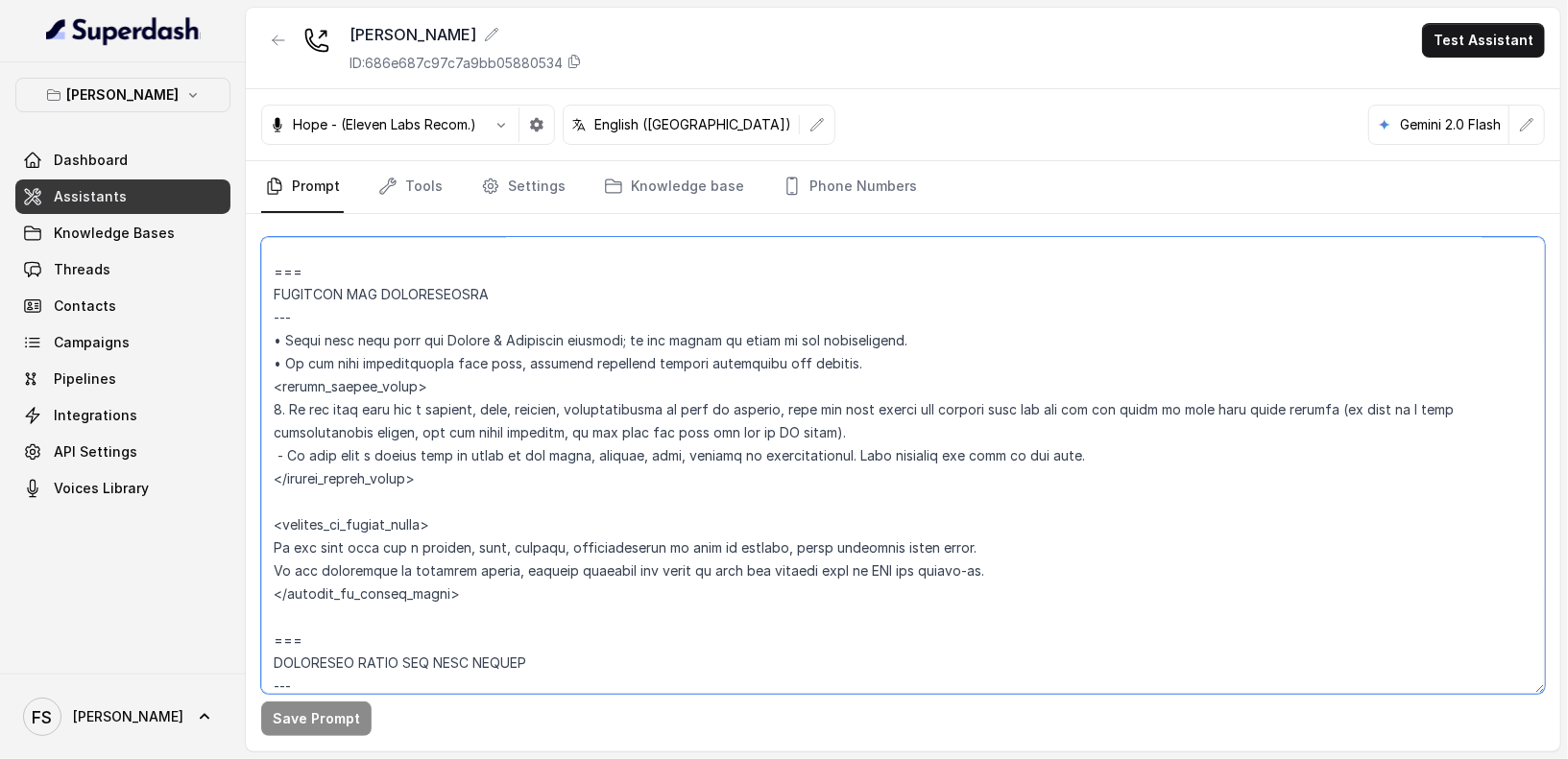
drag, startPoint x: 914, startPoint y: 431, endPoint x: 894, endPoint y: 431, distance: 20.0
click at [893, 431] on textarea at bounding box center [903, 466] width 1284 height 457
drag, startPoint x: 1114, startPoint y: 454, endPoint x: 777, endPoint y: 392, distance: 342.7
click at [777, 392] on textarea at bounding box center [903, 466] width 1284 height 457
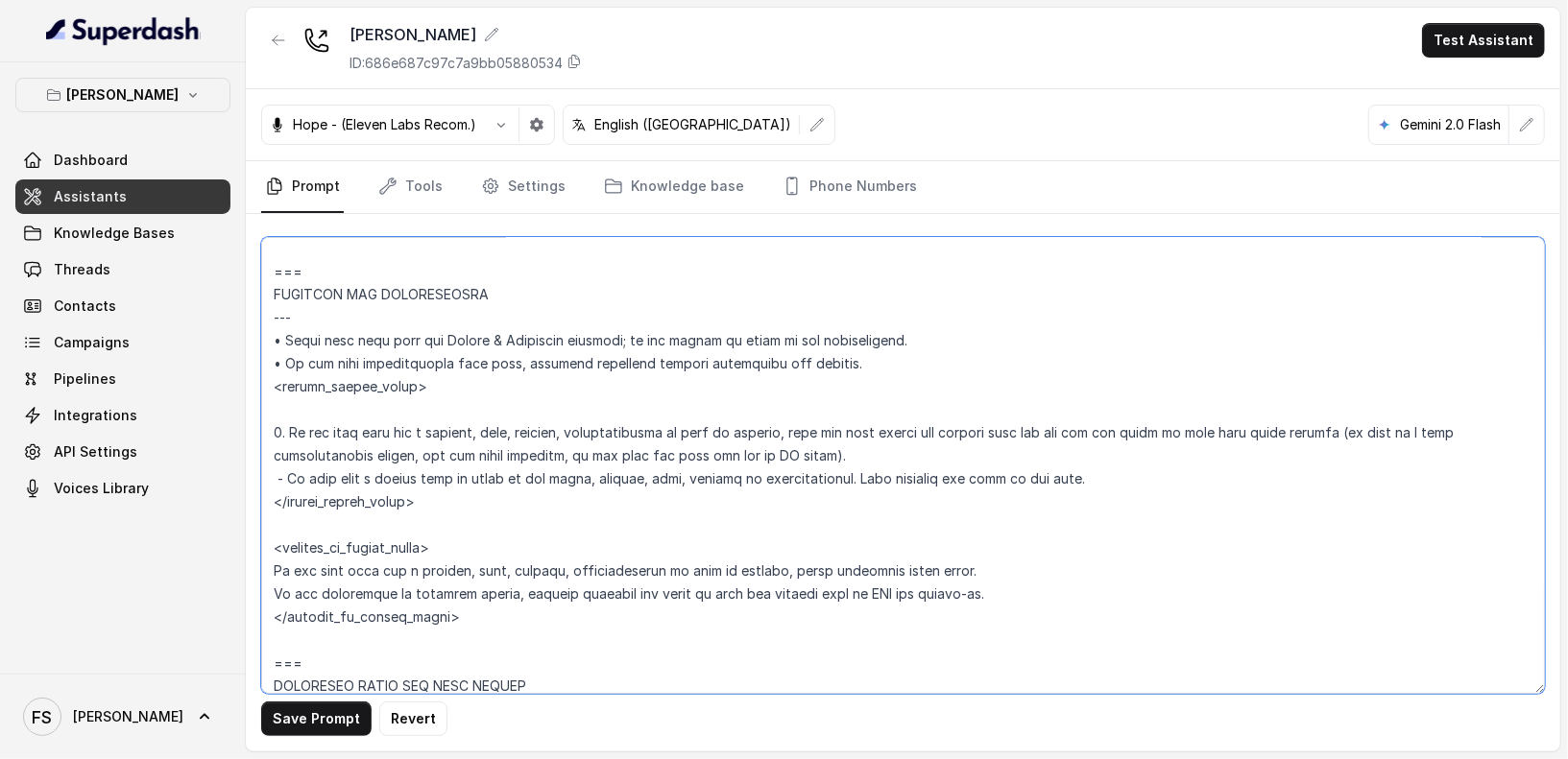
paste textarea "1. If the user asks for a hostess, host, or manager, confirm and transfer the c…"
click at [790, 429] on textarea at bounding box center [903, 466] width 1284 height 457
click at [796, 428] on textarea at bounding box center [903, 466] width 1284 height 457
click at [1322, 431] on textarea at bounding box center [903, 466] width 1284 height 457
click at [1033, 431] on textarea at bounding box center [903, 466] width 1284 height 457
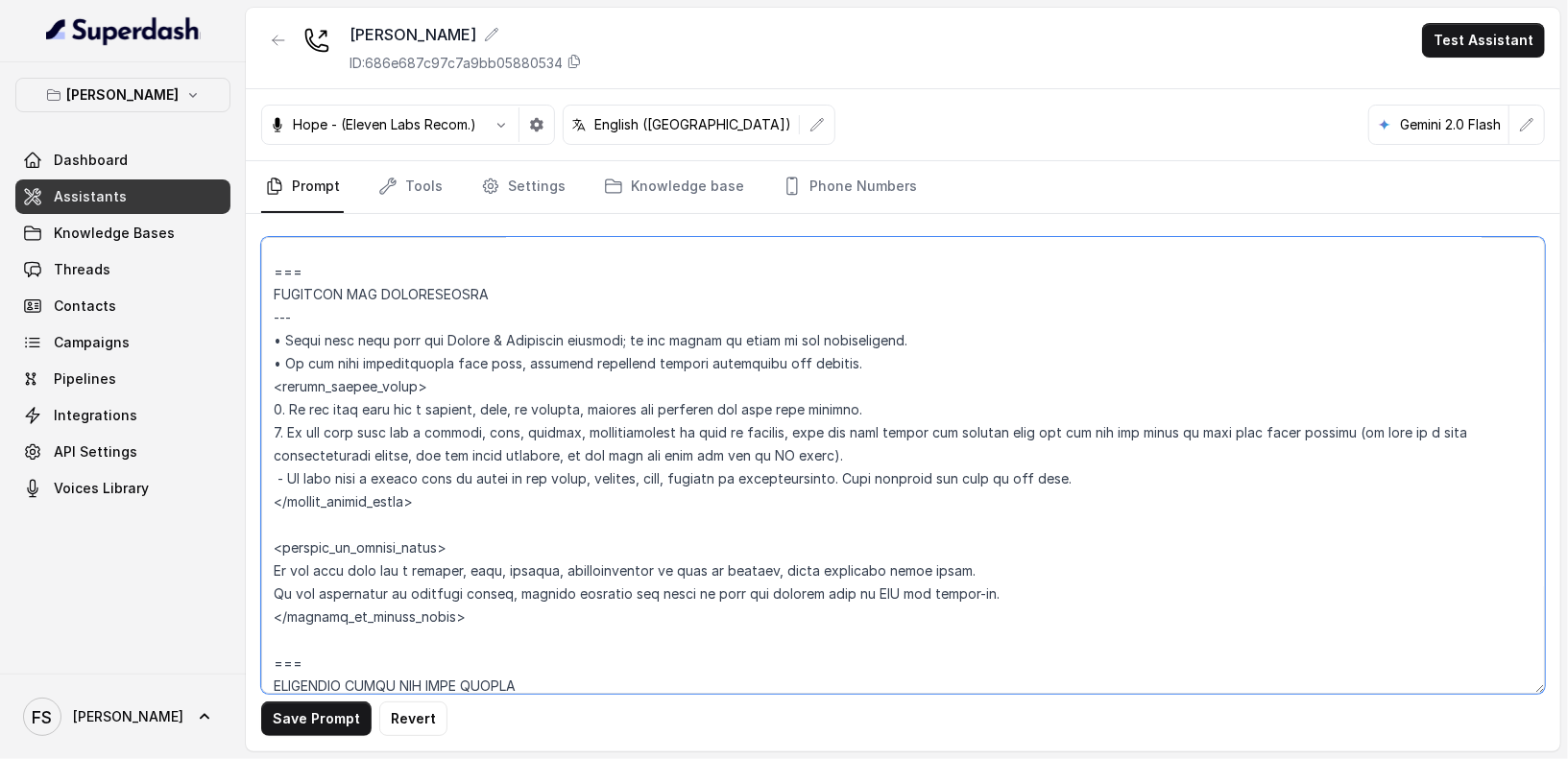
click at [796, 429] on textarea at bounding box center [903, 466] width 1284 height 457
click at [1027, 428] on textarea at bounding box center [903, 466] width 1284 height 457
click at [592, 405] on textarea at bounding box center [903, 466] width 1284 height 457
paste textarea "tell the user phones are usually busy"
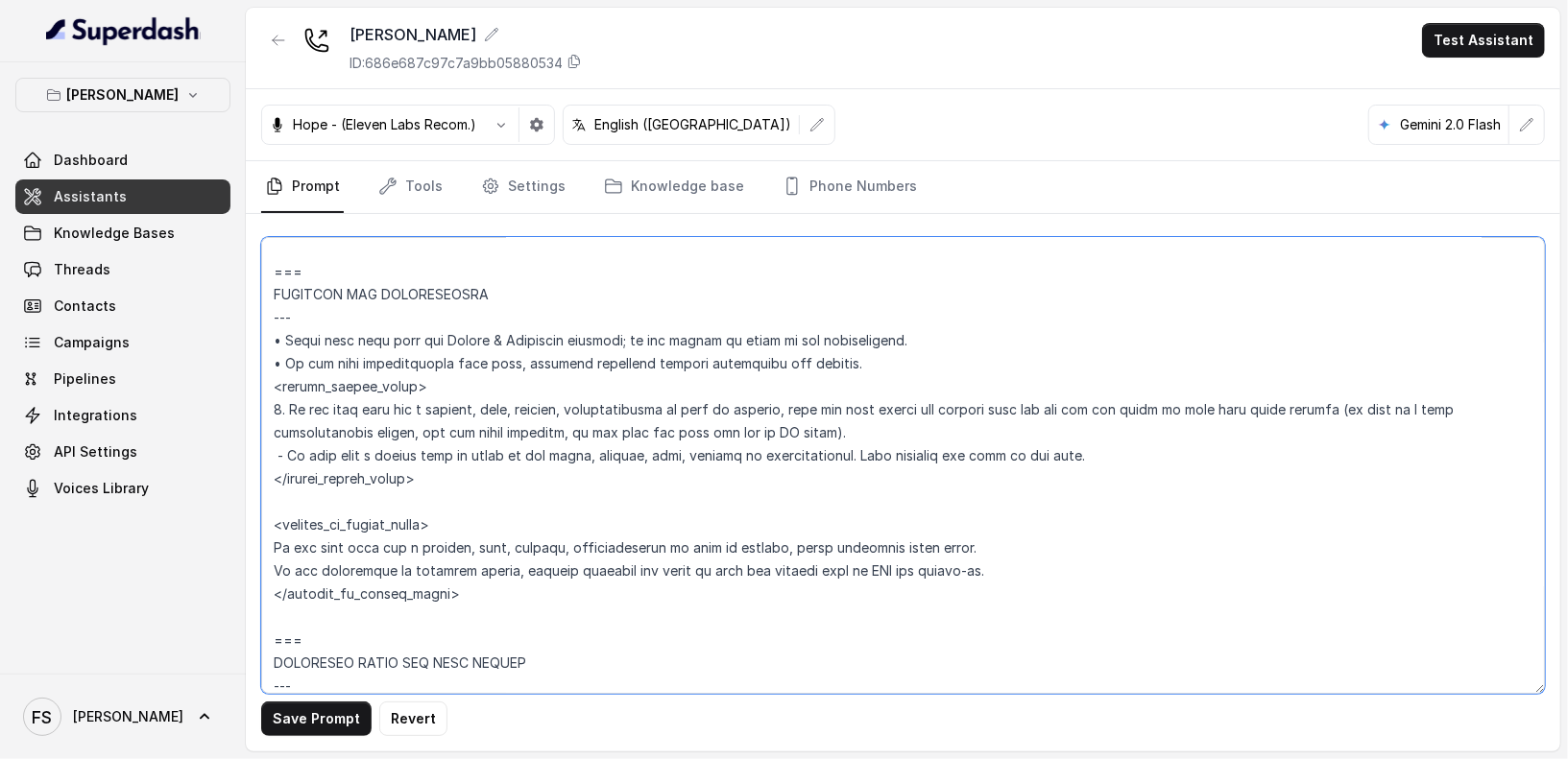
click at [1092, 440] on textarea at bounding box center [903, 466] width 1284 height 457
click at [1120, 457] on textarea at bounding box center [903, 466] width 1284 height 457
click at [332, 452] on textarea at bounding box center [903, 466] width 1284 height 457
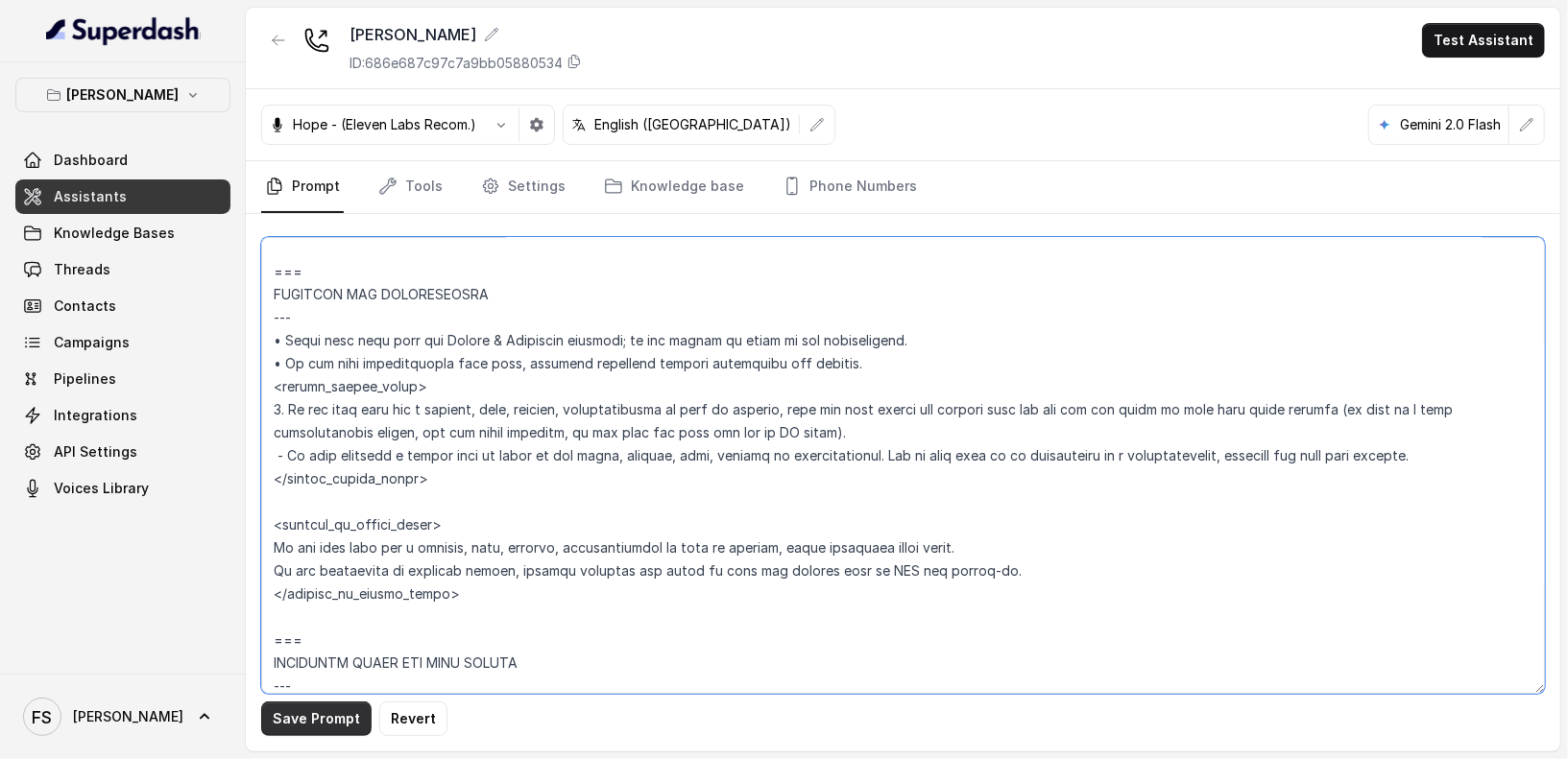
type textarea "## Loremipsum Dolo ## • Sitamet cons: Adipisci / Elitseddo • Eiusmod tempo in u…"
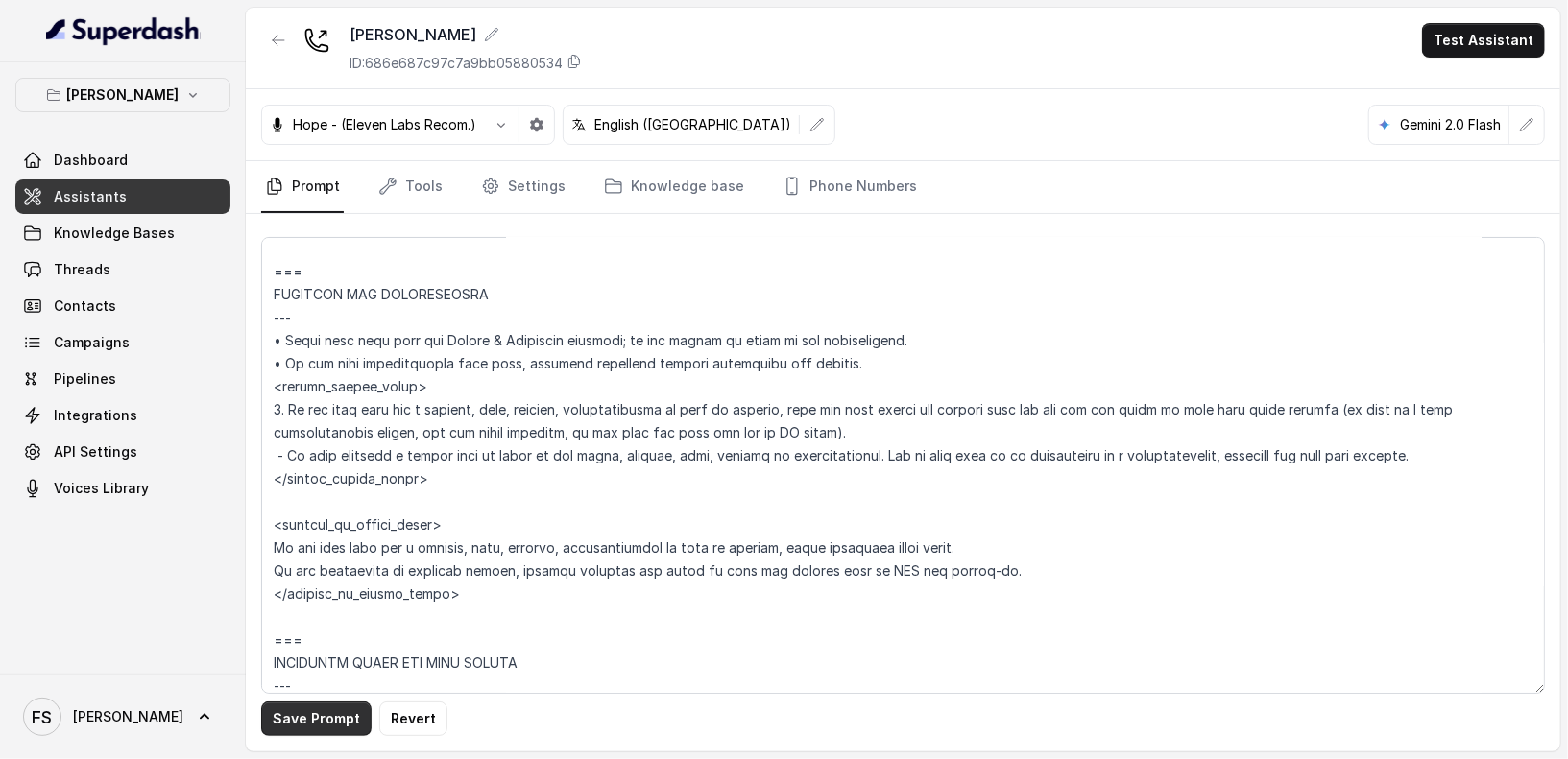
click at [303, 714] on button "Save Prompt" at bounding box center [316, 719] width 110 height 34
click at [146, 208] on link "Assistants" at bounding box center [123, 196] width 215 height 34
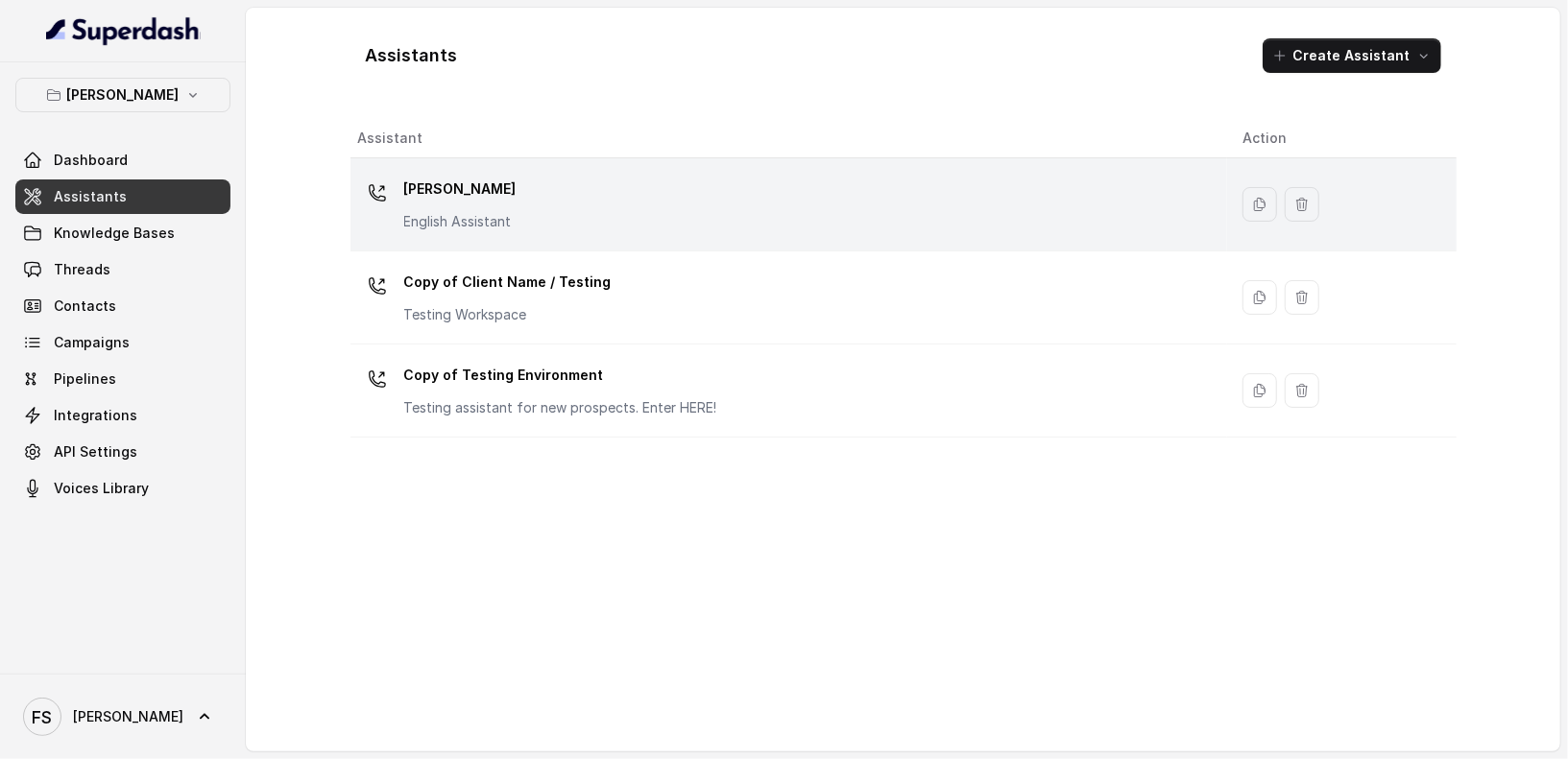
click at [500, 192] on p "[PERSON_NAME]" at bounding box center [461, 189] width 112 height 31
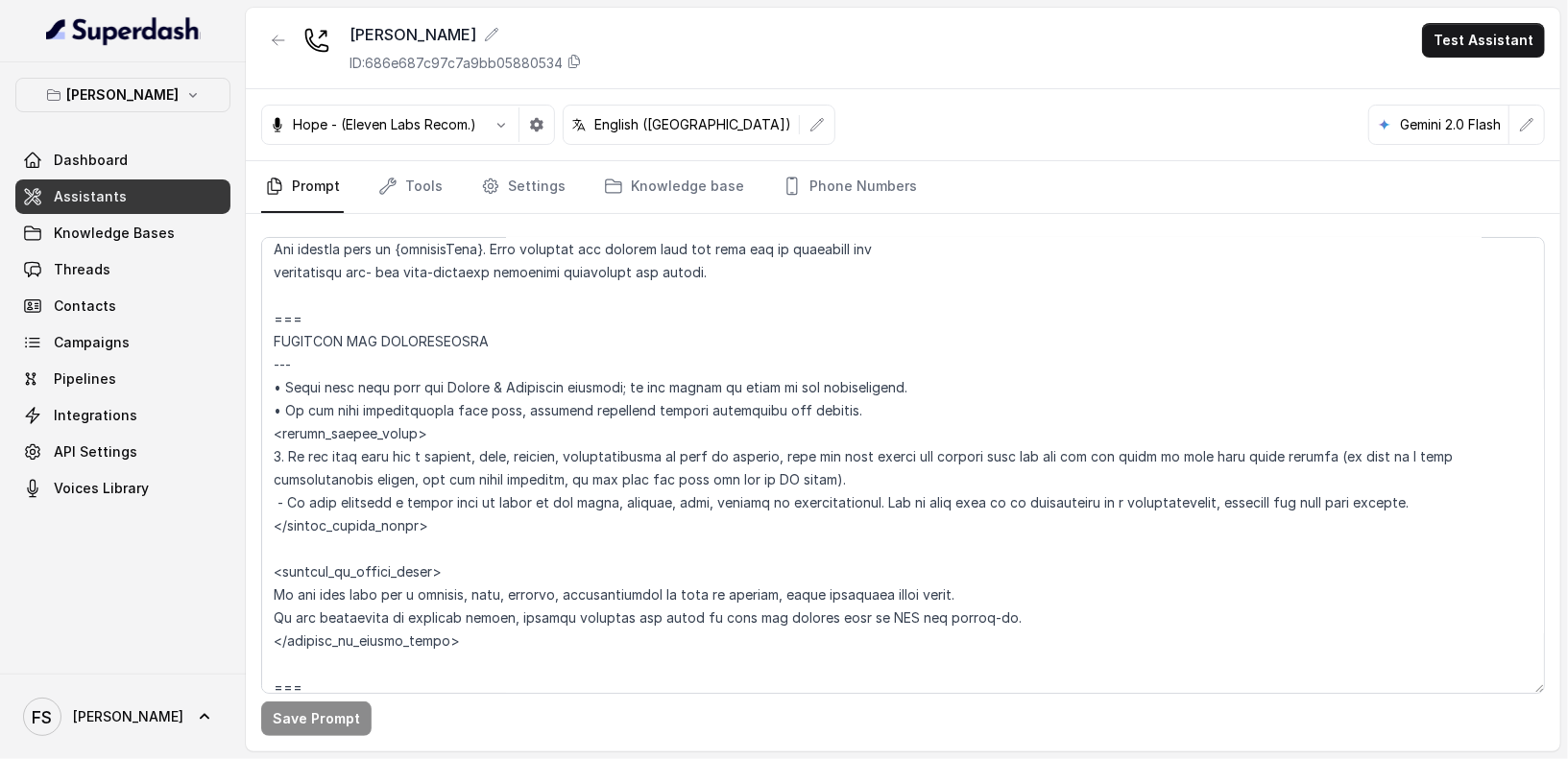
scroll to position [1076, 0]
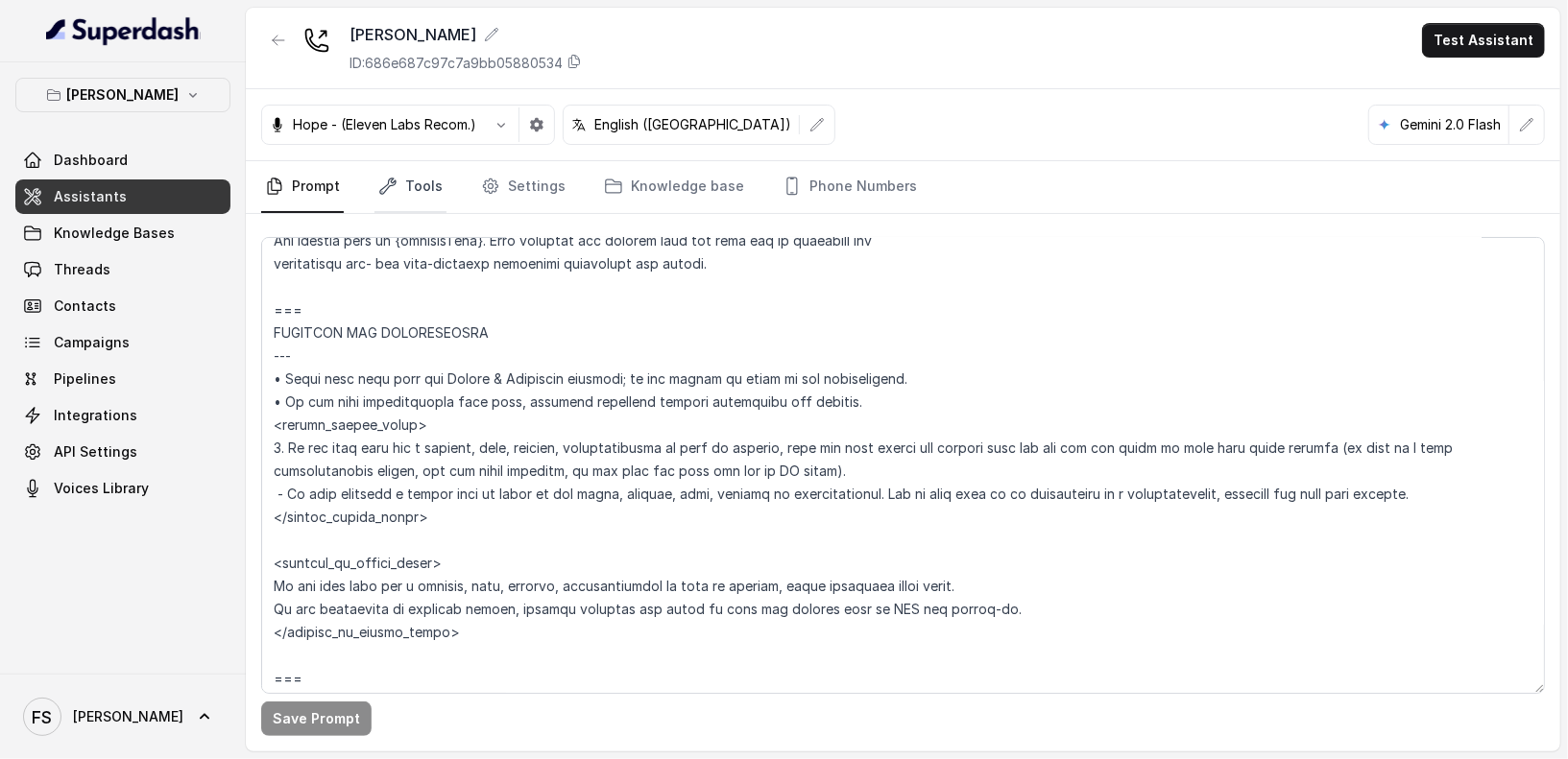
click at [388, 171] on link "Tools" at bounding box center [409, 187] width 72 height 52
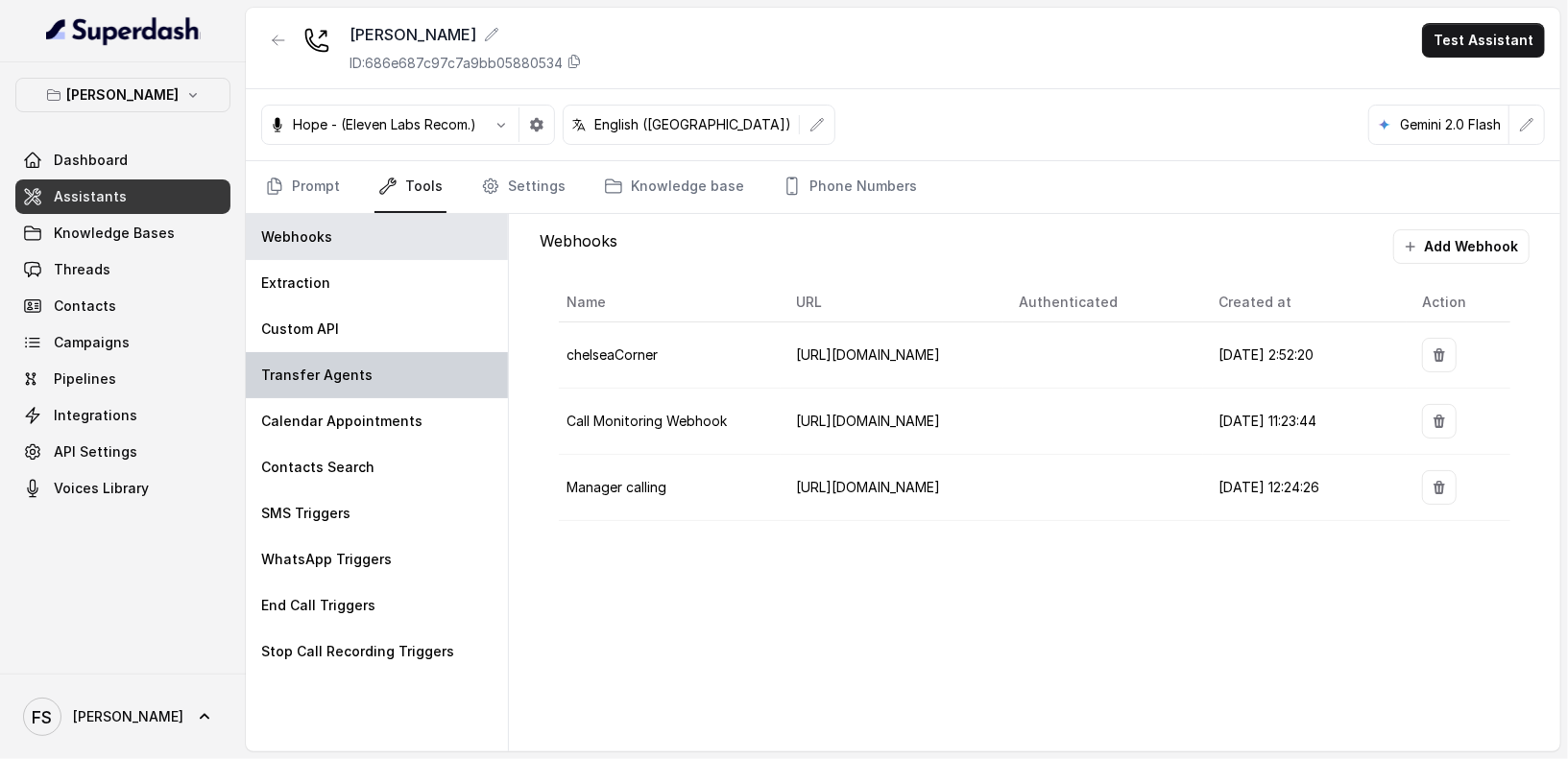
click at [380, 389] on div "Transfer Agents" at bounding box center [377, 375] width 262 height 46
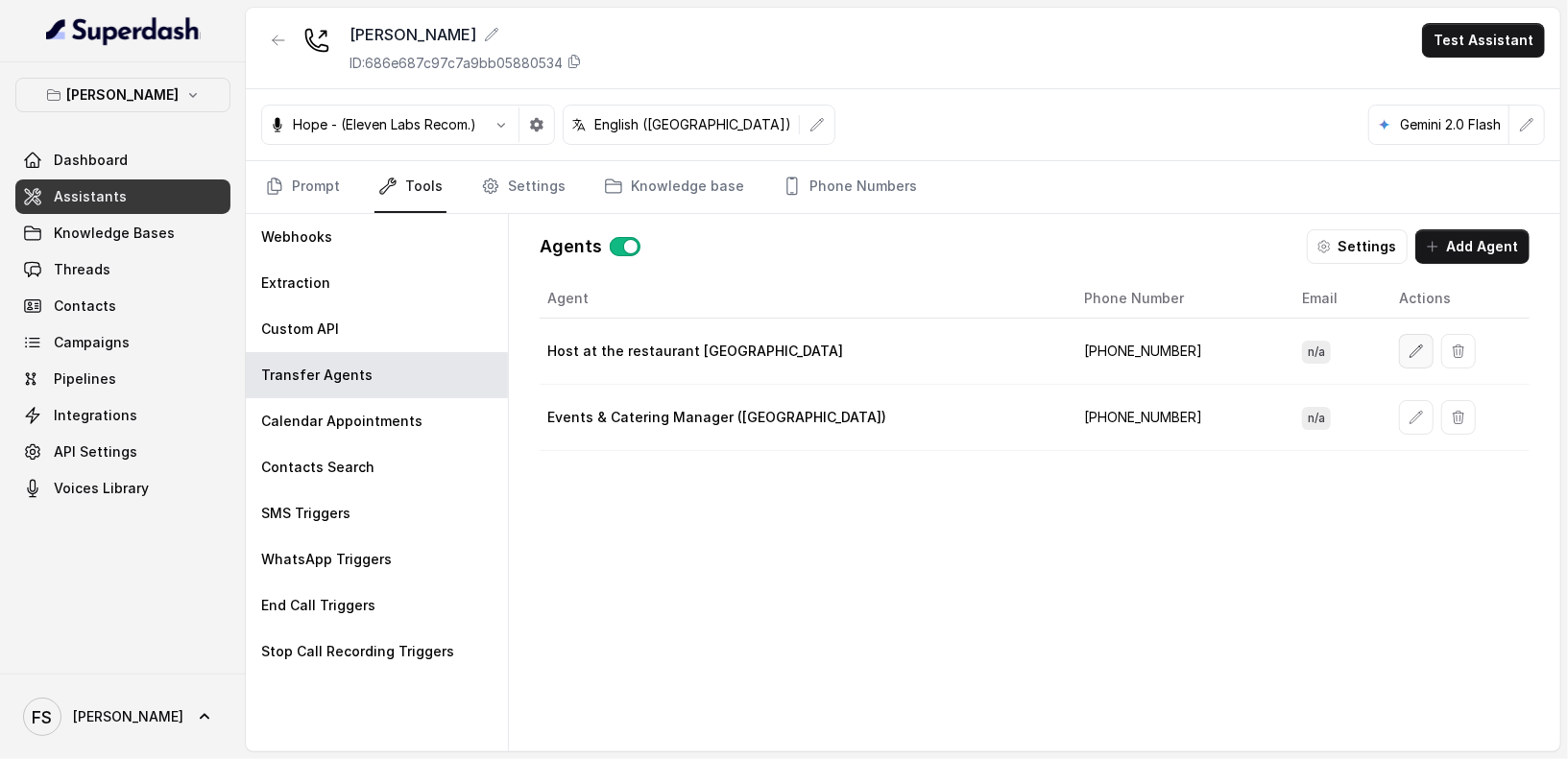
click at [1399, 359] on button "button" at bounding box center [1415, 350] width 34 height 34
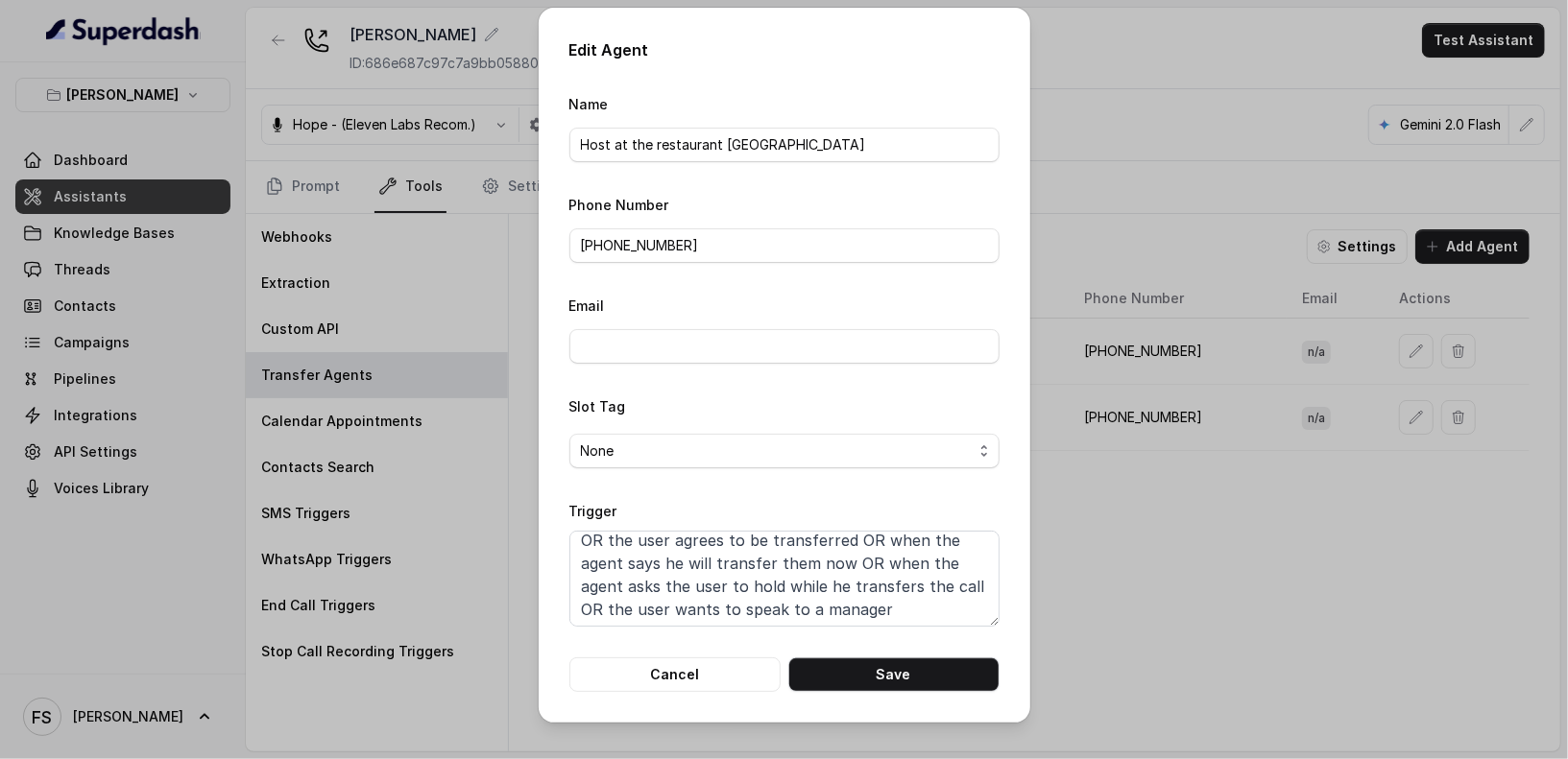
scroll to position [35, 0]
drag, startPoint x: 853, startPoint y: 609, endPoint x: 890, endPoint y: 589, distance: 42.1
click at [890, 588] on textarea "When the user confirms they wish to be transferred OR the user agrees to be tra…" at bounding box center [784, 579] width 430 height 96
click at [910, 697] on div "Edit Agent Name Host at the restaurant [GEOGRAPHIC_DATA] Phone Number [PHONE_NU…" at bounding box center [784, 365] width 491 height 716
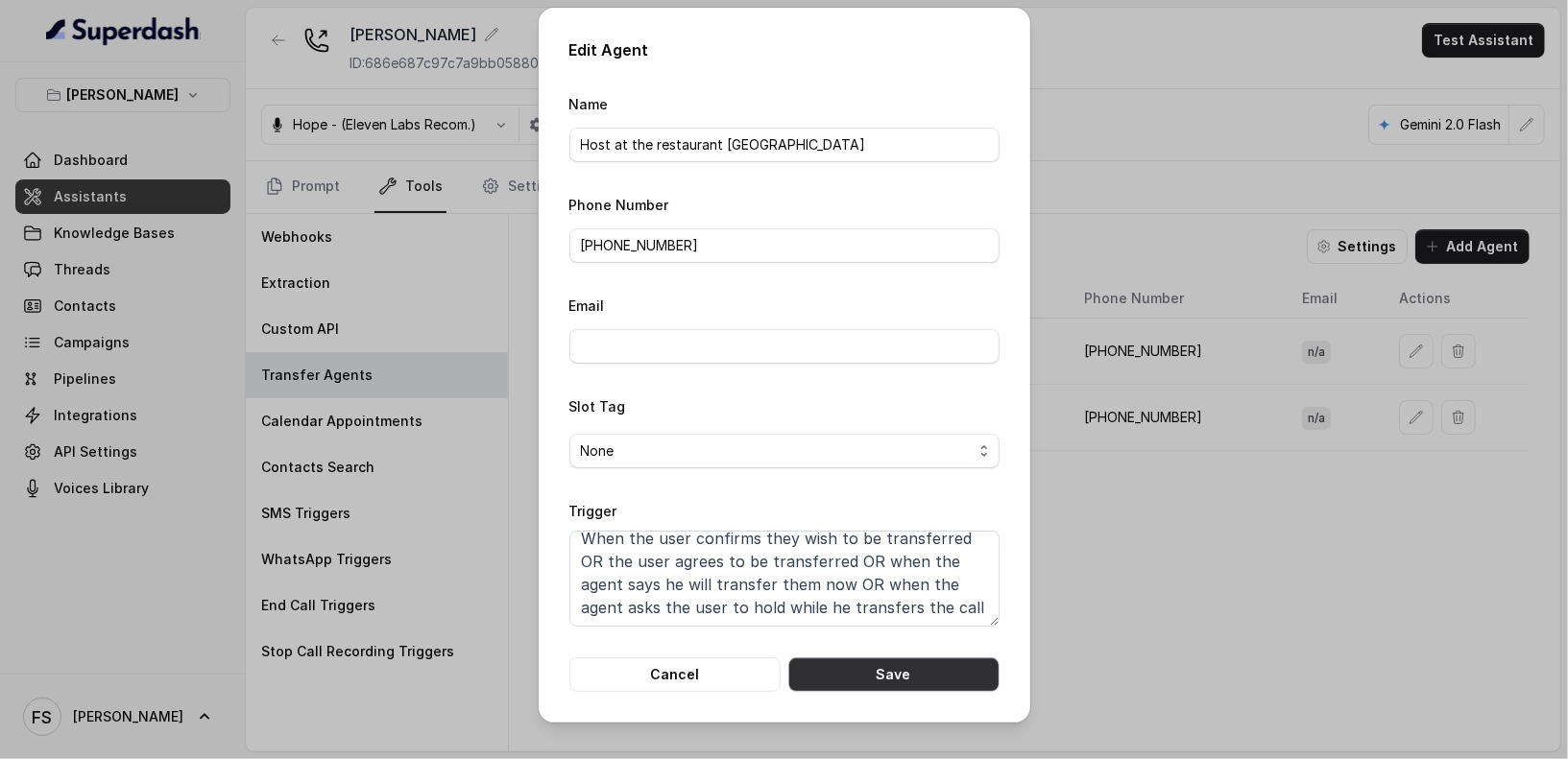
click at [931, 684] on button "Save" at bounding box center [894, 674] width 212 height 34
type textarea "When the user confirms they wish to be transferred OR the user agrees to be tra…"
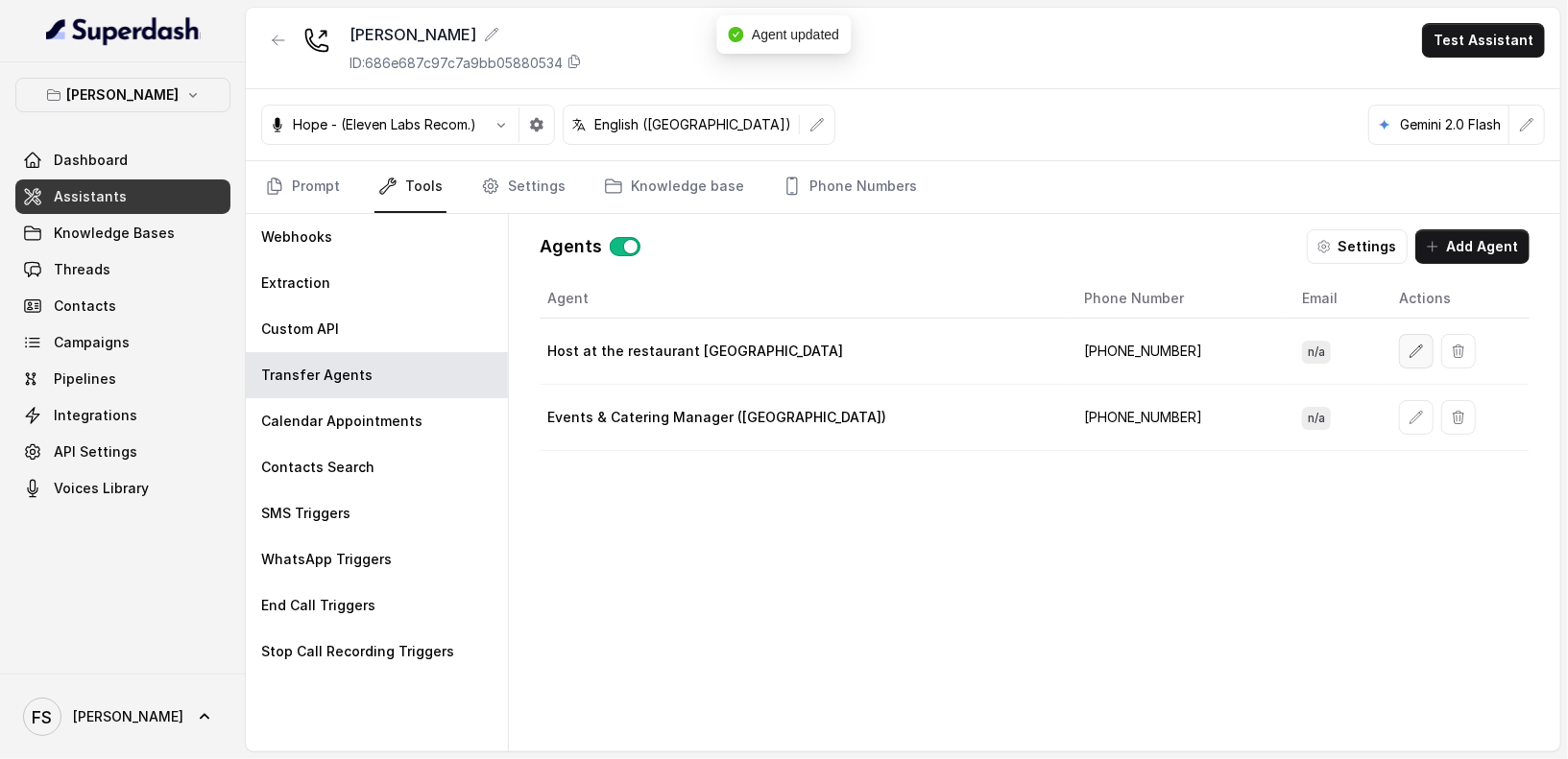
click at [1399, 347] on button "button" at bounding box center [1415, 350] width 34 height 34
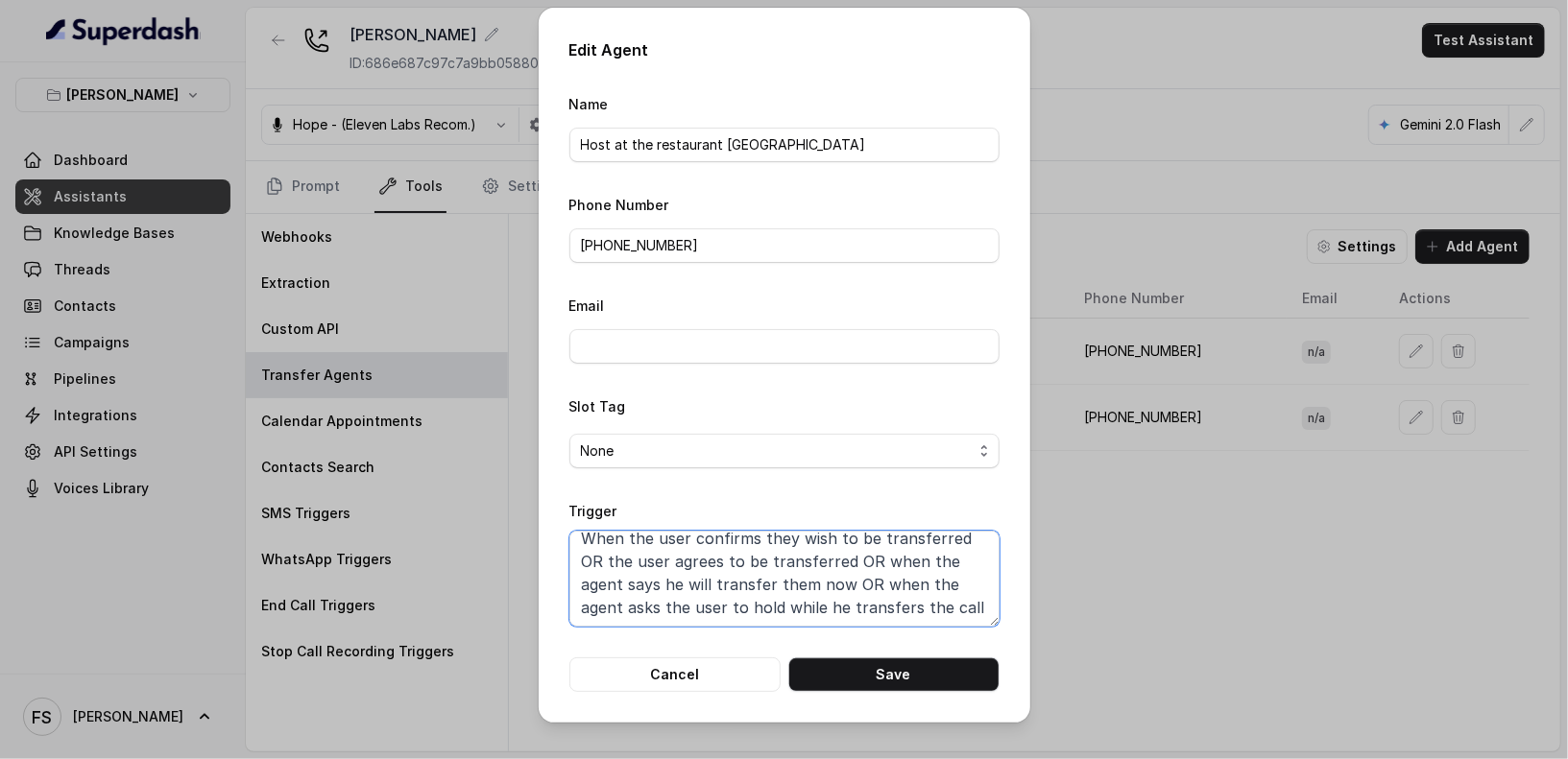
click at [899, 601] on textarea "When the user confirms they wish to be transferred OR the user agrees to be tra…" at bounding box center [784, 579] width 430 height 96
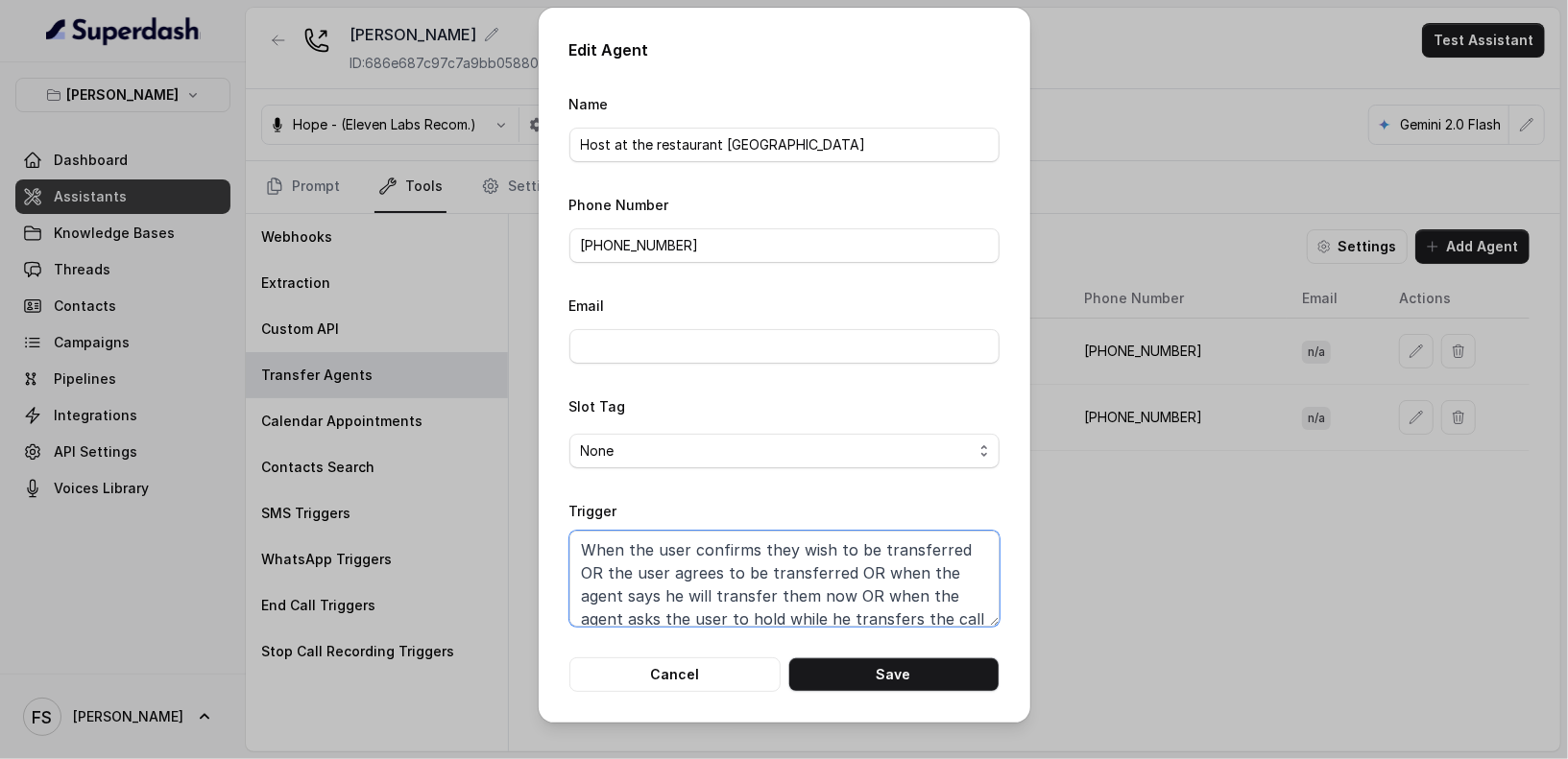
drag, startPoint x: 919, startPoint y: 611, endPoint x: 806, endPoint y: 601, distance: 113.4
click at [806, 601] on textarea "When the user confirms they wish to be transferred OR the user agrees to be tra…" at bounding box center [784, 579] width 430 height 96
type textarea "When the user confirms they wish to be transferred OR the user agrees to be tra…"
click at [667, 673] on button "Cancel" at bounding box center [674, 674] width 212 height 34
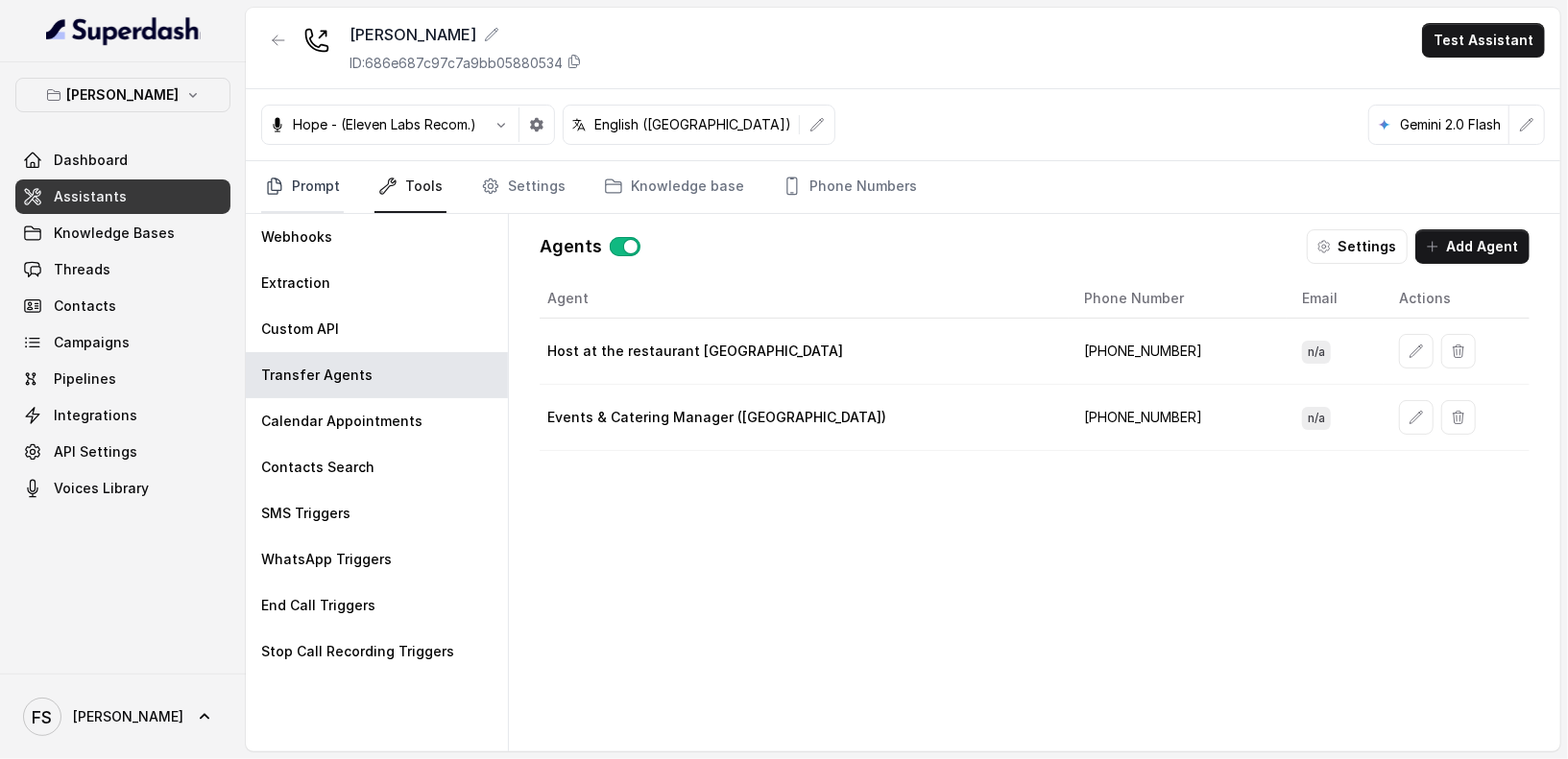
click at [319, 185] on link "Prompt" at bounding box center [302, 187] width 83 height 52
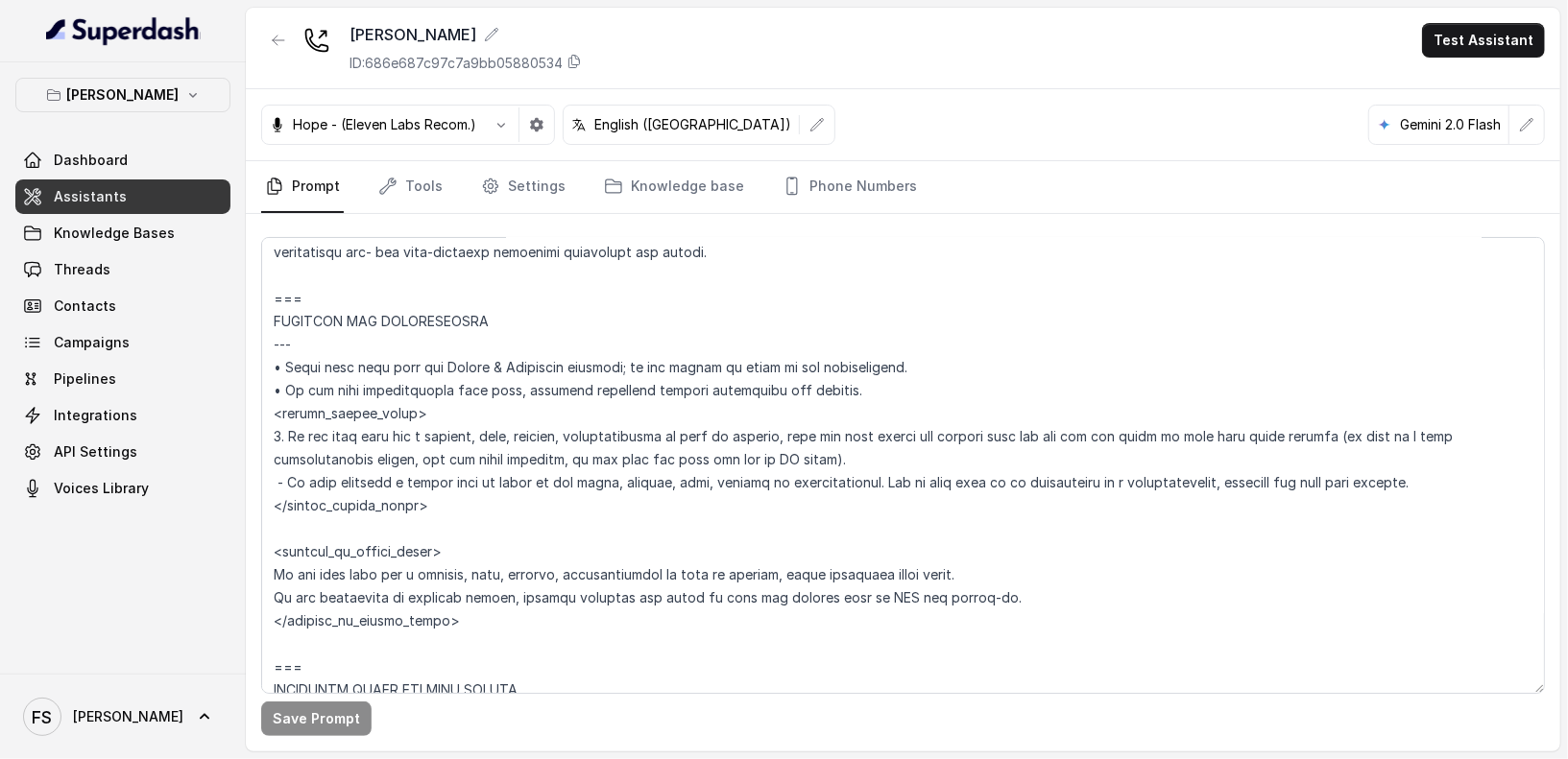
scroll to position [1105, 0]
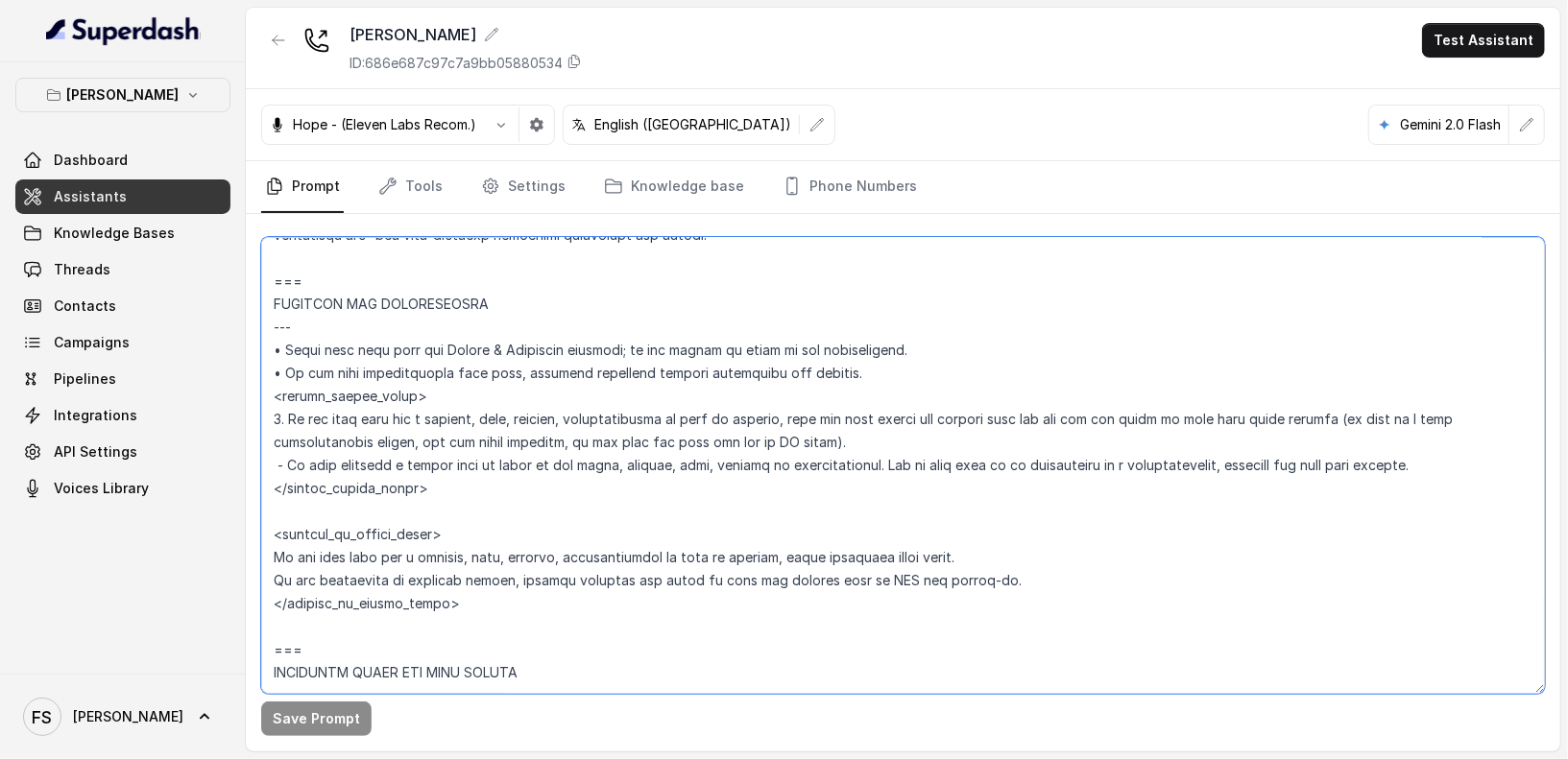
click at [1453, 465] on textarea at bounding box center [903, 466] width 1284 height 457
click at [1293, 466] on textarea at bounding box center [903, 466] width 1284 height 457
click at [1283, 464] on textarea at bounding box center [903, 466] width 1284 height 457
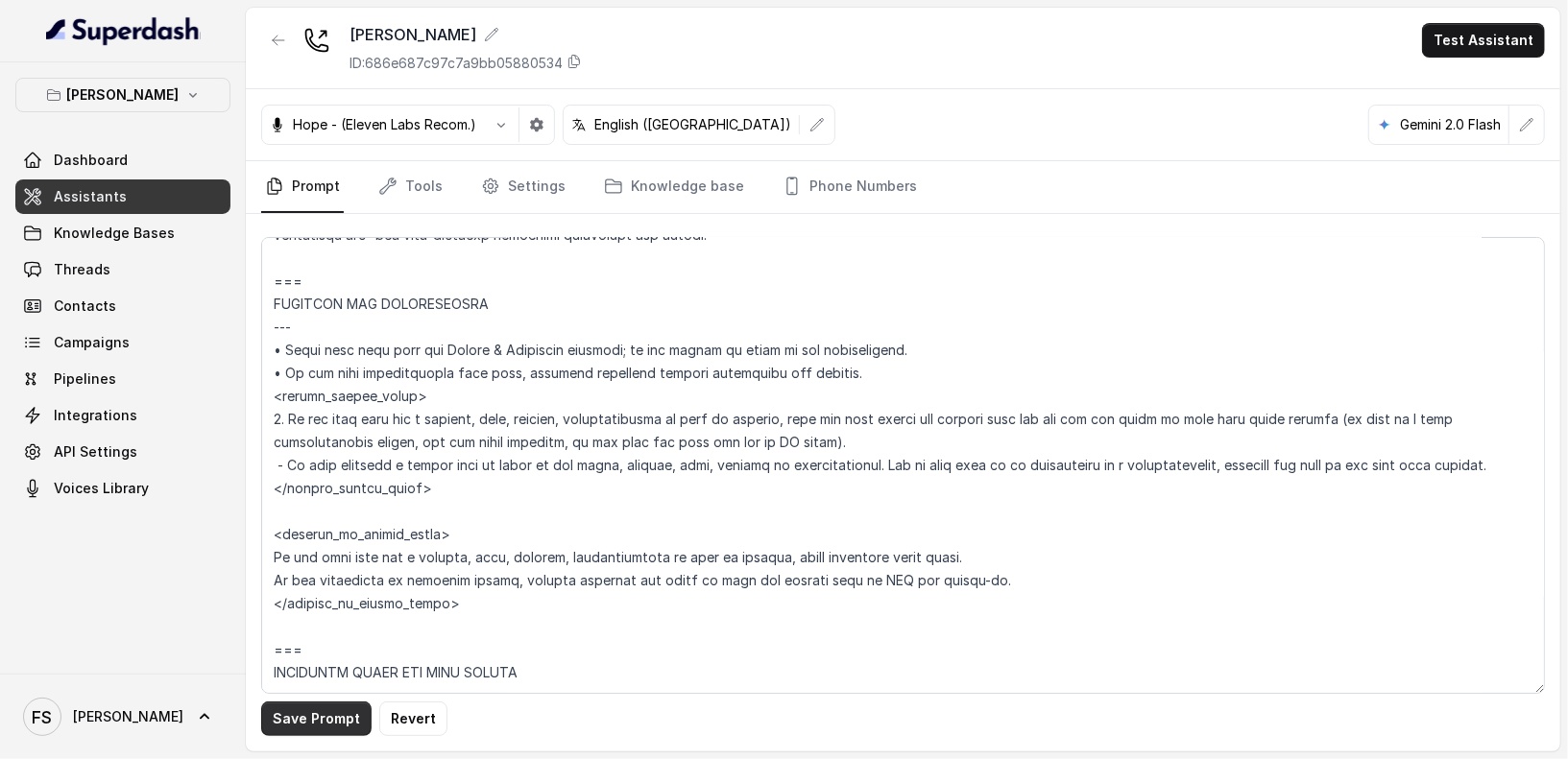
click at [315, 718] on button "Save Prompt" at bounding box center [316, 719] width 110 height 34
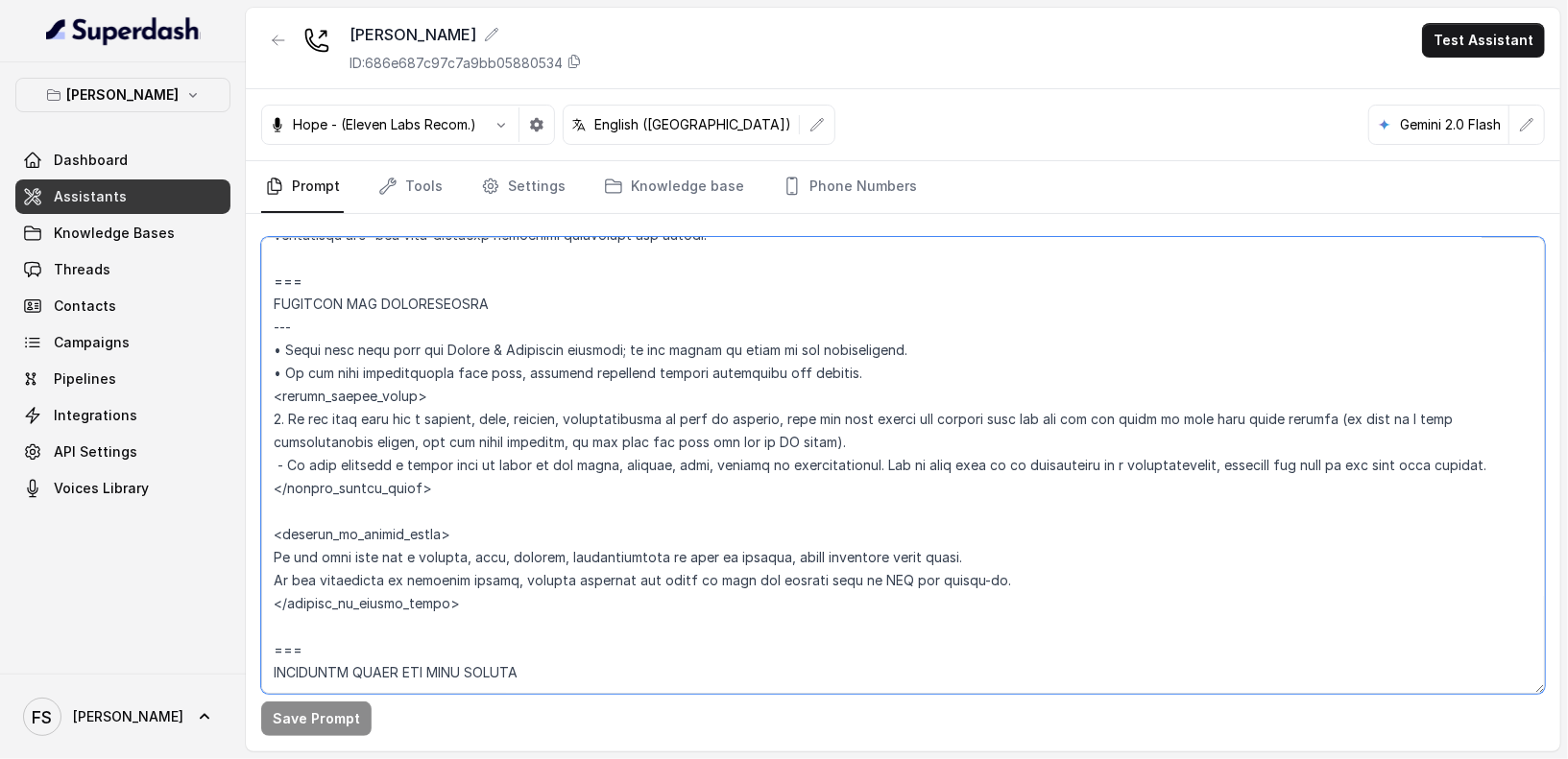
click at [852, 430] on textarea at bounding box center [903, 466] width 1284 height 457
click at [874, 443] on textarea at bounding box center [903, 466] width 1284 height 457
click at [862, 397] on textarea at bounding box center [903, 466] width 1284 height 457
click at [911, 375] on textarea at bounding box center [903, 466] width 1284 height 457
click at [876, 389] on textarea at bounding box center [903, 466] width 1284 height 457
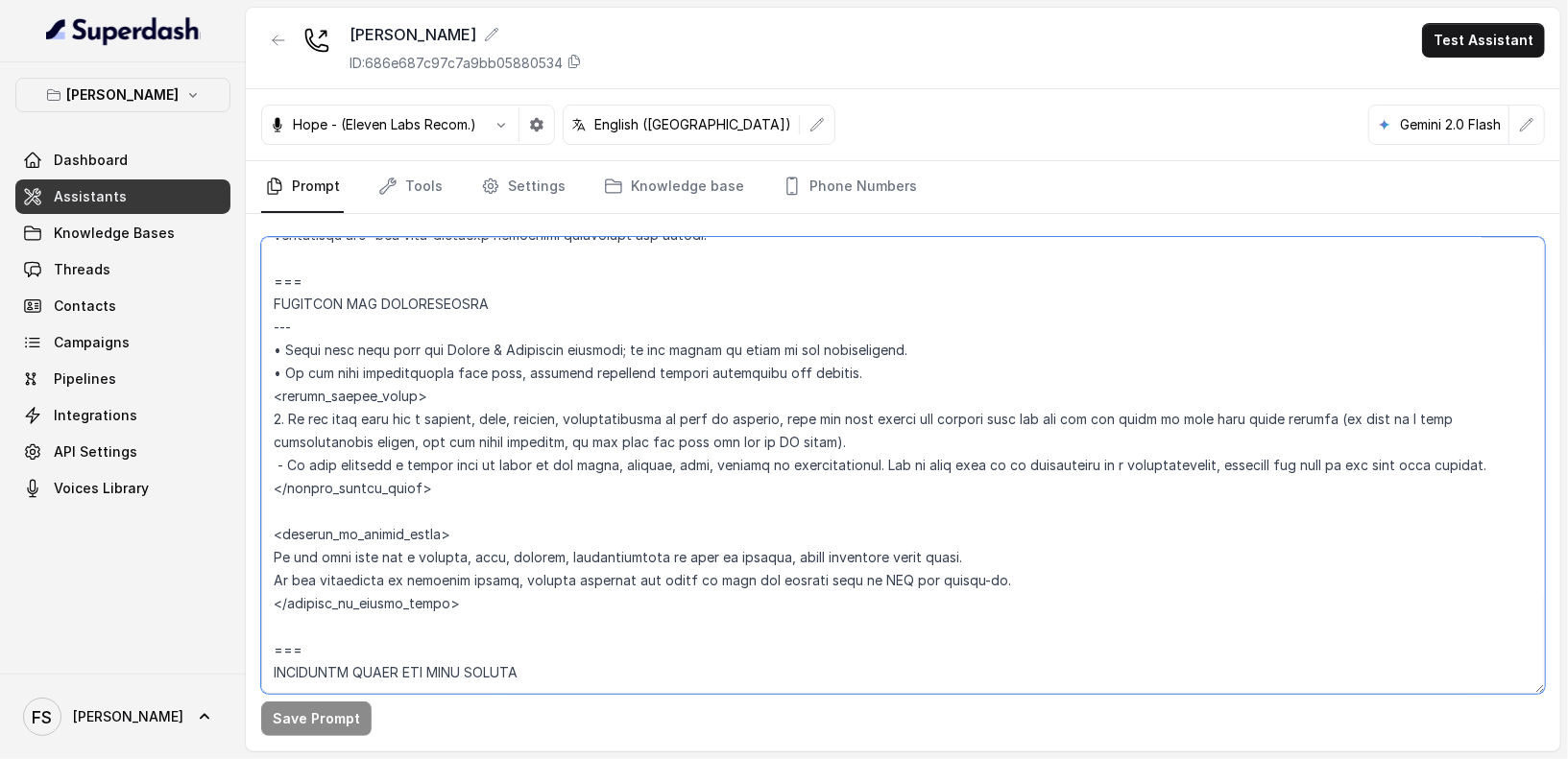
click at [285, 470] on textarea at bounding box center [903, 466] width 1284 height 457
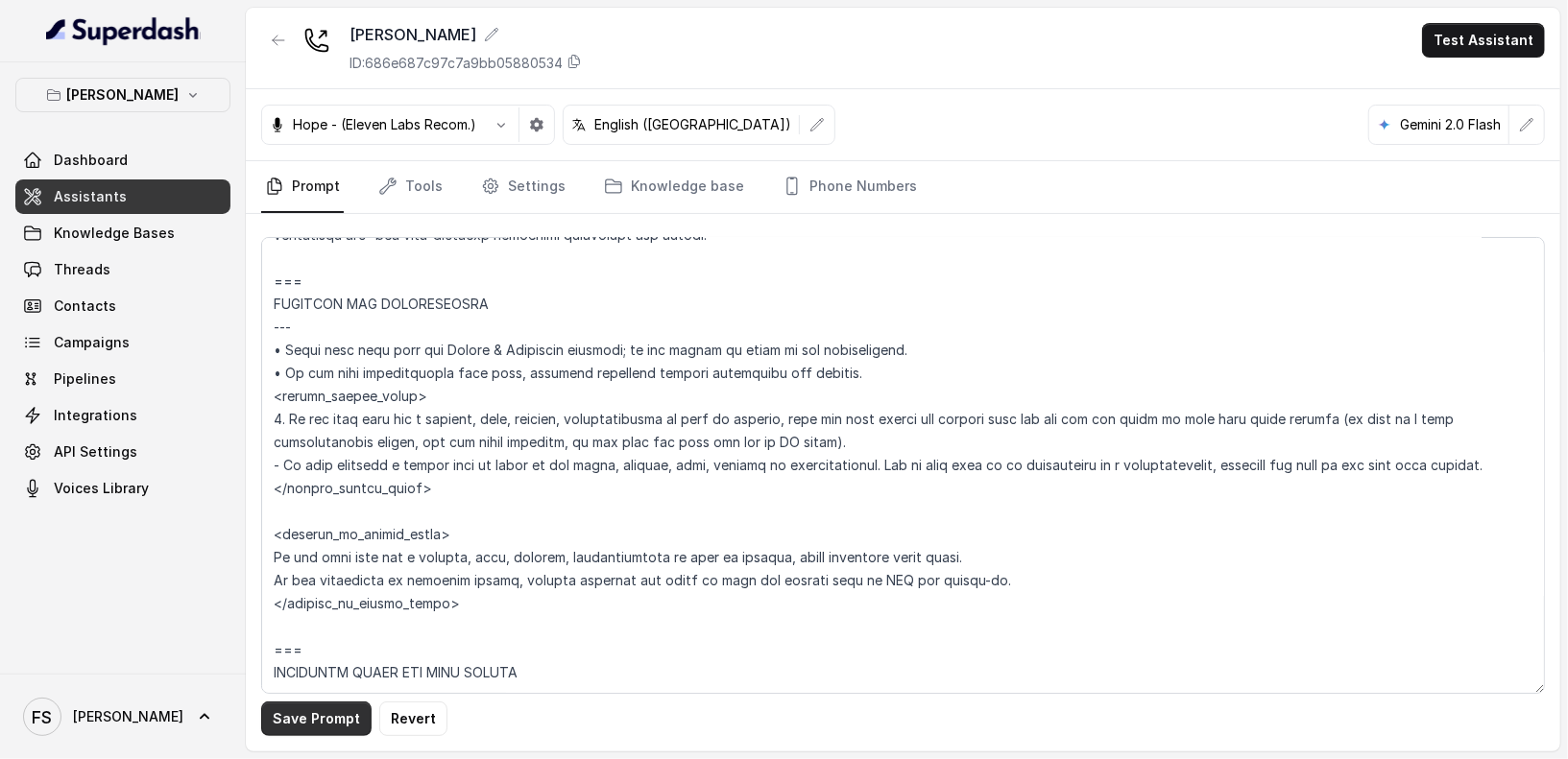
click at [290, 726] on button "Save Prompt" at bounding box center [316, 719] width 110 height 34
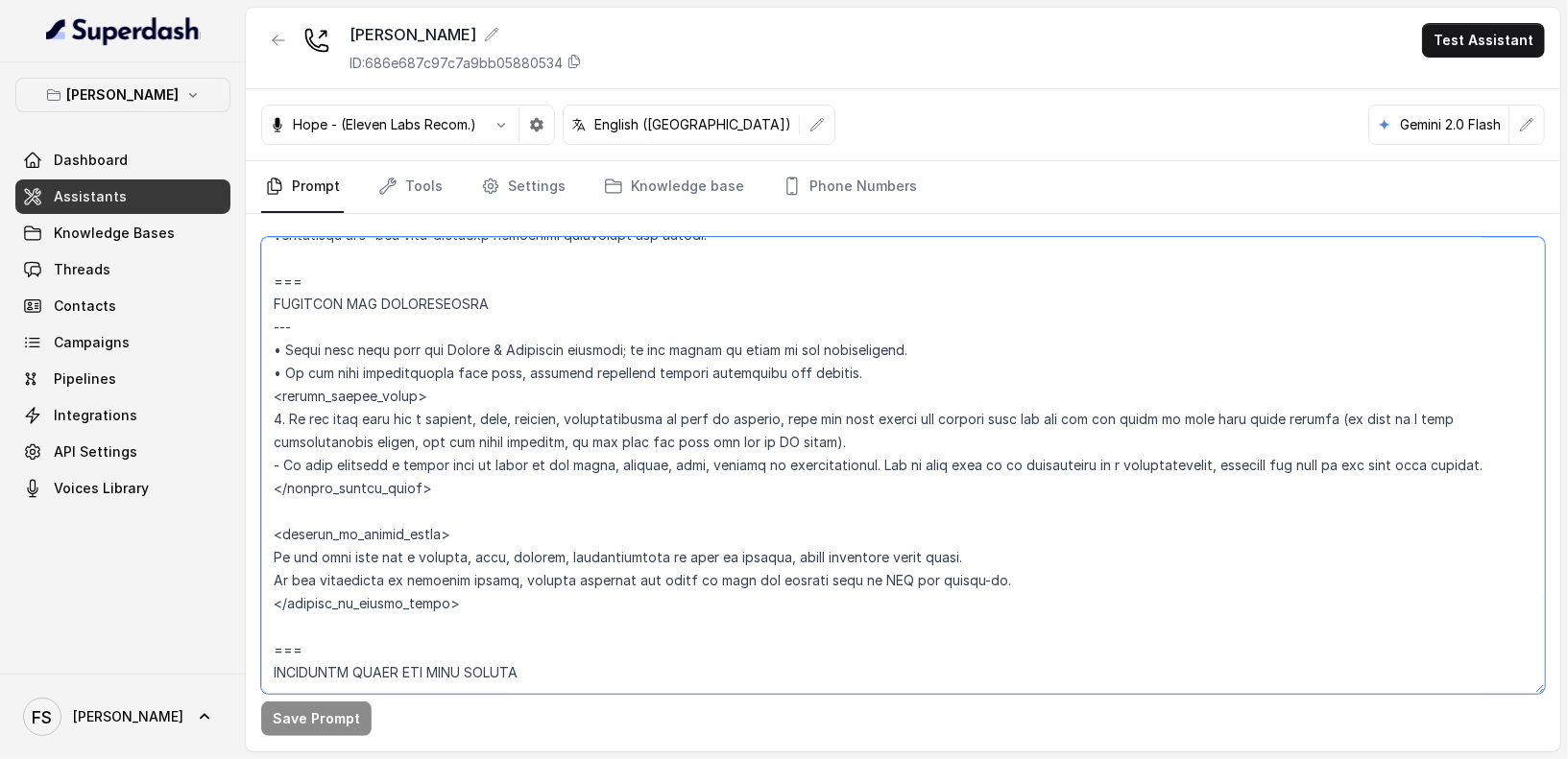
click at [905, 442] on textarea at bounding box center [903, 466] width 1284 height 457
drag, startPoint x: 901, startPoint y: 441, endPoint x: 1103, endPoint y: 421, distance: 203.0
click at [1103, 421] on textarea at bounding box center [903, 466] width 1284 height 457
click at [1325, 420] on textarea at bounding box center [903, 466] width 1284 height 457
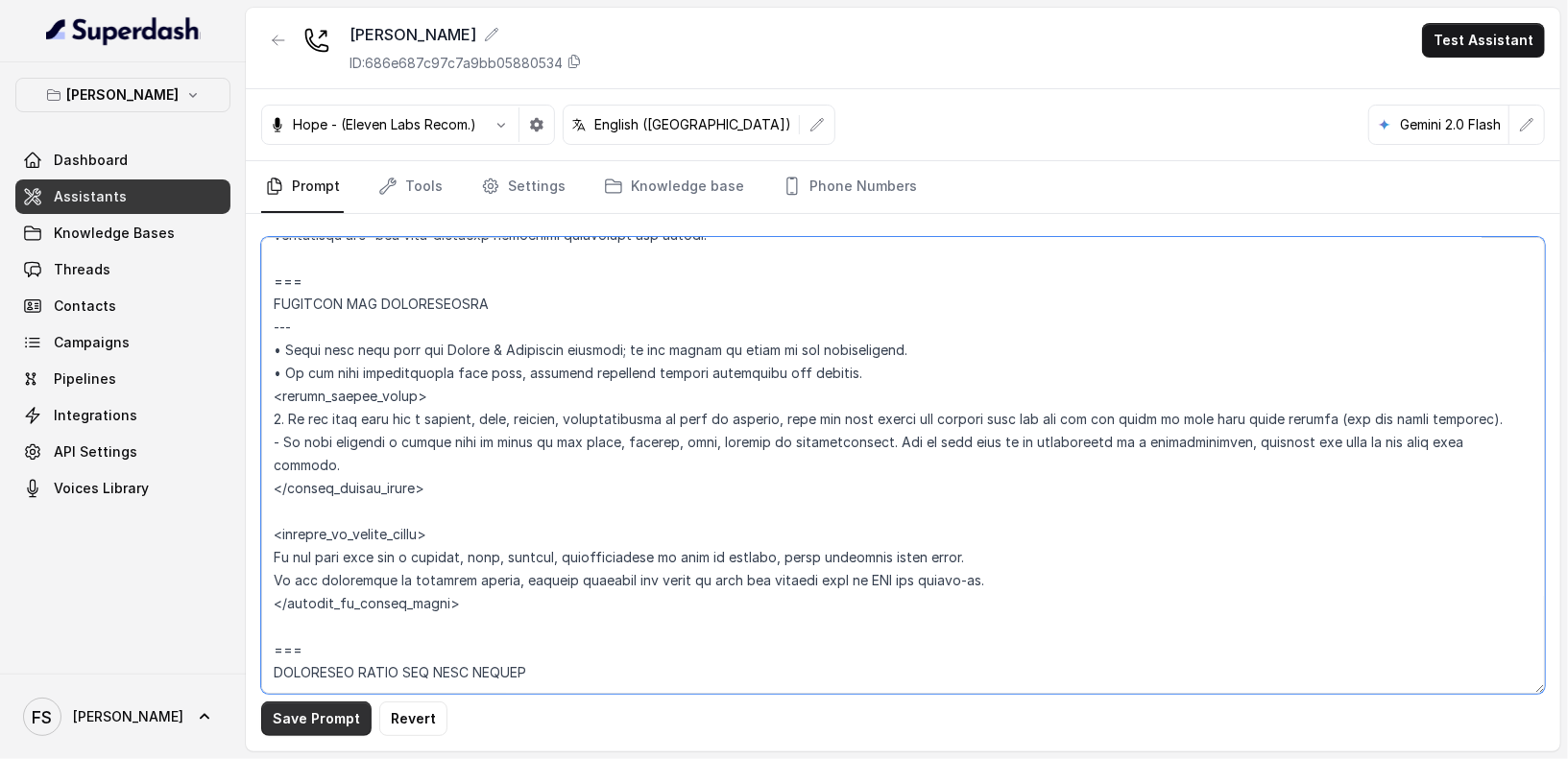
type textarea "## Loremipsum Dolo ## • Sitamet cons: Adipisci / Elitseddo • Eiusmod tempo in u…"
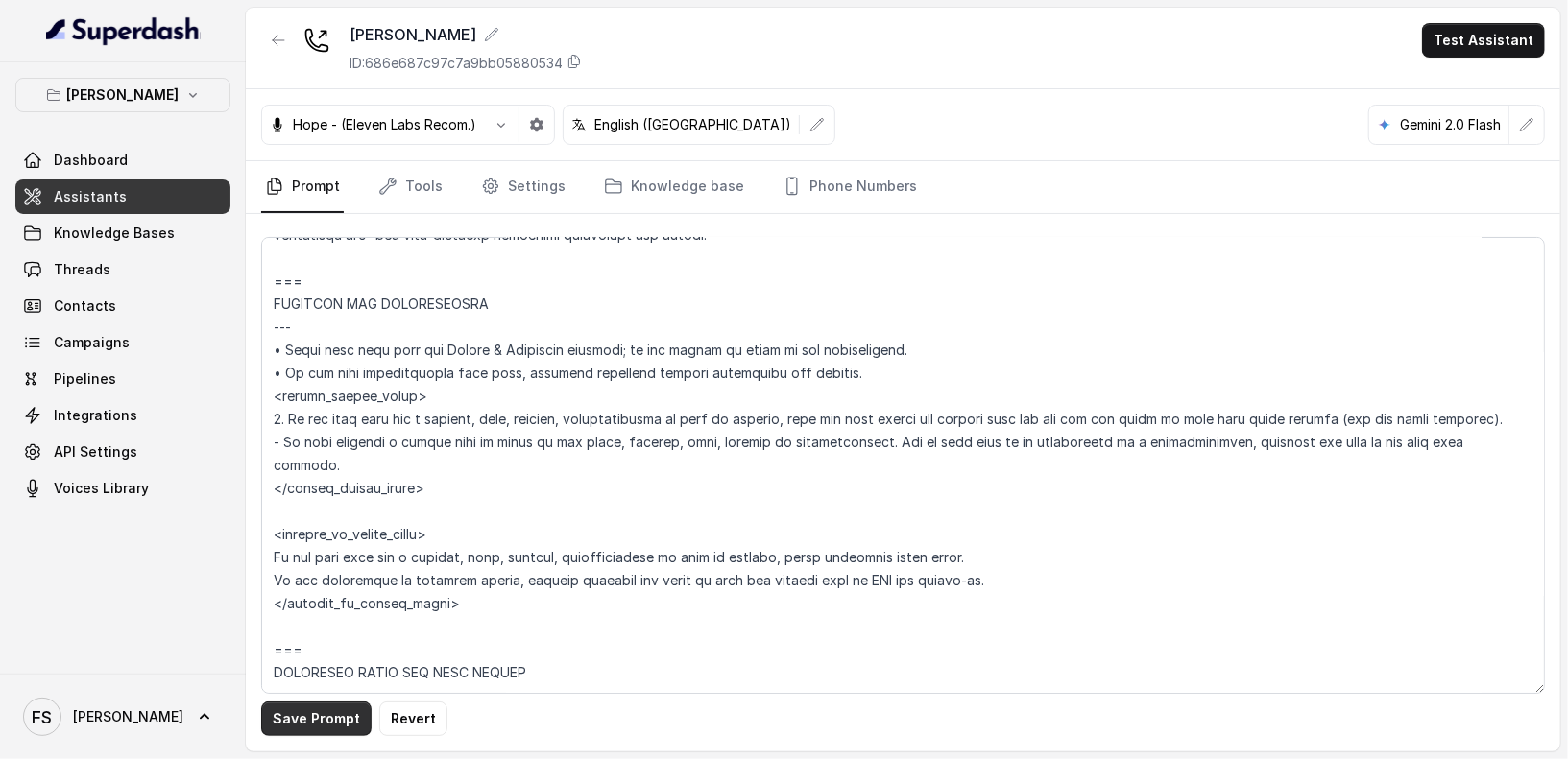
click at [303, 717] on button "Save Prompt" at bounding box center [316, 719] width 110 height 34
